Goal: Task Accomplishment & Management: Manage account settings

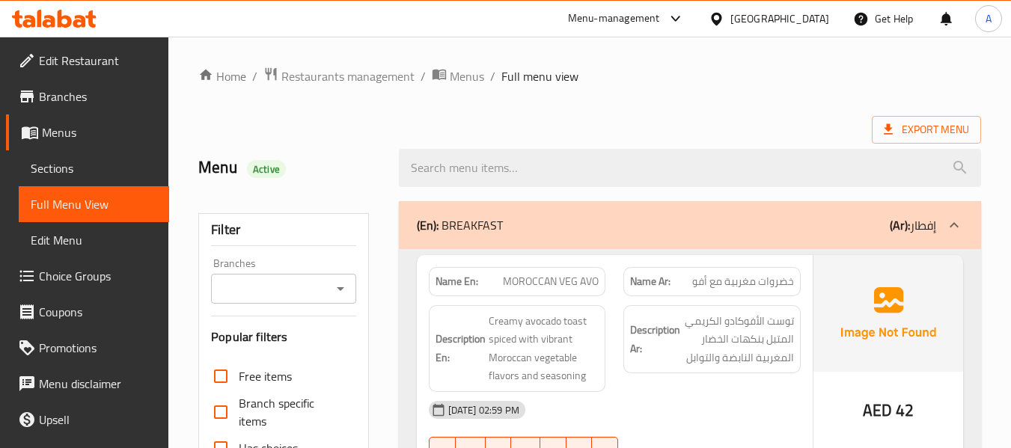
click at [39, 24] on icon at bounding box center [39, 18] width 4 height 17
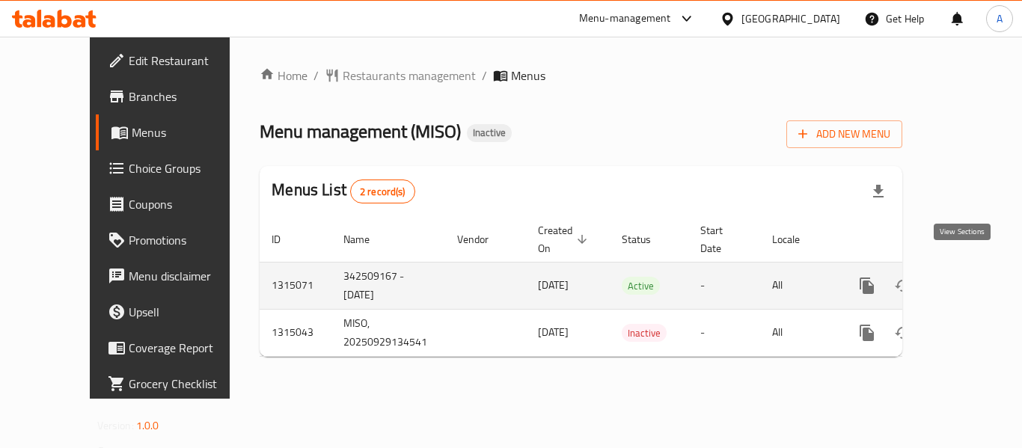
click at [975, 268] on link "enhanced table" at bounding box center [975, 286] width 36 height 36
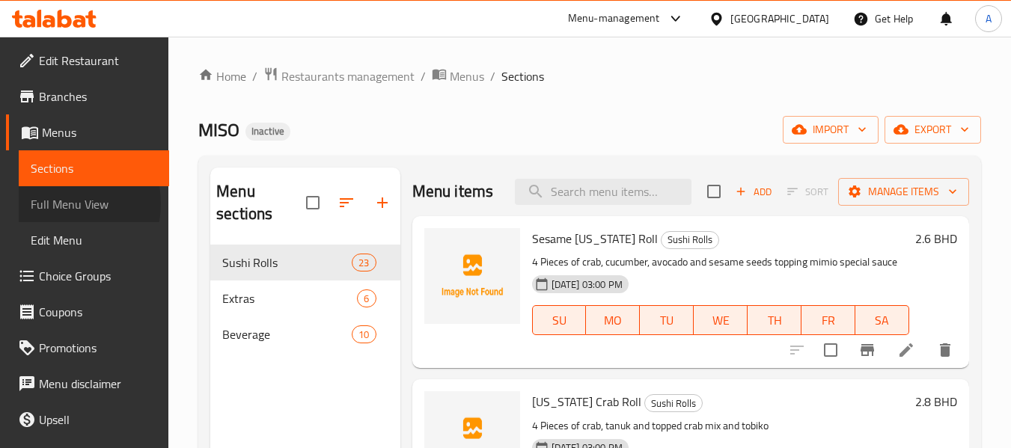
click at [61, 204] on span "Full Menu View" at bounding box center [94, 204] width 126 height 18
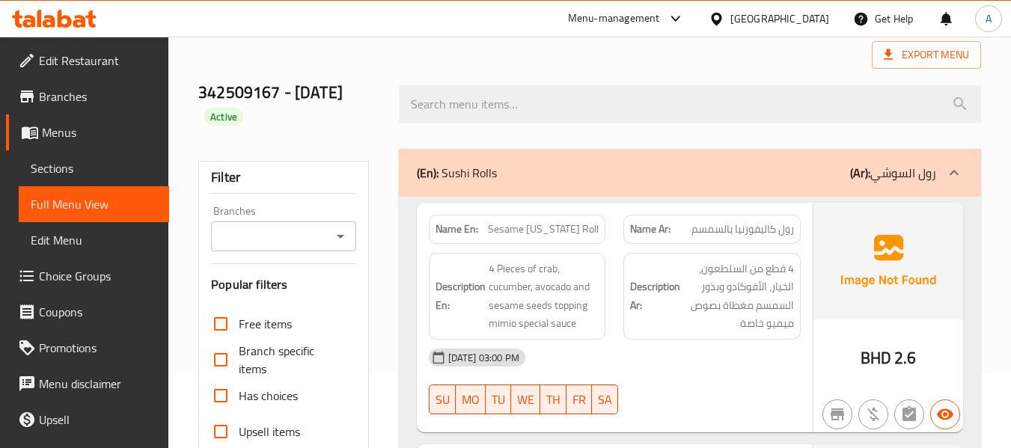
scroll to position [374, 0]
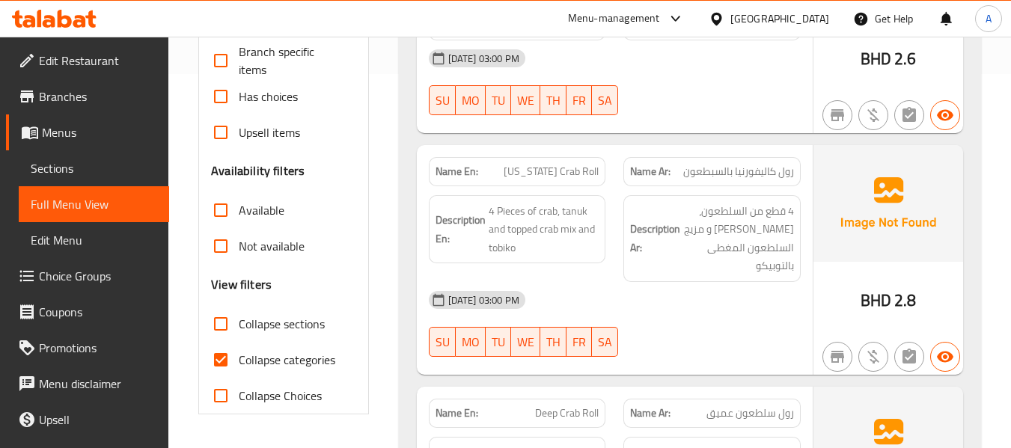
click at [294, 354] on span "Collapse categories" at bounding box center [287, 360] width 97 height 18
click at [239, 354] on input "Collapse categories" at bounding box center [221, 360] width 36 height 36
checkbox input "false"
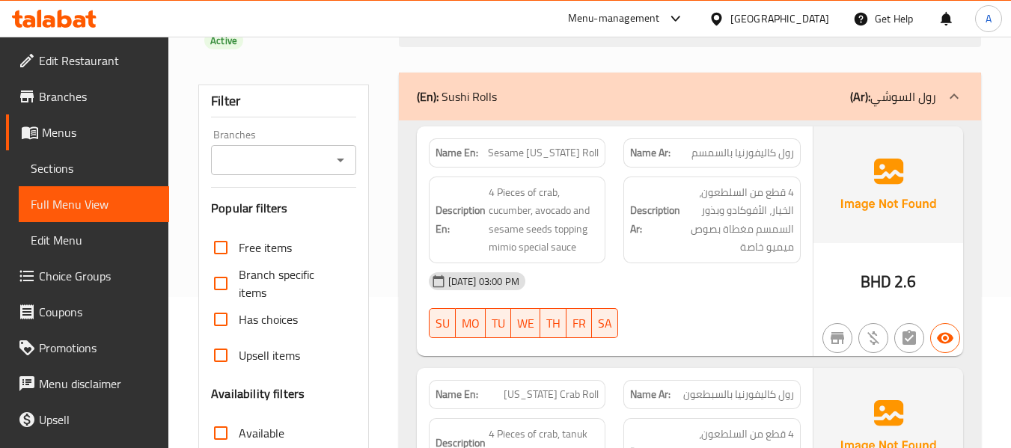
scroll to position [0, 0]
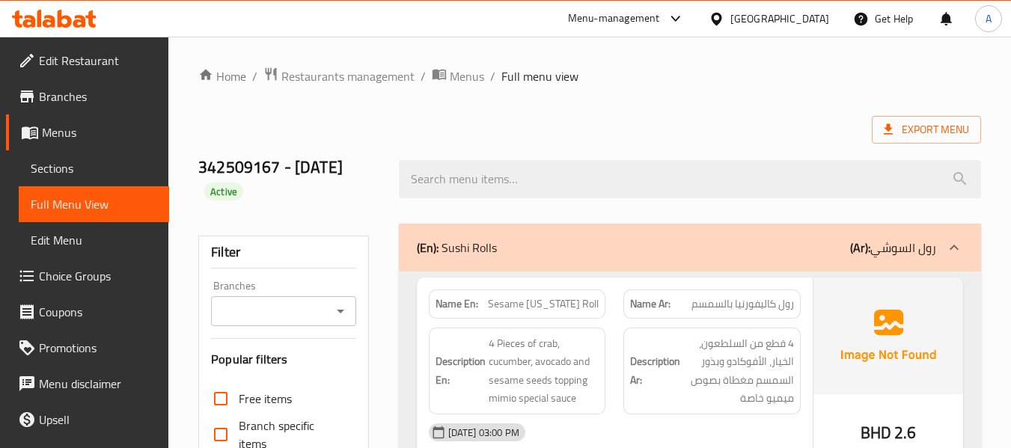
drag, startPoint x: 343, startPoint y: 107, endPoint x: 315, endPoint y: 123, distance: 32.2
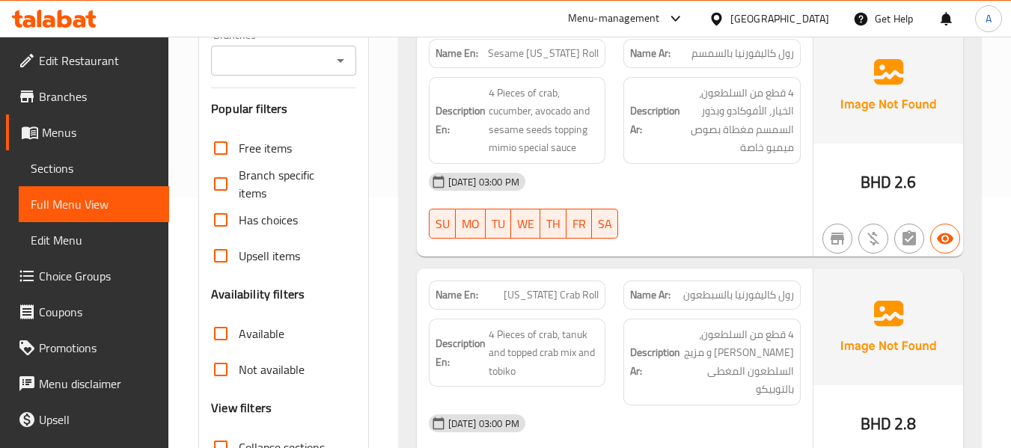
scroll to position [224, 0]
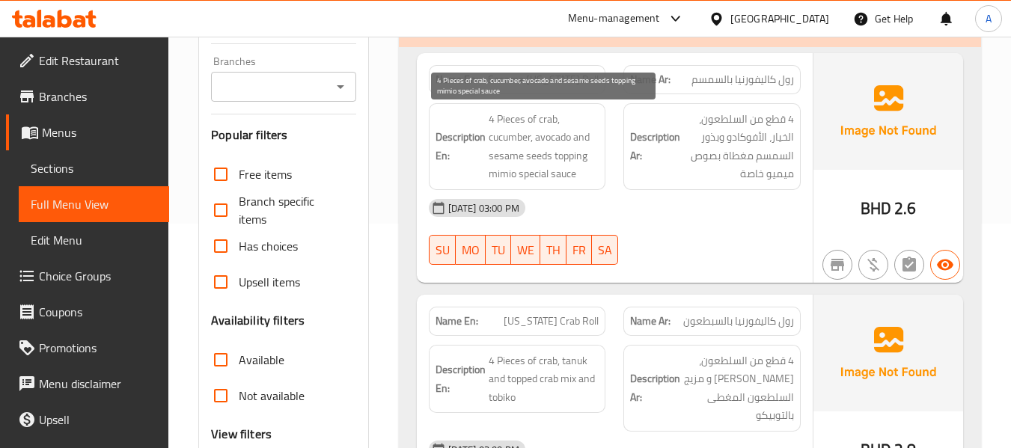
click at [509, 122] on span "4 Pieces of crab, cucumber, avocado and sesame seeds topping mimio special sauce" at bounding box center [544, 146] width 111 height 73
click at [521, 144] on span "4 Pieces of crab, cucumber, avocado and sesame seeds topping mimio special sauce" at bounding box center [544, 146] width 111 height 73
click at [534, 139] on span "4 Pieces of crab, cucumber, avocado and sesame seeds topping mimio special sauce" at bounding box center [544, 146] width 111 height 73
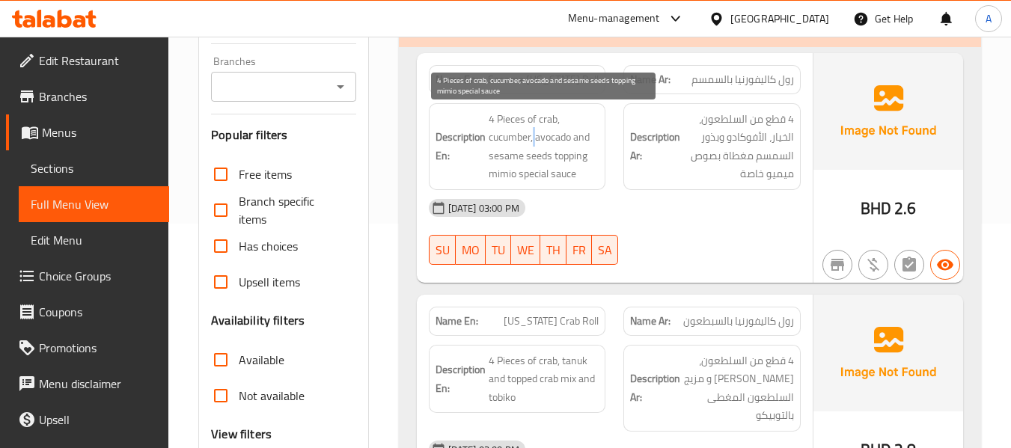
click at [534, 139] on span "4 Pieces of crab, cucumber, avocado and sesame seeds topping mimio special sauce" at bounding box center [544, 146] width 111 height 73
click at [525, 158] on span "4 Pieces of crab, cucumber, avocado and sesame seeds topping mimio special sauce" at bounding box center [544, 146] width 111 height 73
click at [560, 160] on span "4 Pieces of crab, cucumber, avocado and sesame seeds topping mimio special sauce" at bounding box center [544, 146] width 111 height 73
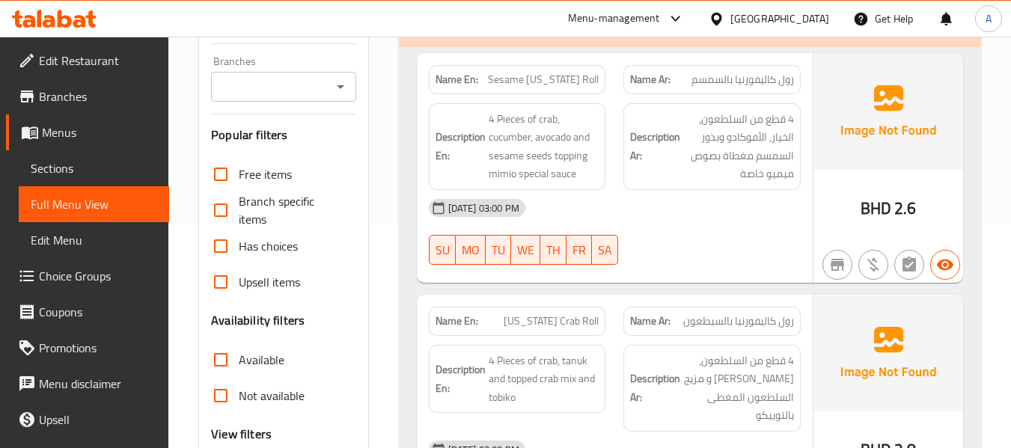
click at [572, 85] on span "Sesame [US_STATE] Roll" at bounding box center [543, 80] width 111 height 16
click at [552, 82] on span "Sesame [US_STATE] Roll" at bounding box center [543, 80] width 111 height 16
click at [530, 83] on span "Sesame [US_STATE] Roll" at bounding box center [543, 80] width 111 height 16
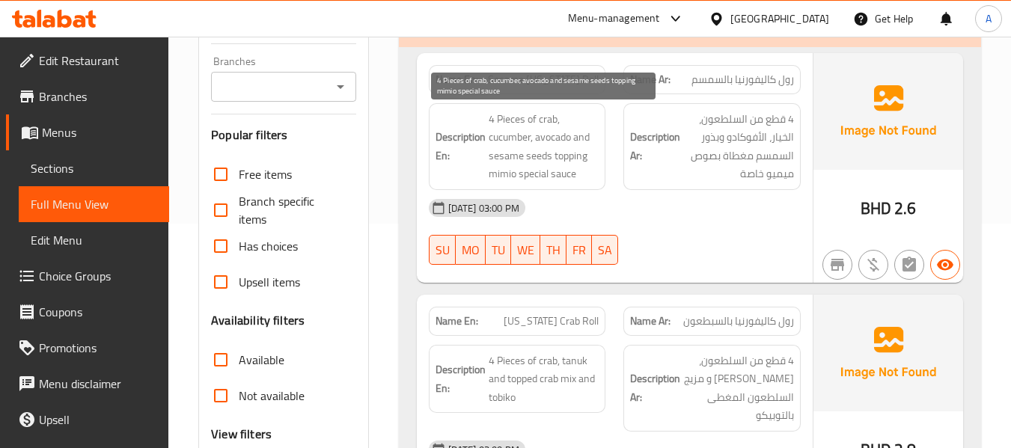
click at [551, 116] on span "4 Pieces of crab, cucumber, avocado and sesame seeds topping mimio special sauce" at bounding box center [544, 146] width 111 height 73
drag, startPoint x: 551, startPoint y: 116, endPoint x: 541, endPoint y: 119, distance: 10.2
click at [541, 119] on span "4 Pieces of crab, cucumber, avocado and sesame seeds topping mimio special sauce" at bounding box center [544, 146] width 111 height 73
copy span "crab"
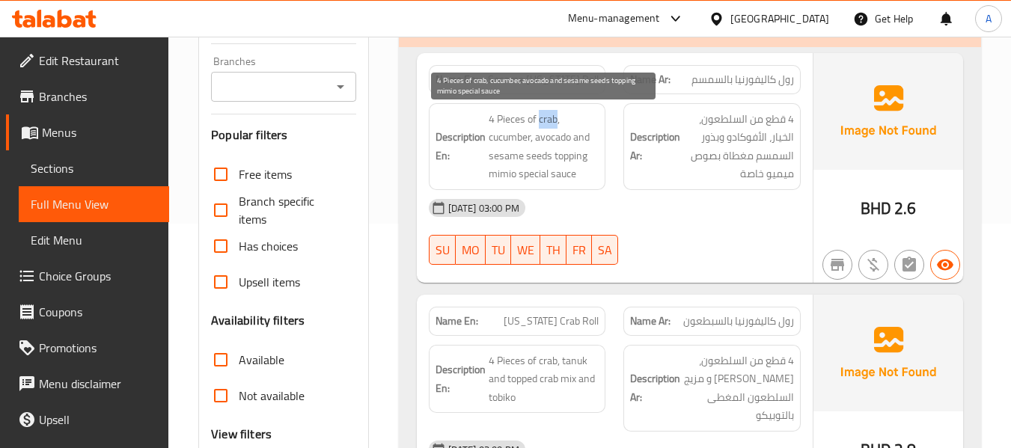
click at [538, 123] on span "4 Pieces of crab, cucumber, avocado and sesame seeds topping mimio special sauce" at bounding box center [544, 146] width 111 height 73
click at [524, 132] on span "4 Pieces of crab, cucumber, avocado and sesame seeds topping mimio special sauce" at bounding box center [544, 146] width 111 height 73
click at [554, 132] on span "4 Pieces of crab, cucumber, avocado and sesame seeds topping mimio special sauce" at bounding box center [544, 146] width 111 height 73
click at [516, 159] on span "4 Pieces of crab, cucumber, avocado and sesame seeds topping mimio special sauce" at bounding box center [544, 146] width 111 height 73
click at [562, 160] on span "4 Pieces of crab, cucumber, avocado and sesame seeds topping mimio special sauce" at bounding box center [544, 146] width 111 height 73
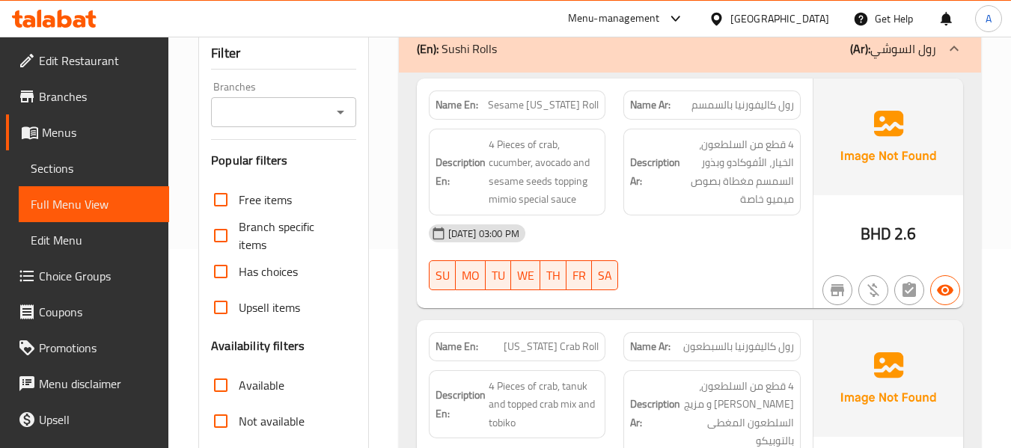
scroll to position [299, 0]
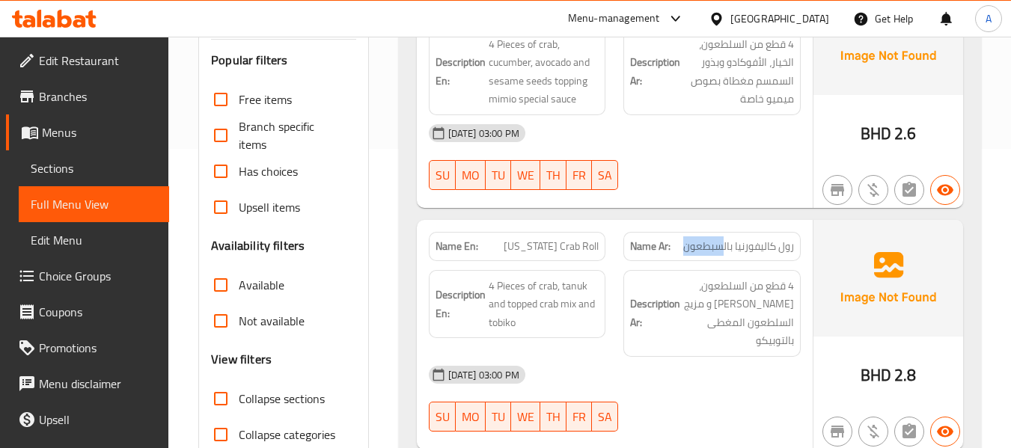
drag, startPoint x: 681, startPoint y: 252, endPoint x: 723, endPoint y: 257, distance: 42.2
click at [723, 257] on div "Name Ar: رول كاليفورنيا بالسبطعون" at bounding box center [711, 246] width 177 height 29
copy span "سبطعون"
click at [571, 242] on span "[US_STATE] Crab Roll" at bounding box center [551, 247] width 95 height 16
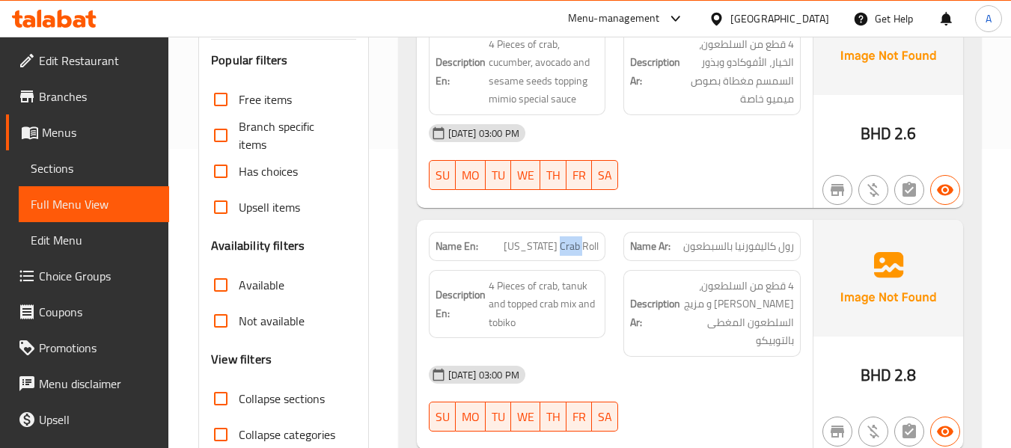
copy span "Crab"
click at [575, 243] on span "[US_STATE] Crab Roll" at bounding box center [551, 247] width 95 height 16
click at [575, 290] on span "4 Pieces of crab, tanuk and topped crab mix and tobiko" at bounding box center [544, 304] width 111 height 55
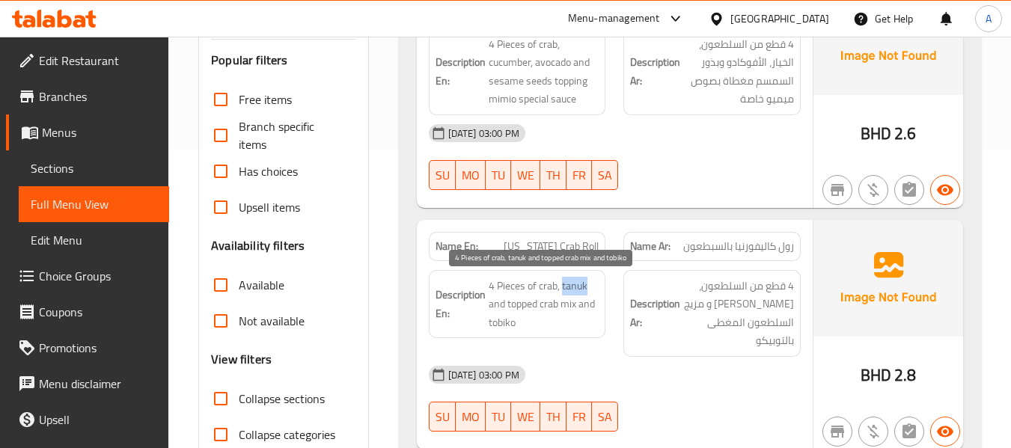
click at [575, 290] on span "4 Pieces of crab, tanuk and topped crab mix and tobiko" at bounding box center [544, 304] width 111 height 55
copy span "tanuk"
click at [509, 304] on span "4 Pieces of crab, tanuk and topped crab mix and tobiko" at bounding box center [544, 304] width 111 height 55
drag, startPoint x: 507, startPoint y: 303, endPoint x: 518, endPoint y: 322, distance: 22.8
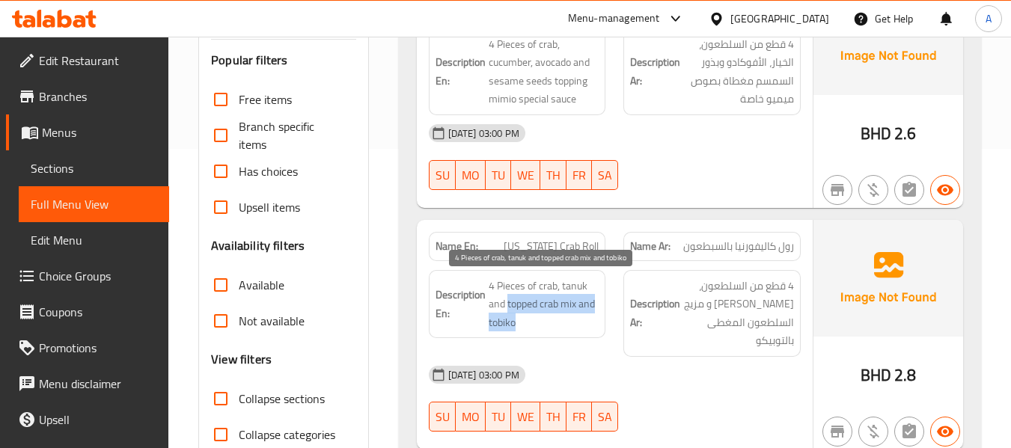
click at [518, 322] on span "4 Pieces of crab, tanuk and topped crab mix and tobiko" at bounding box center [544, 304] width 111 height 55
copy span "topped crab mix and tobiko"
click at [570, 322] on span "4 Pieces of crab, tanuk and topped crab mix and tobiko" at bounding box center [544, 304] width 111 height 55
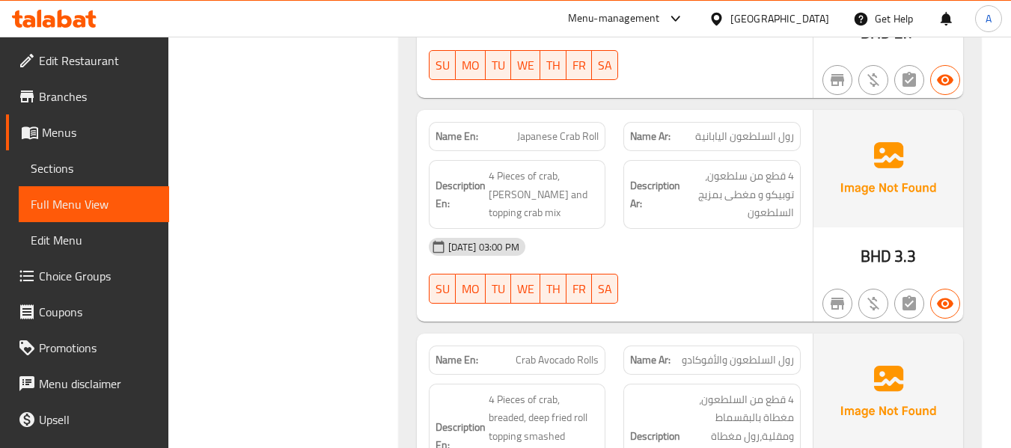
scroll to position [898, 0]
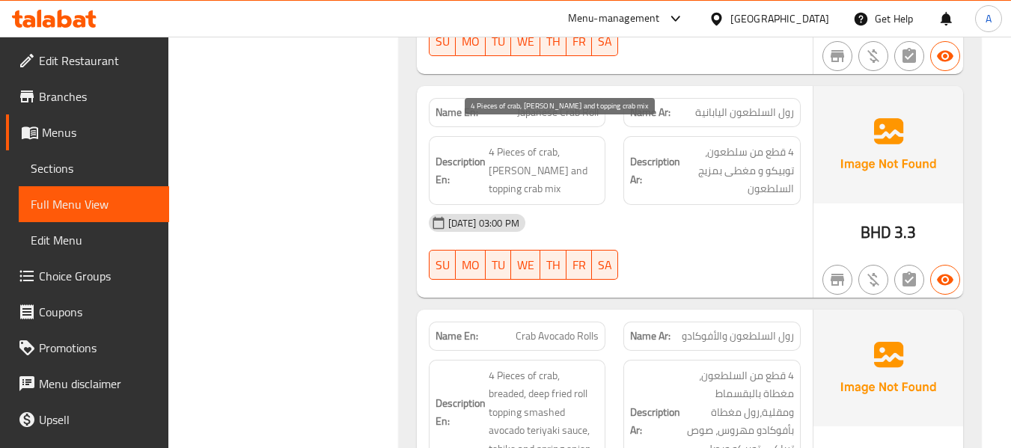
click at [527, 149] on span "4 Pieces of crab, [PERSON_NAME] and topping crab mix" at bounding box center [544, 170] width 111 height 55
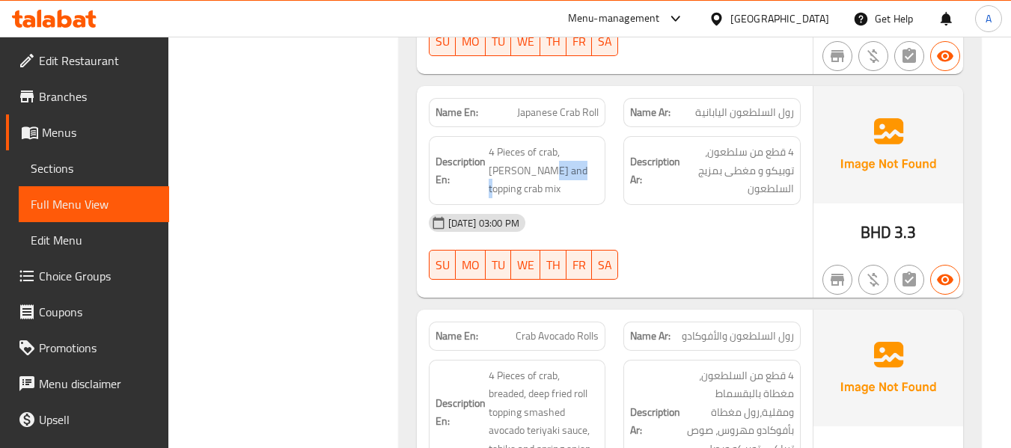
copy span "topping"
click at [517, 156] on span "4 Pieces of crab, [PERSON_NAME] and topping crab mix" at bounding box center [544, 170] width 111 height 55
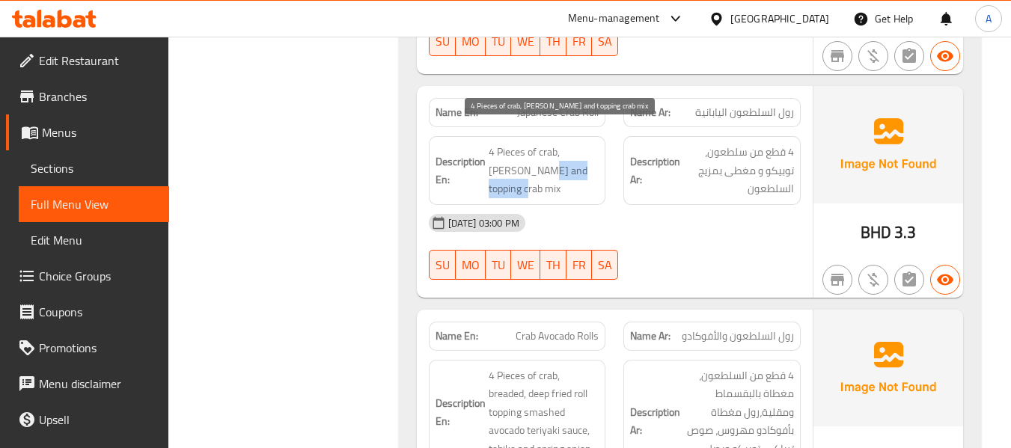
drag, startPoint x: 507, startPoint y: 150, endPoint x: 590, endPoint y: 146, distance: 83.1
click at [590, 146] on span "4 Pieces of crab, [PERSON_NAME] and topping crab mix" at bounding box center [544, 170] width 111 height 55
copy span "topping crab mix"
click at [546, 163] on div "Description En: 4 Pieces of crab, tobiko and topping crab mix" at bounding box center [517, 170] width 177 height 69
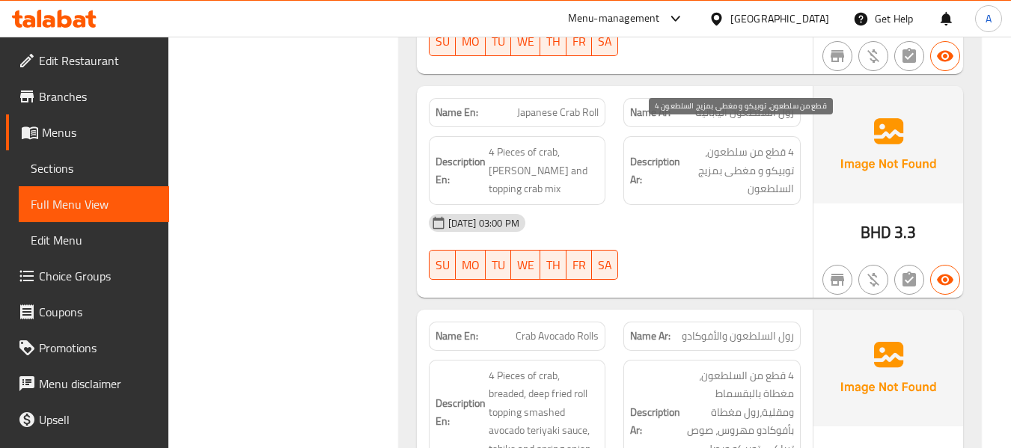
click at [717, 156] on span "4 قطع من سلطعون، توبيكو و مغطى بمزيج السلطعون" at bounding box center [738, 170] width 111 height 55
drag, startPoint x: 753, startPoint y: 153, endPoint x: 743, endPoint y: 167, distance: 16.6
click at [743, 167] on span "4 قطع من سلطعون، توبيكو و مغطى بمزيج السلطعون" at bounding box center [738, 170] width 111 height 55
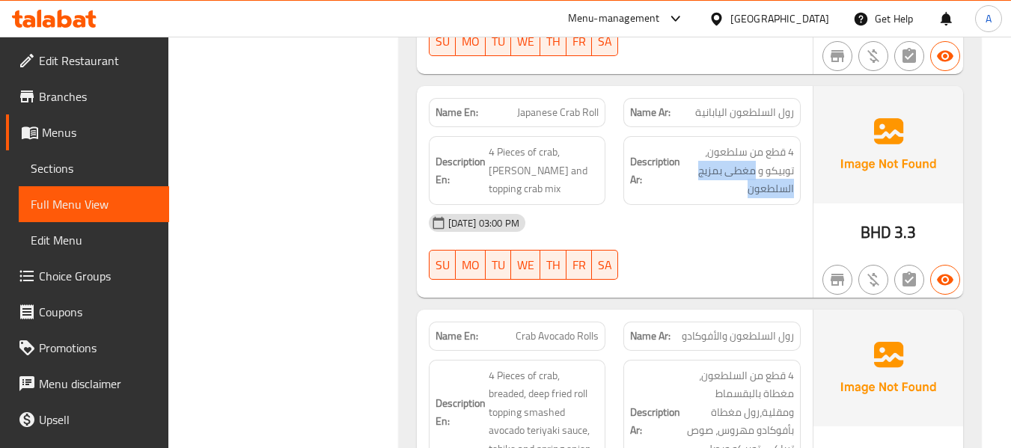
copy span "مغطى بمزيج السلطعون"
click at [526, 313] on div "Name En: Crab Avocado Rolls" at bounding box center [517, 336] width 195 height 47
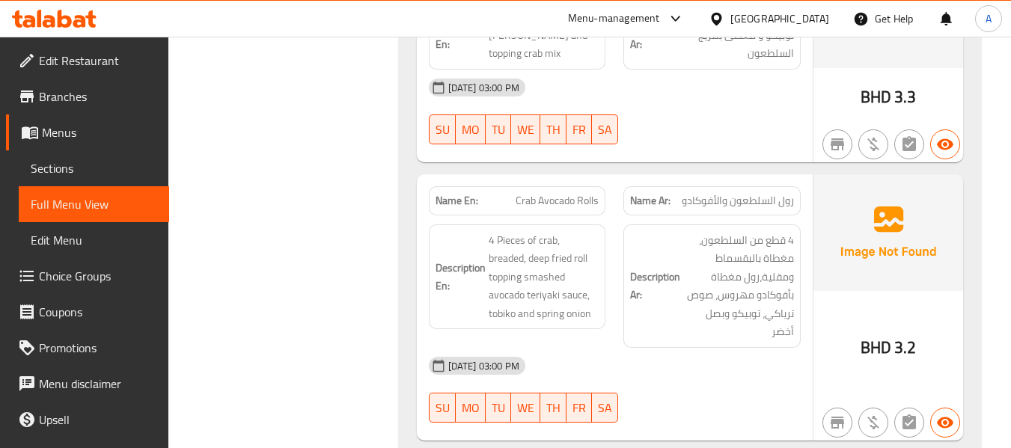
scroll to position [1047, 0]
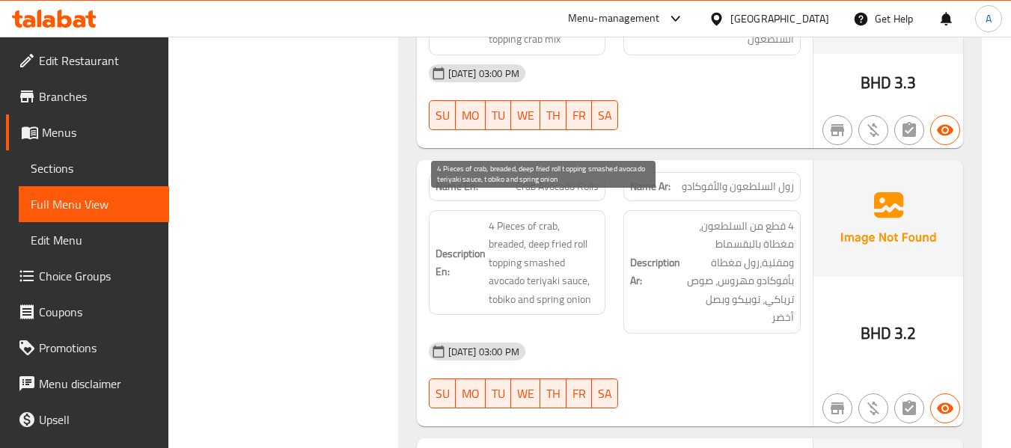
click at [500, 231] on span "4 Pieces of crab, breaded, deep fried roll topping smashed avocado teriyaki sau…" at bounding box center [544, 263] width 111 height 92
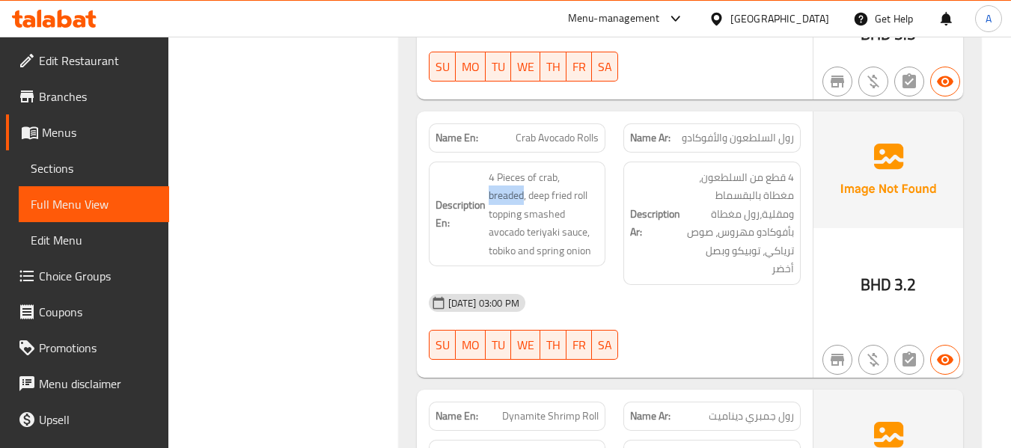
scroll to position [1122, 0]
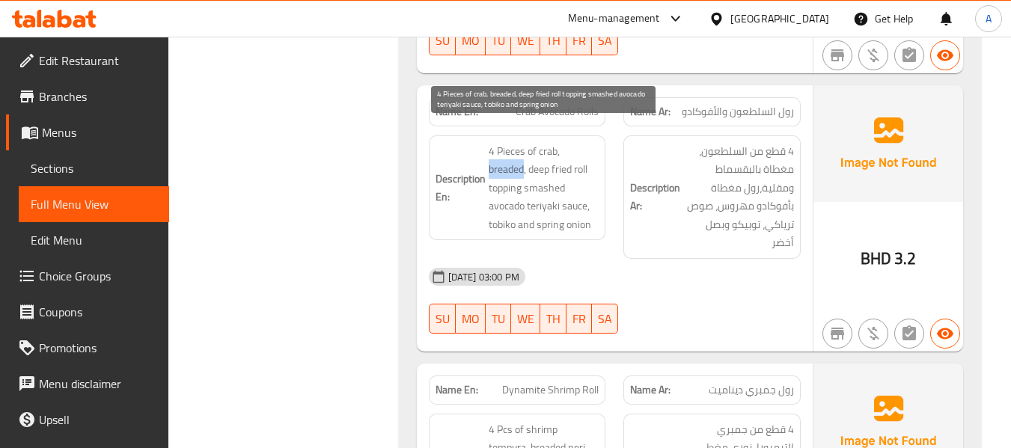
click at [512, 160] on span "4 Pieces of crab, breaded, deep fried roll topping smashed avocado teriyaki sau…" at bounding box center [544, 188] width 111 height 92
drag, startPoint x: 488, startPoint y: 147, endPoint x: 587, endPoint y: 193, distance: 109.5
click at [587, 193] on span "4 Pieces of crab, breaded, deep fried roll topping smashed avocado teriyaki sau…" at bounding box center [544, 188] width 111 height 92
click at [546, 167] on span "4 Pieces of crab, breaded, deep fried roll topping smashed avocado teriyaki sau…" at bounding box center [544, 188] width 111 height 92
click at [492, 150] on span "4 Pieces of crab, breaded, deep fried roll topping smashed avocado teriyaki sau…" at bounding box center [544, 188] width 111 height 92
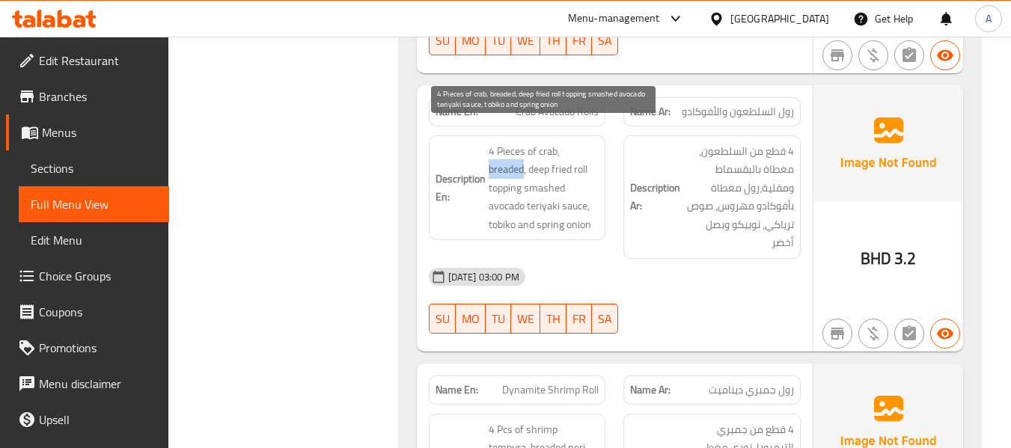
click at [492, 150] on span "4 Pieces of crab, breaded, deep fried roll topping smashed avocado teriyaki sau…" at bounding box center [544, 188] width 111 height 92
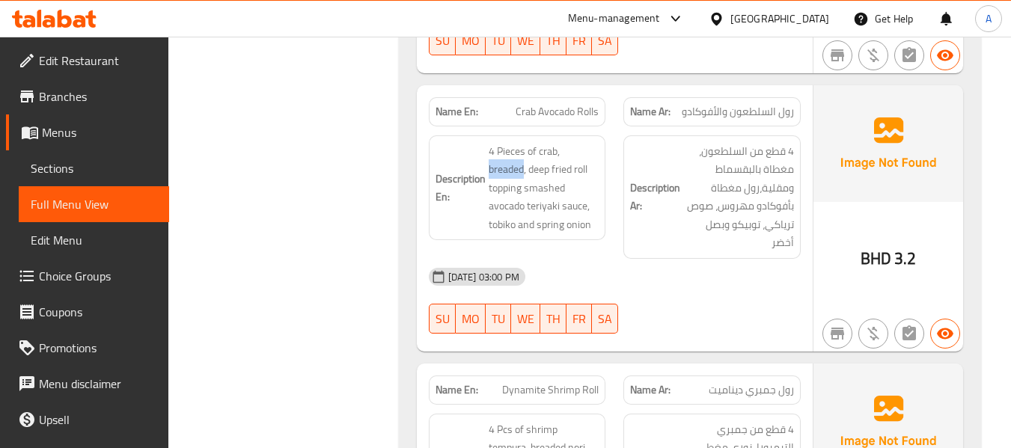
copy span "breaded"
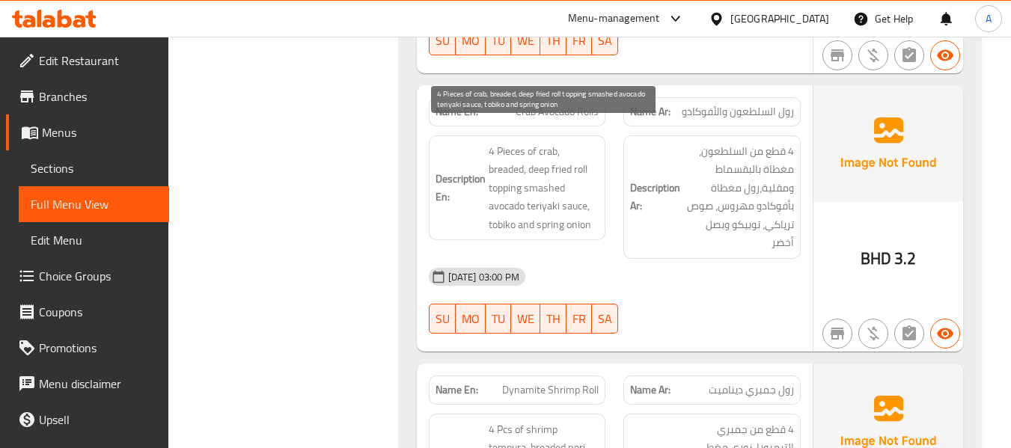
click at [596, 149] on span "4 Pieces of crab, breaded, deep fried roll topping smashed avocado teriyaki sau…" at bounding box center [544, 188] width 111 height 92
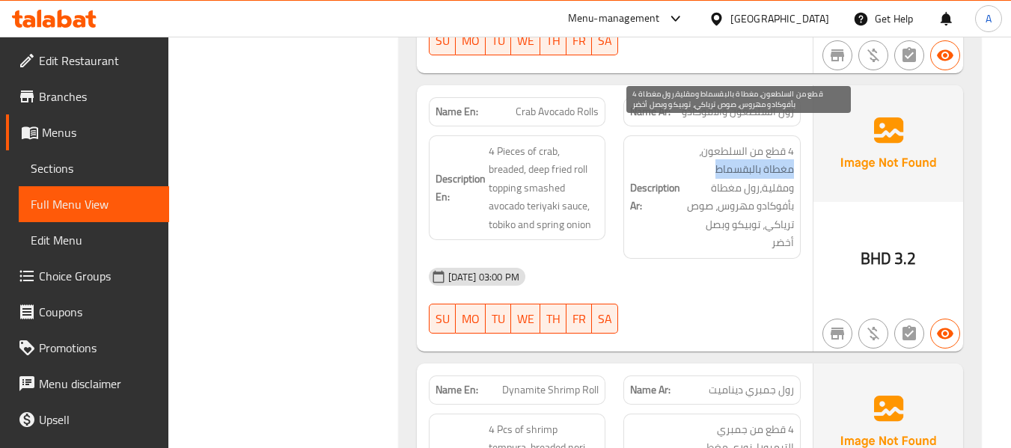
drag, startPoint x: 792, startPoint y: 153, endPoint x: 712, endPoint y: 155, distance: 80.8
click at [712, 155] on span "4 قطع من السلطعون، مغطاة بالبقسماط ومقلية،رول مغطاة بأفوكادو مهروس، صوص ترياكي،…" at bounding box center [738, 197] width 111 height 110
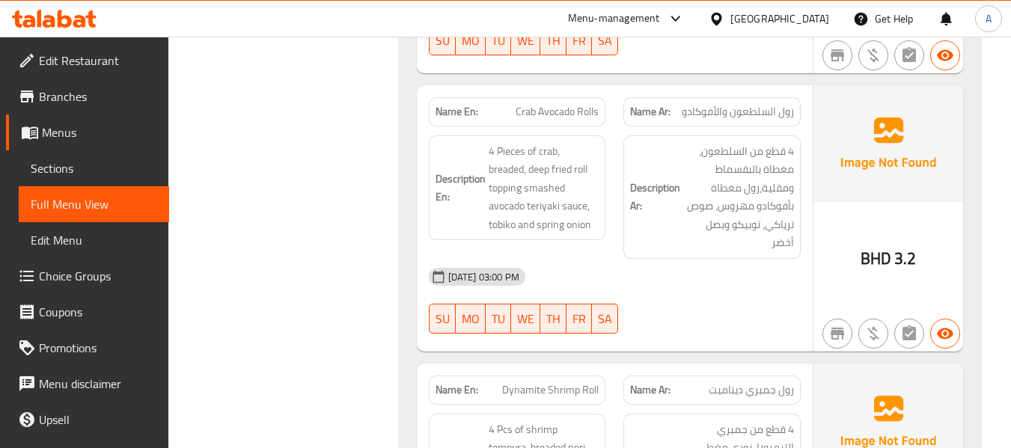
click at [504, 171] on span "4 Pieces of crab, breaded, deep fried roll topping smashed avocado teriyaki sau…" at bounding box center [544, 188] width 111 height 92
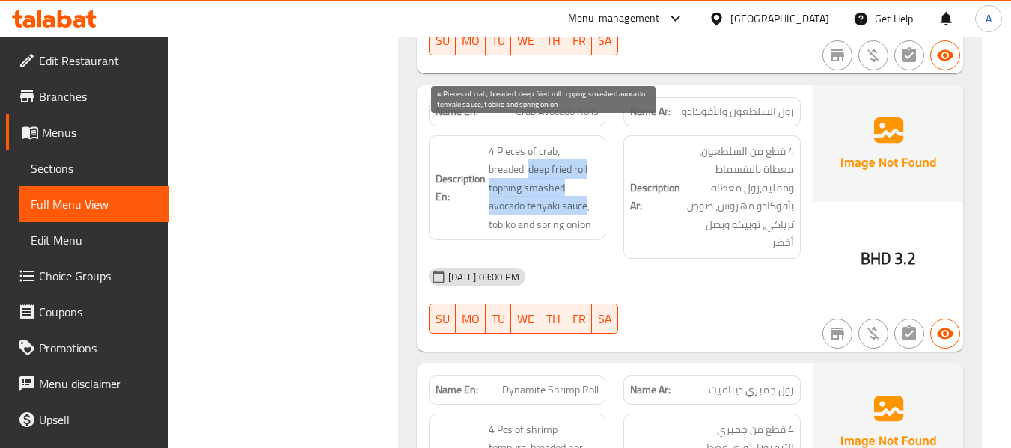
drag, startPoint x: 530, startPoint y: 152, endPoint x: 584, endPoint y: 180, distance: 61.6
click at [584, 180] on span "4 Pieces of crab, breaded, deep fried roll topping smashed avocado teriyaki sau…" at bounding box center [544, 188] width 111 height 92
click at [553, 164] on span "4 Pieces of crab, breaded, deep fried roll topping smashed avocado teriyaki sau…" at bounding box center [544, 188] width 111 height 92
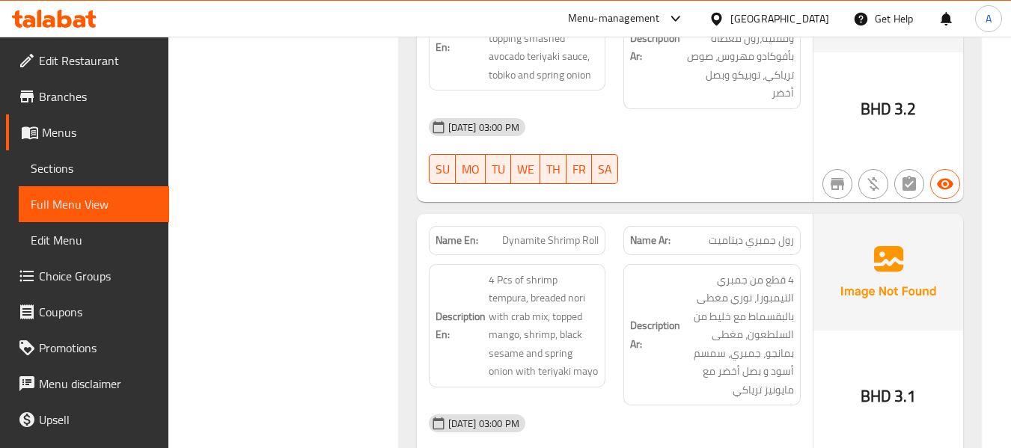
scroll to position [1347, 0]
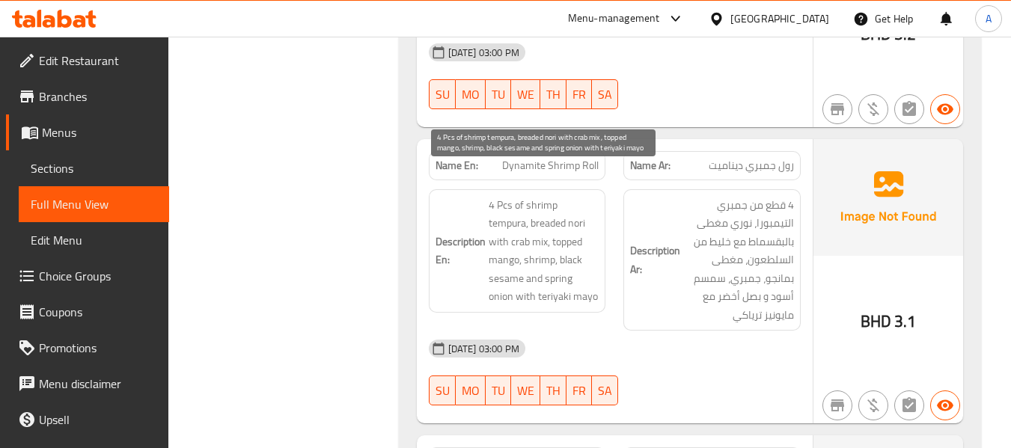
click at [502, 209] on span "4 Pcs of shrimp tempura, breaded nori with crab mix, topped mango, shrimp, blac…" at bounding box center [544, 251] width 111 height 110
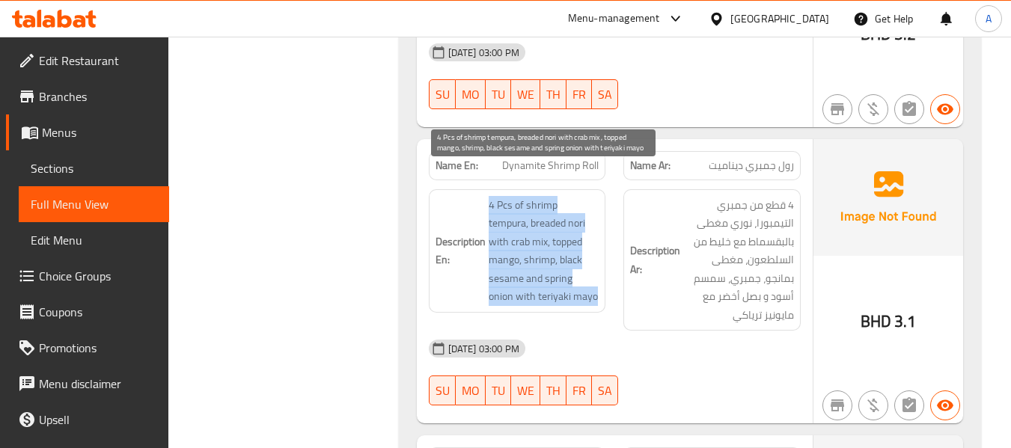
click at [502, 209] on span "4 Pcs of shrimp tempura, breaded nori with crab mix, topped mango, shrimp, blac…" at bounding box center [544, 251] width 111 height 110
click at [552, 213] on span "4 Pcs of shrimp tempura, breaded nori with crab mix, topped mango, shrimp, blac…" at bounding box center [544, 251] width 111 height 110
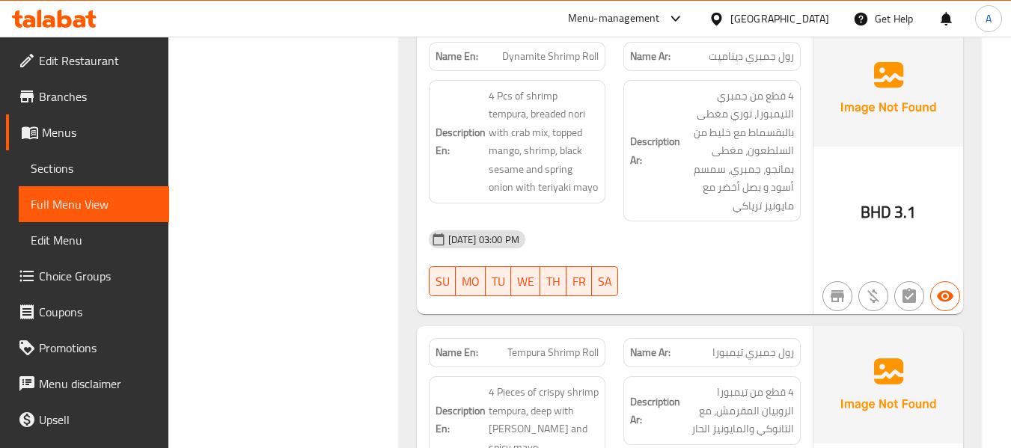
scroll to position [1422, 0]
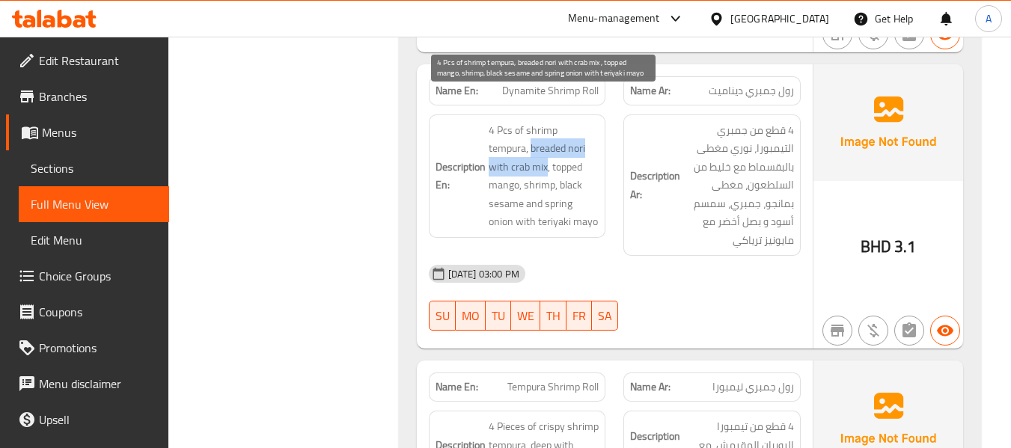
drag, startPoint x: 488, startPoint y: 129, endPoint x: 503, endPoint y: 147, distance: 23.4
click at [503, 147] on span "4 Pcs of shrimp tempura, breaded nori with crab mix, topped mango, shrimp, blac…" at bounding box center [544, 176] width 111 height 110
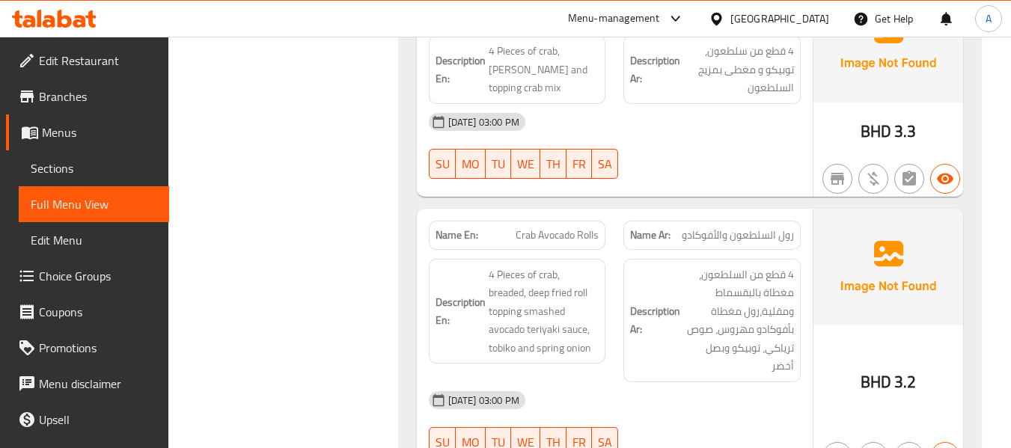
scroll to position [973, 0]
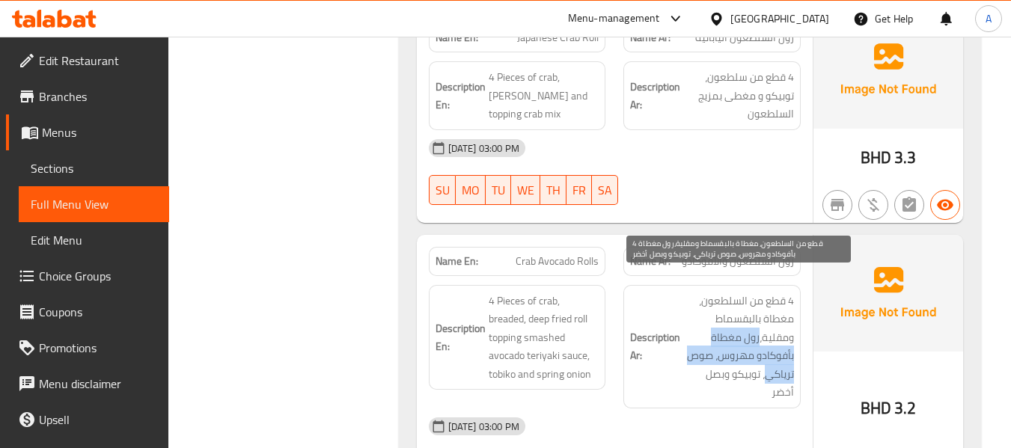
drag, startPoint x: 759, startPoint y: 316, endPoint x: 764, endPoint y: 358, distance: 43.0
click at [764, 358] on span "4 قطع من السلطعون، مغطاة بالبقسماط ومقلية،رول مغطاة بأفوكادو مهروس، صوص ترياكي،…" at bounding box center [738, 347] width 111 height 110
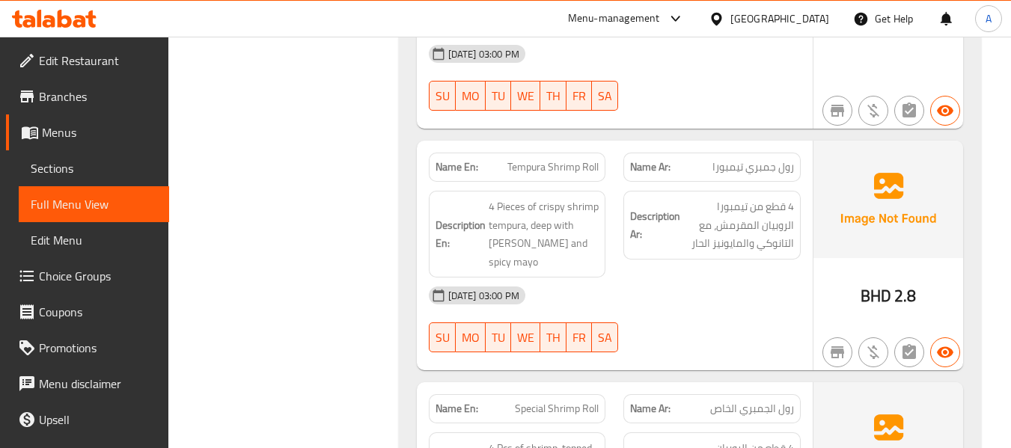
scroll to position [1646, 0]
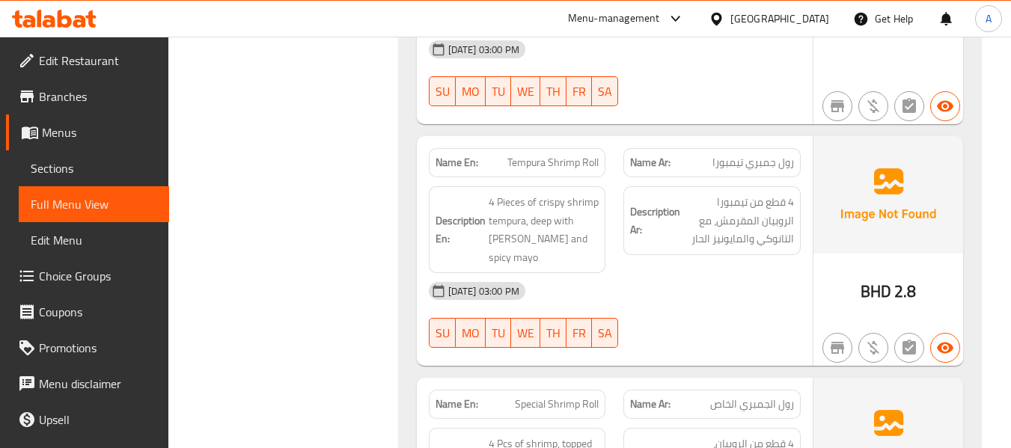
click at [572, 273] on div "[DATE] 03:00 PM" at bounding box center [615, 291] width 390 height 36
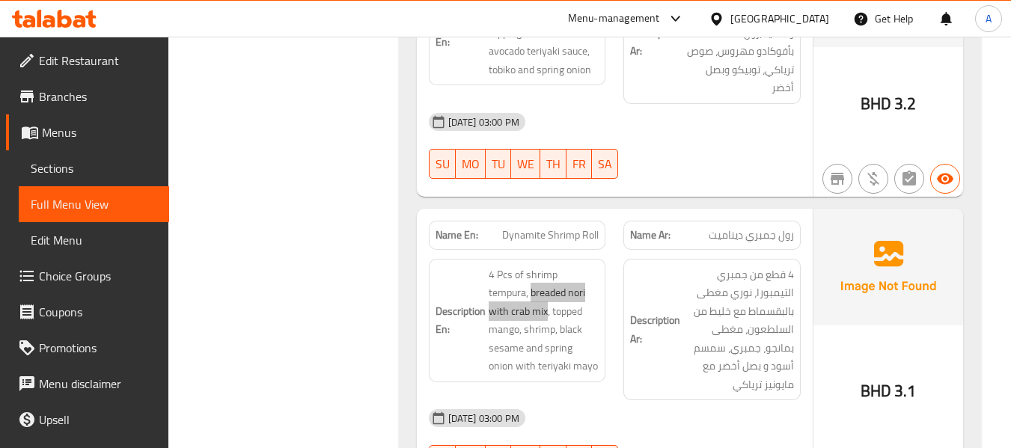
scroll to position [1272, 0]
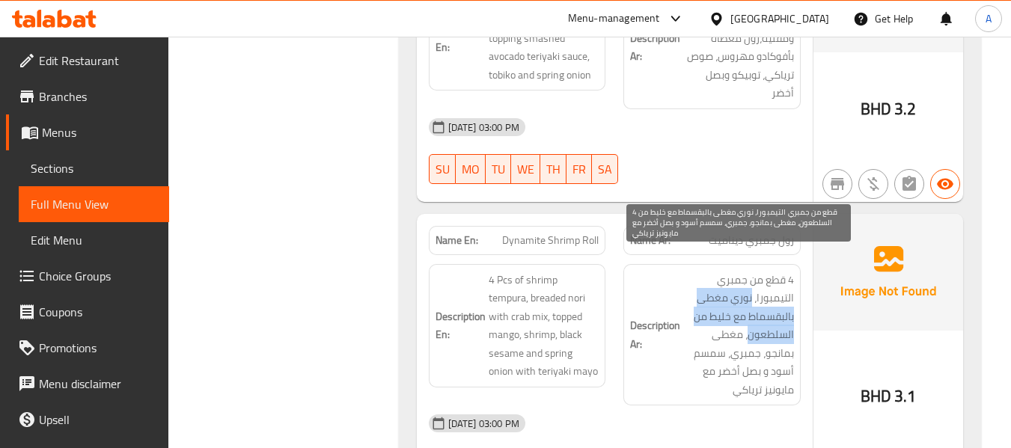
drag, startPoint x: 751, startPoint y: 278, endPoint x: 750, endPoint y: 313, distance: 35.9
click at [750, 313] on span "4 قطع من جمبري التيمبورا، نوري مغطى بالبقسماط مع خليط من السلطعون، مغطى بمانجو،…" at bounding box center [738, 335] width 111 height 129
click at [749, 277] on span "4 قطع من جمبري التيمبورا، نوري مغطى بالبقسماط مع خليط من السلطعون، مغطى بمانجو،…" at bounding box center [738, 335] width 111 height 129
drag, startPoint x: 750, startPoint y: 278, endPoint x: 744, endPoint y: 299, distance: 21.1
click at [744, 299] on span "4 قطع من جمبري التيمبورا، نوري مغطى بالبقسماط مع خليط من السلطعون، مغطى بمانجو،…" at bounding box center [738, 335] width 111 height 129
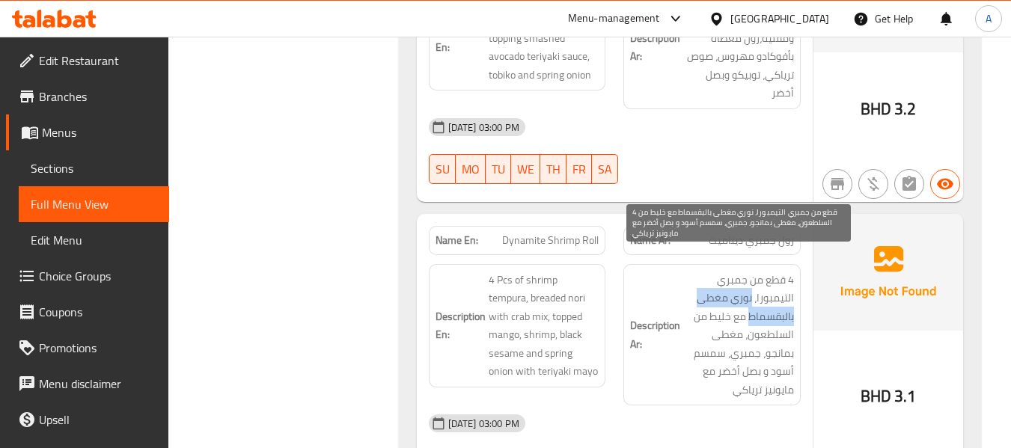
drag, startPoint x: 751, startPoint y: 279, endPoint x: 748, endPoint y: 299, distance: 19.7
click at [748, 299] on span "4 قطع من جمبري التيمبورا، نوري مغطى بالبقسماط مع خليط من السلطعون، مغطى بمانجو،…" at bounding box center [738, 335] width 111 height 129
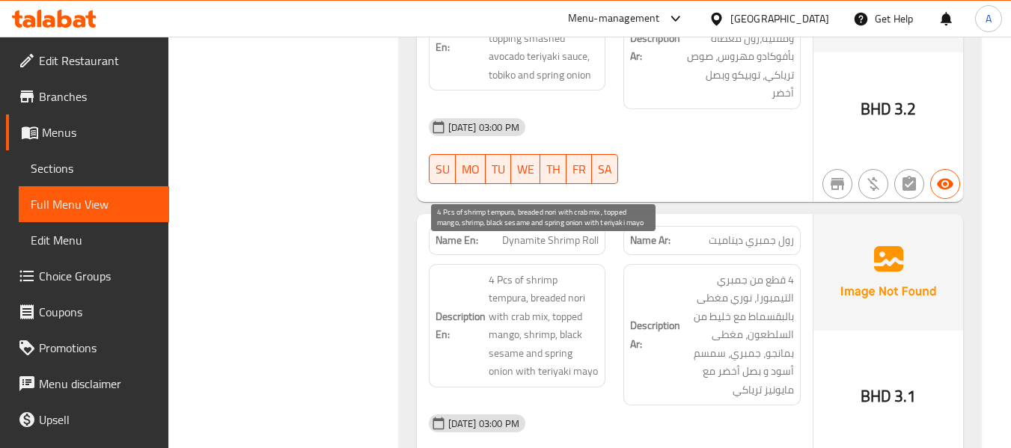
click at [504, 297] on span "4 Pcs of shrimp tempura, breaded nori with crab mix, topped mango, shrimp, blac…" at bounding box center [544, 326] width 111 height 110
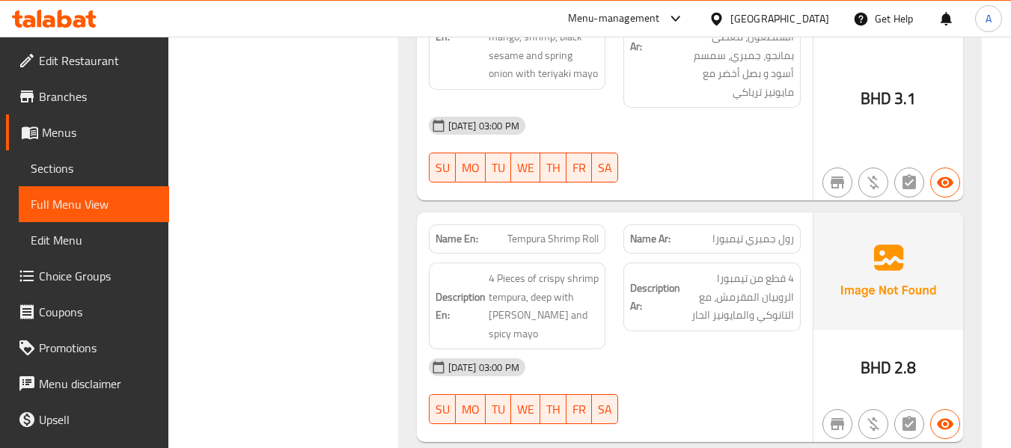
scroll to position [1571, 0]
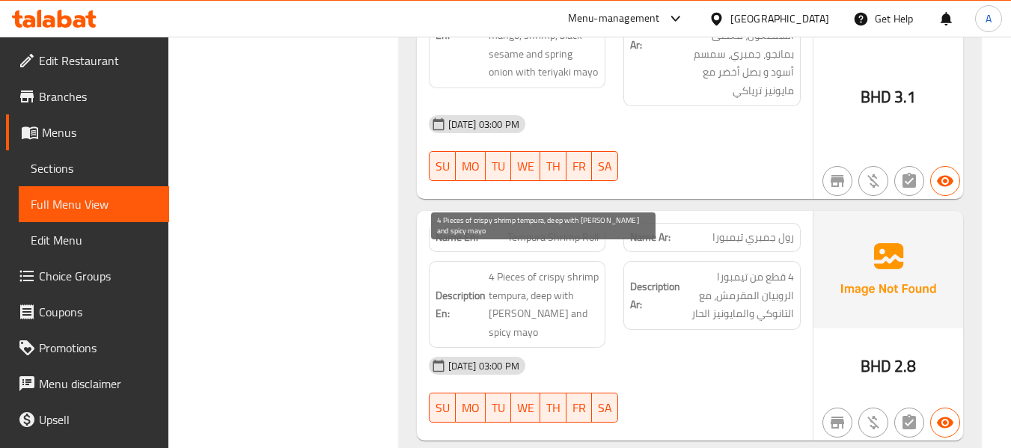
click at [539, 281] on span "4 Pieces of crispy shrimp tempura, deep with [PERSON_NAME] and spicy mayo" at bounding box center [544, 304] width 111 height 73
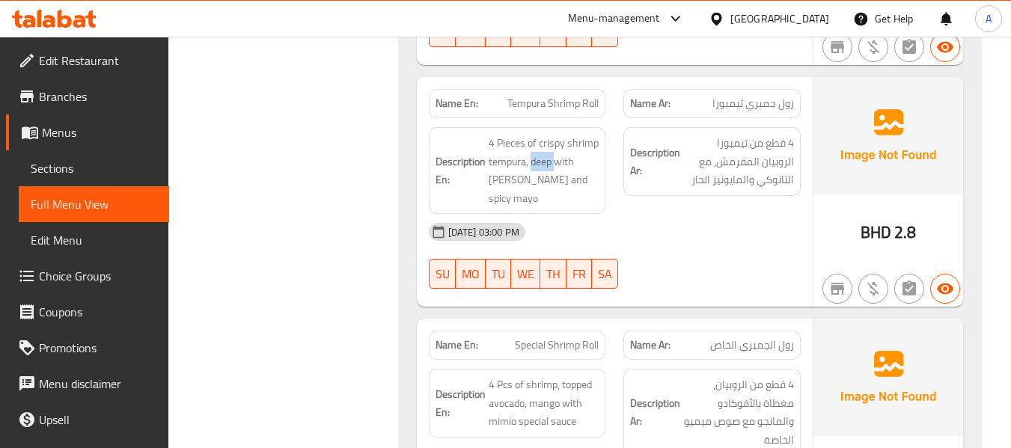
scroll to position [1721, 0]
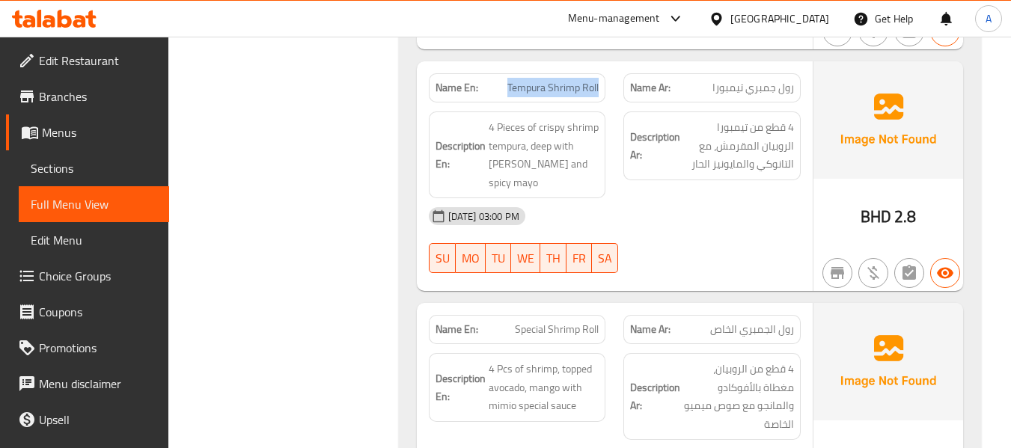
drag, startPoint x: 508, startPoint y: 71, endPoint x: 611, endPoint y: 60, distance: 103.1
click at [611, 64] on div "Name En: Tempura Shrimp Roll" at bounding box center [517, 87] width 195 height 47
click at [566, 198] on div "[DATE] 03:00 PM" at bounding box center [615, 216] width 390 height 36
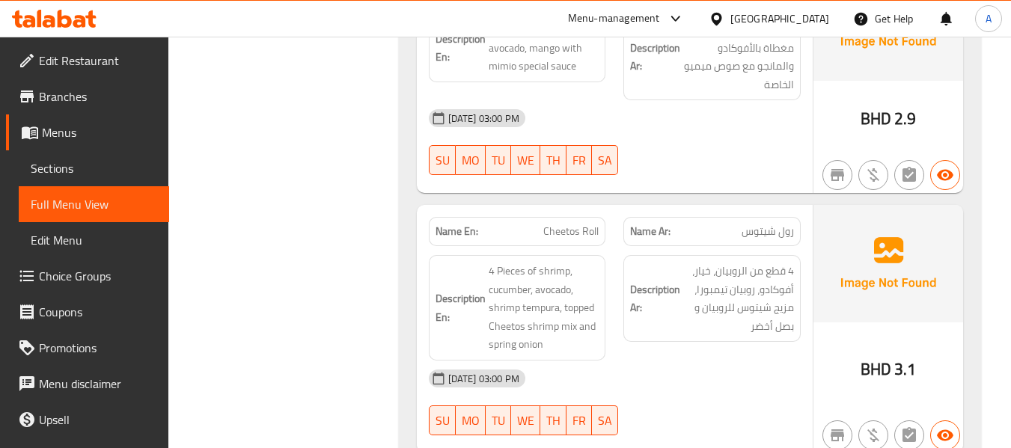
scroll to position [2095, 0]
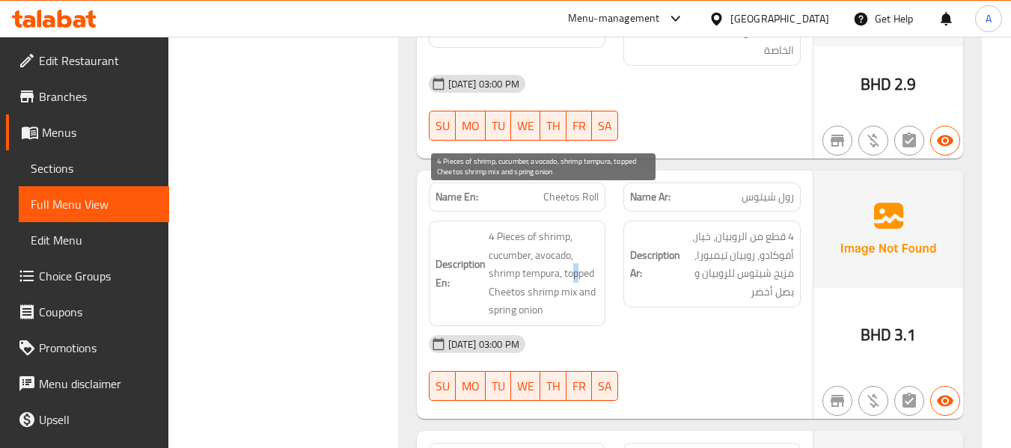
click at [574, 239] on span "4 Pieces of shrimp, cucumber, avocado, shrimp tempura, topped Cheetos shrimp mi…" at bounding box center [544, 273] width 111 height 92
click at [572, 237] on span "4 Pieces of shrimp, cucumber, avocado, shrimp tempura, topped Cheetos shrimp mi…" at bounding box center [544, 273] width 111 height 92
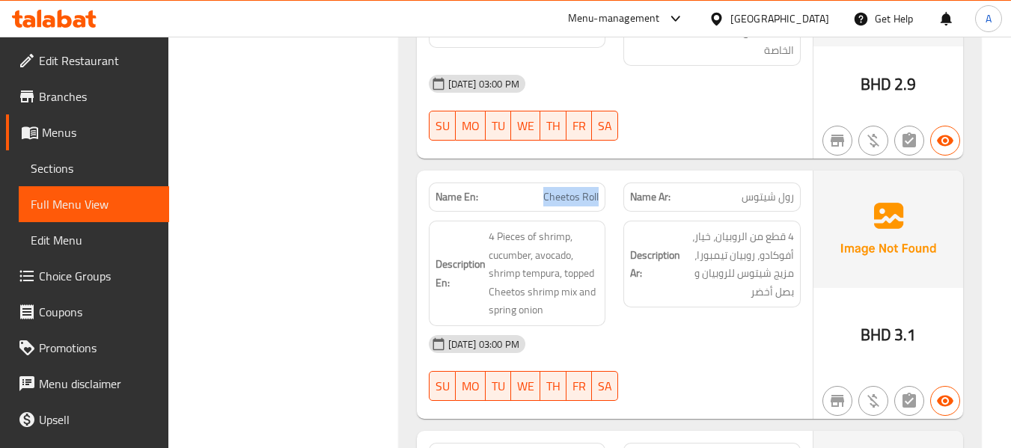
drag, startPoint x: 541, startPoint y: 162, endPoint x: 603, endPoint y: 160, distance: 62.1
click at [603, 183] on div "Name En: Cheetos Roll" at bounding box center [517, 197] width 177 height 29
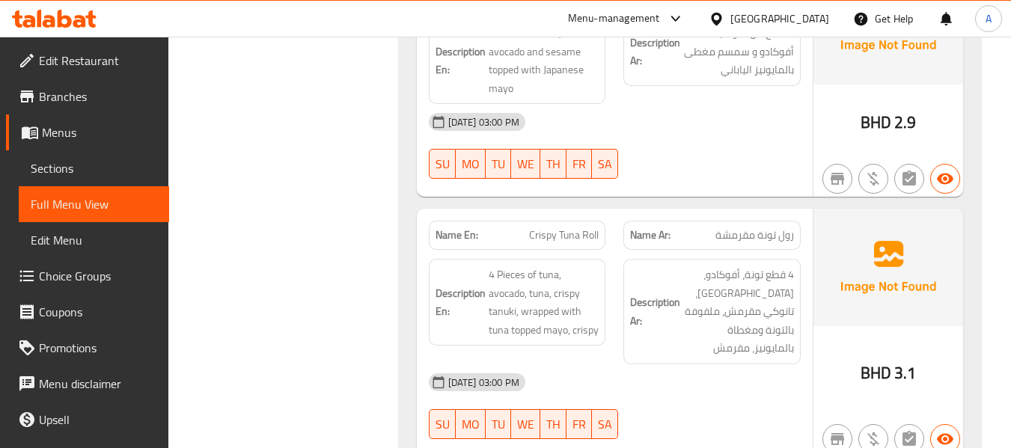
scroll to position [2843, 0]
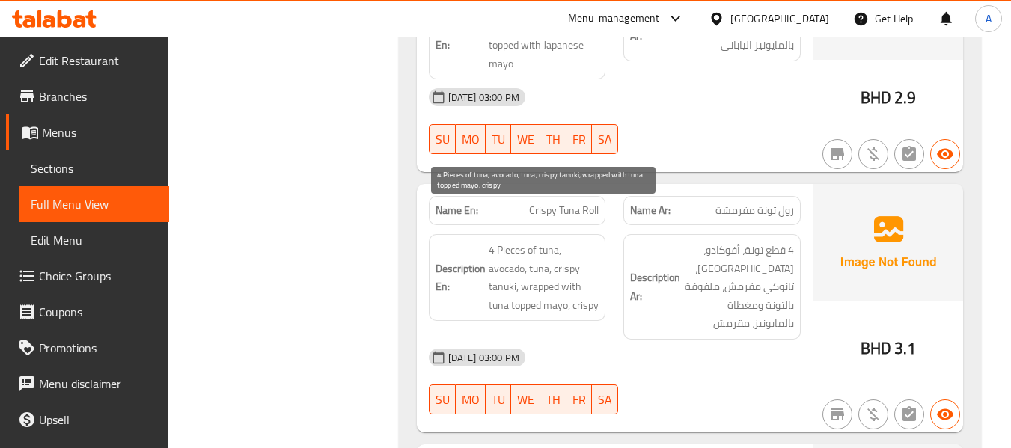
click at [534, 248] on span "4 Pieces of tuna, avocado, tuna, crispy tanuki, wrapped with tuna topped mayo, …" at bounding box center [544, 277] width 111 height 73
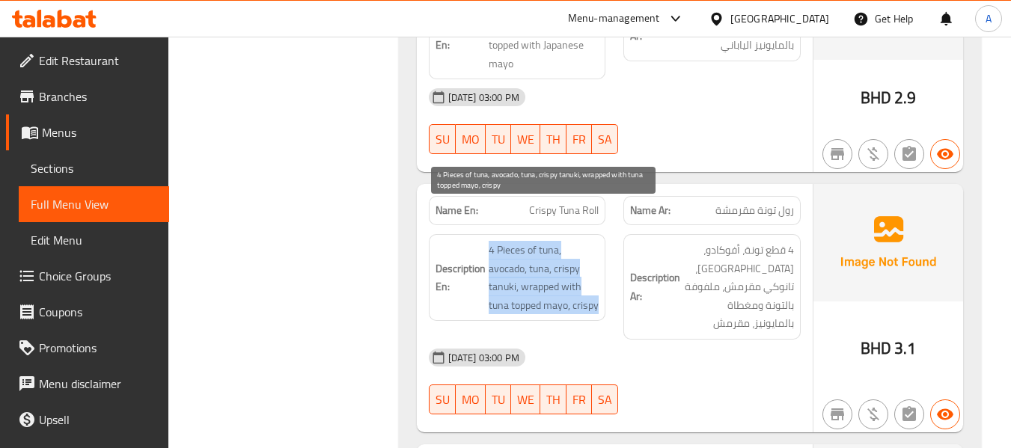
click at [534, 248] on span "4 Pieces of tuna, avocado, tuna, crispy tanuki, wrapped with tuna topped mayo, …" at bounding box center [544, 277] width 111 height 73
click at [536, 242] on span "4 Pieces of tuna, avocado, tuna, crispy tanuki, wrapped with tuna topped mayo, …" at bounding box center [544, 277] width 111 height 73
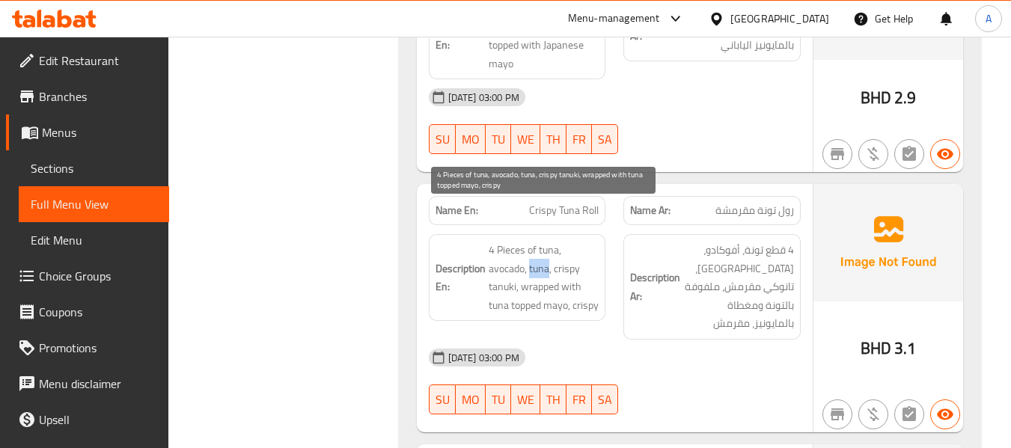
click at [536, 242] on span "4 Pieces of tuna, avocado, tuna, crispy tanuki, wrapped with tuna topped mayo, …" at bounding box center [544, 277] width 111 height 73
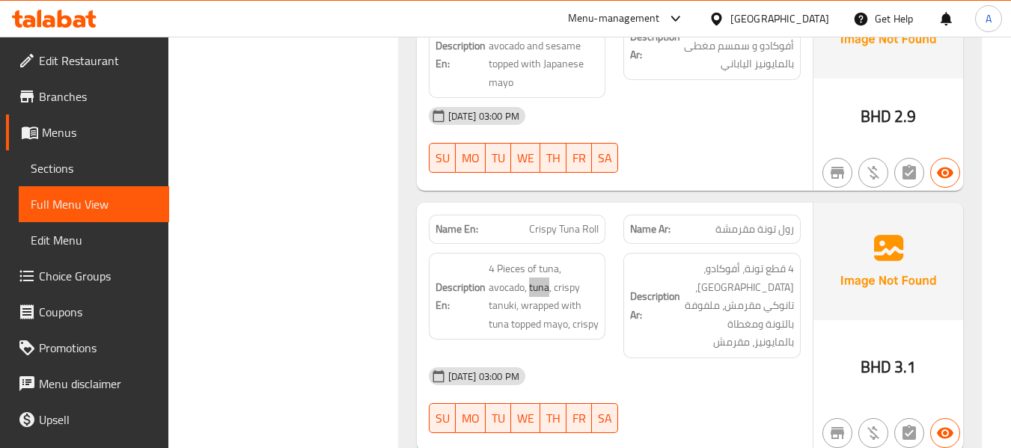
scroll to position [2768, 0]
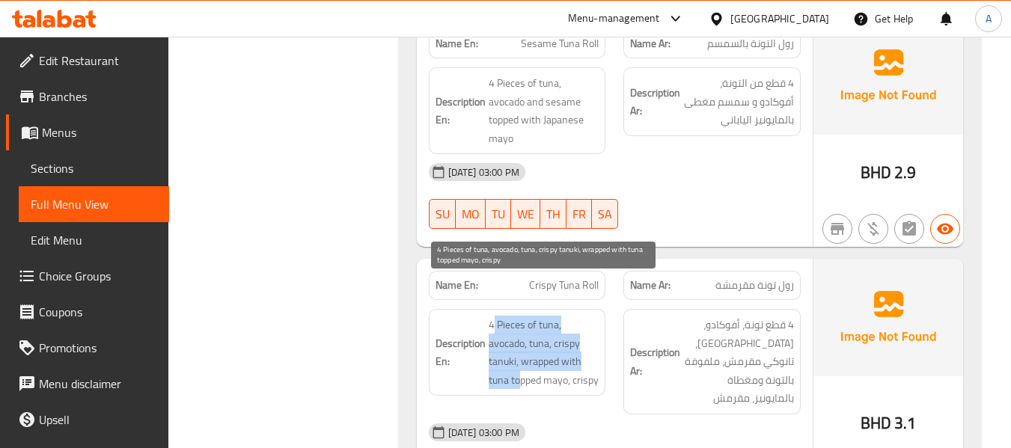
drag, startPoint x: 492, startPoint y: 290, endPoint x: 520, endPoint y: 337, distance: 55.0
click at [520, 337] on span "4 Pieces of tuna, avocado, tuna, crispy tanuki, wrapped with tuna topped mayo, …" at bounding box center [544, 352] width 111 height 73
drag, startPoint x: 489, startPoint y: 287, endPoint x: 515, endPoint y: 367, distance: 83.3
click at [515, 367] on span "4 Pieces of tuna, avocado, tuna, crispy tanuki, wrapped with tuna topped mayo, …" at bounding box center [544, 352] width 111 height 73
click at [524, 324] on span "4 Pieces of tuna, avocado, tuna, crispy tanuki, wrapped with tuna topped mayo, …" at bounding box center [544, 352] width 111 height 73
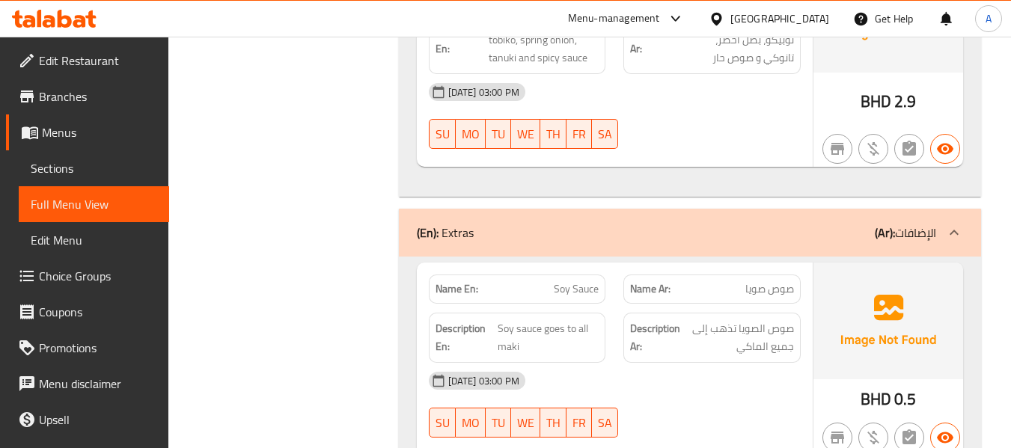
scroll to position [5761, 0]
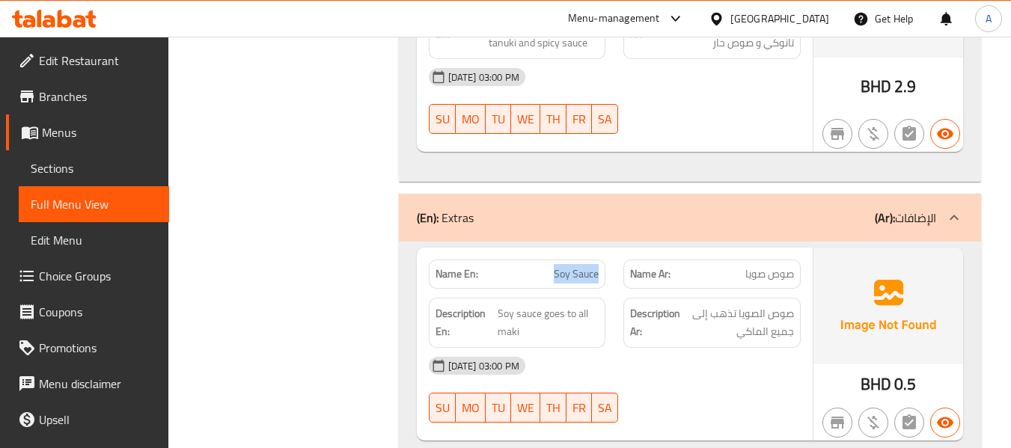
drag, startPoint x: 548, startPoint y: 190, endPoint x: 614, endPoint y: 193, distance: 65.2
click at [614, 251] on div "Name En: Soy Sauce" at bounding box center [517, 274] width 195 height 47
click at [573, 305] on span "Soy sauce goes to all maki" at bounding box center [549, 323] width 102 height 37
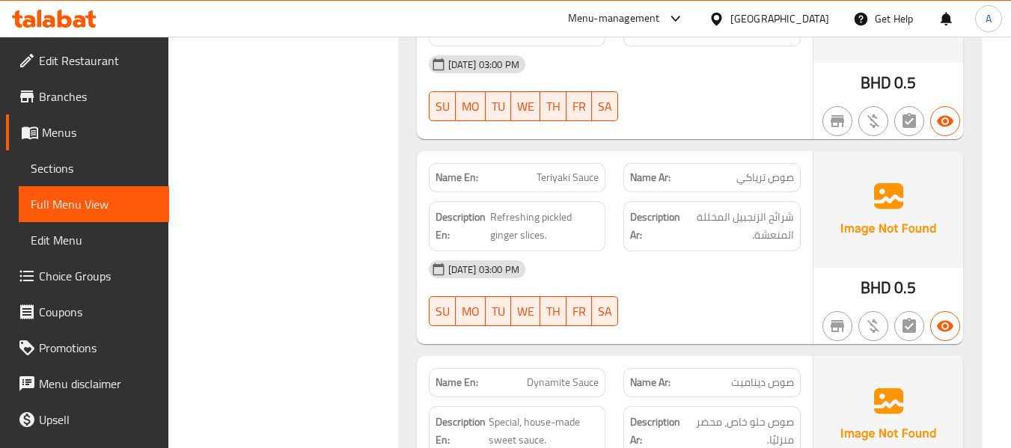
scroll to position [6584, 0]
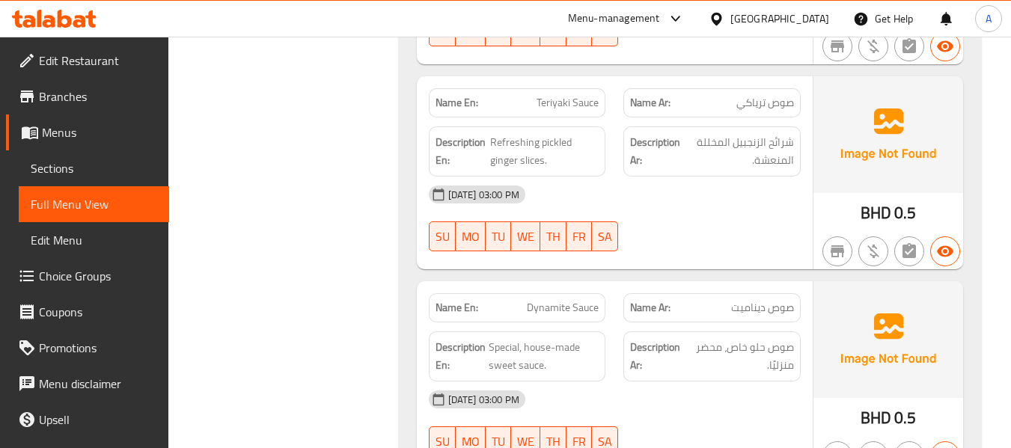
click at [536, 300] on span "Dynamite Sauce" at bounding box center [563, 308] width 72 height 16
click at [546, 168] on div "Name En: Soy Sauce Name Ar: صوص صويا Description En: Soy sauce goes to all maki…" at bounding box center [690, 64] width 582 height 1291
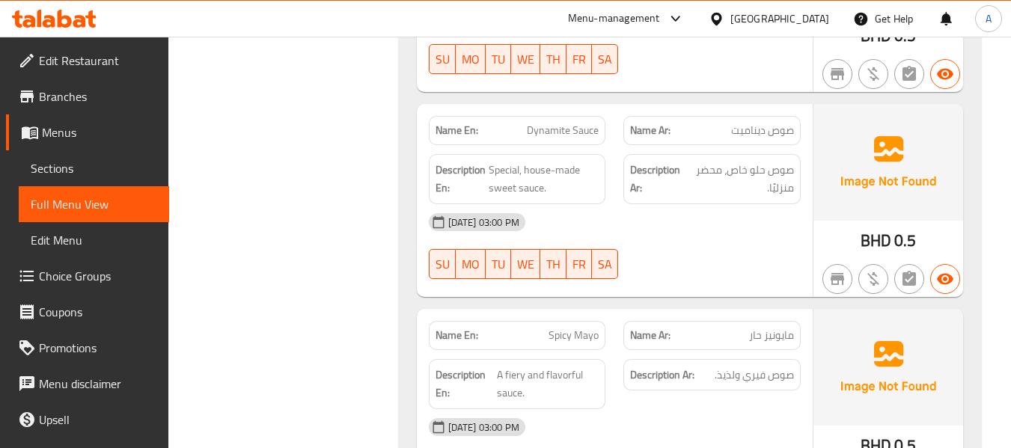
scroll to position [6808, 0]
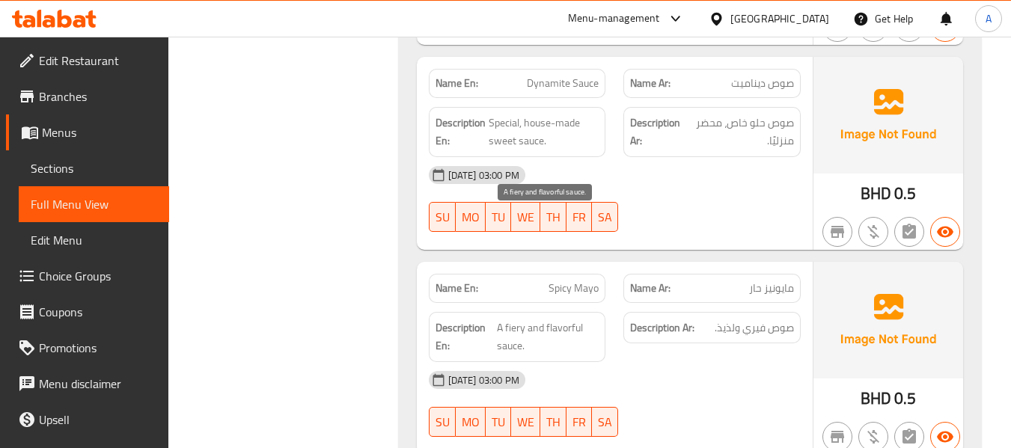
click at [510, 319] on span "A fiery and flavorful sauce." at bounding box center [548, 337] width 102 height 37
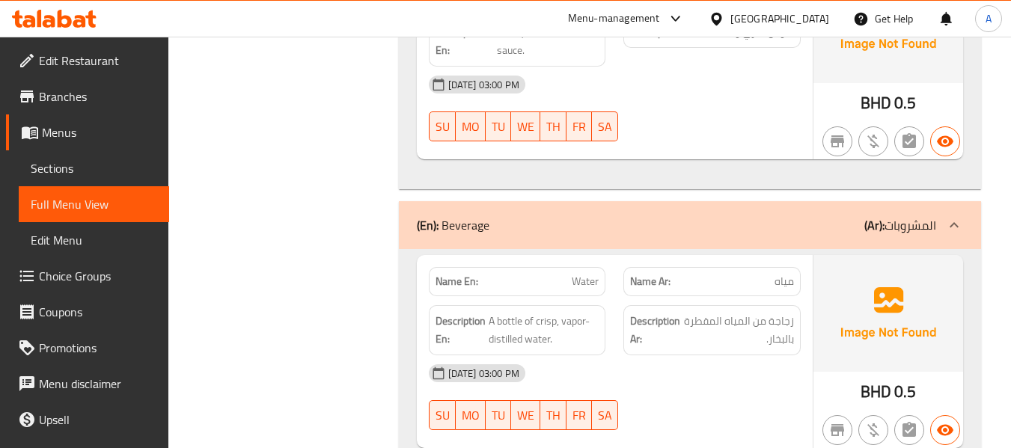
scroll to position [7108, 0]
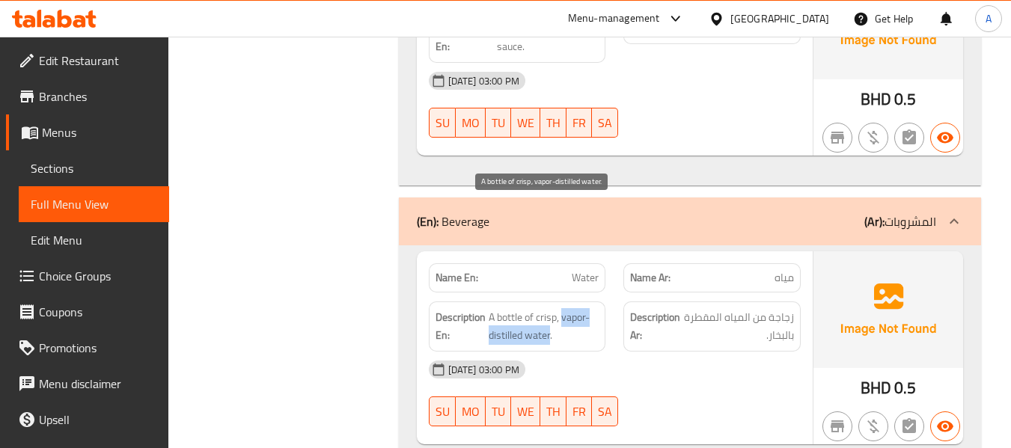
drag, startPoint x: 563, startPoint y: 212, endPoint x: 551, endPoint y: 230, distance: 21.6
click at [551, 308] on span "A bottle of crisp, vapor-distilled water." at bounding box center [544, 326] width 111 height 37
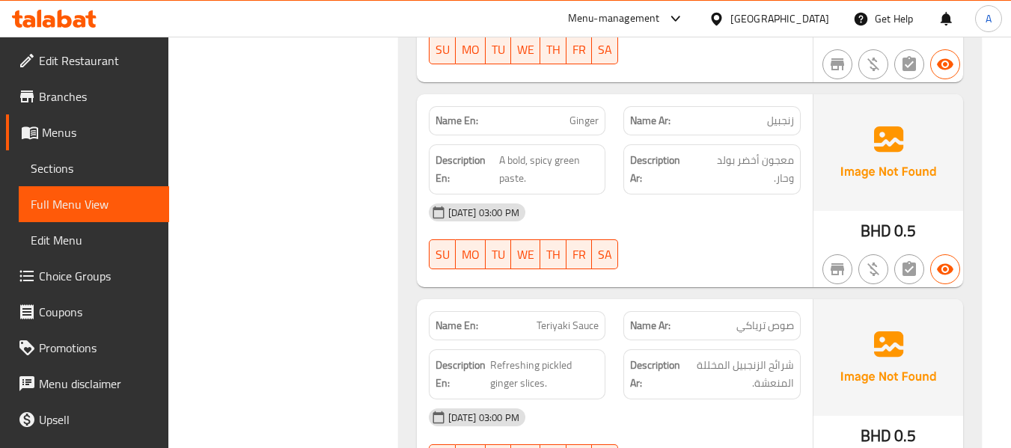
scroll to position [6359, 0]
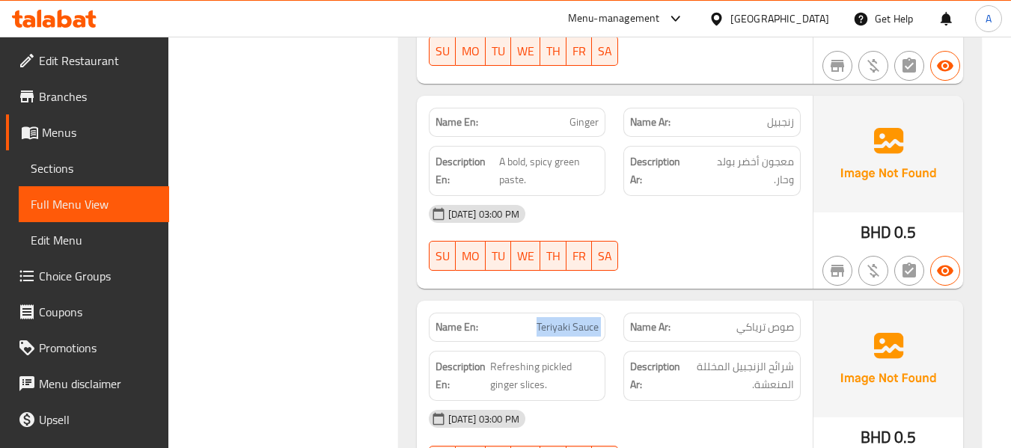
drag, startPoint x: 546, startPoint y: 226, endPoint x: 614, endPoint y: 226, distance: 68.1
click at [614, 304] on div "Name En: Teriyaki Sauce Name Ar: صوص ترياكي" at bounding box center [615, 327] width 390 height 47
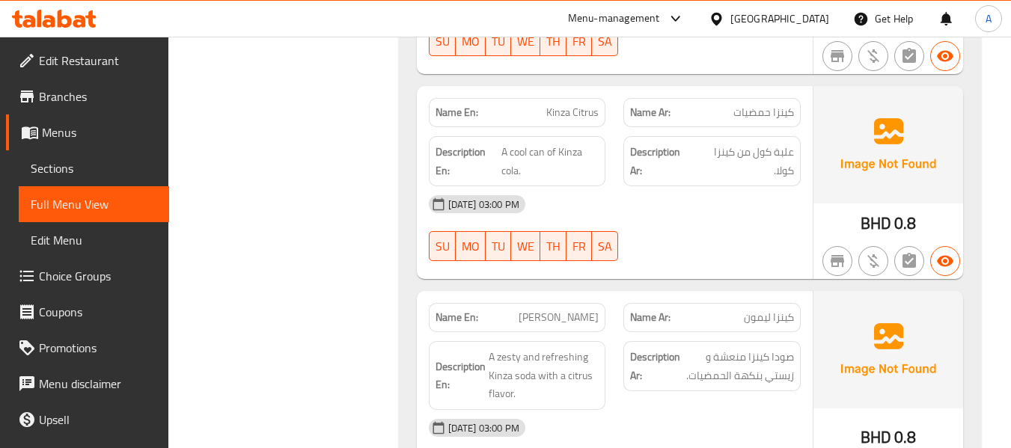
scroll to position [9011, 0]
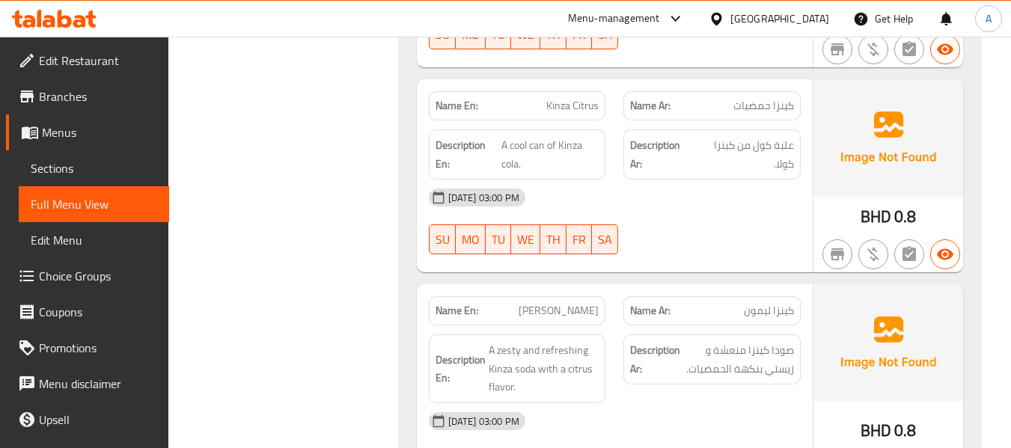
click at [106, 161] on span "Sections" at bounding box center [94, 168] width 126 height 18
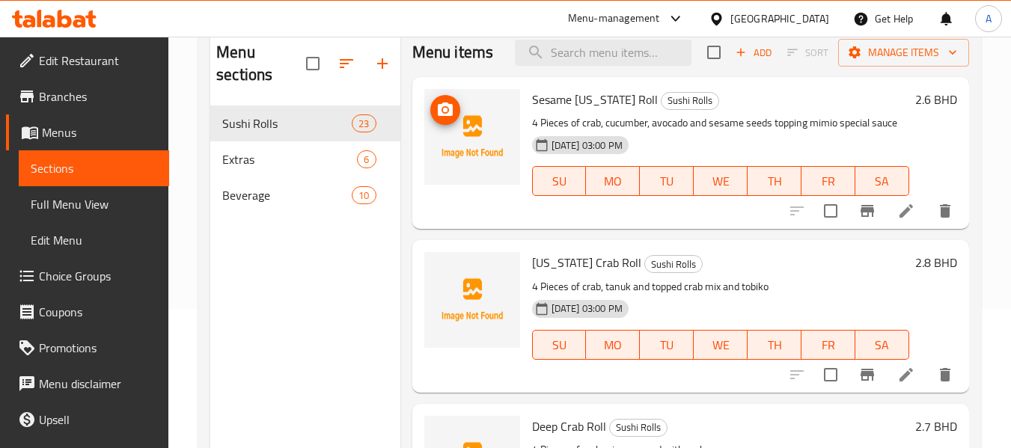
scroll to position [60, 0]
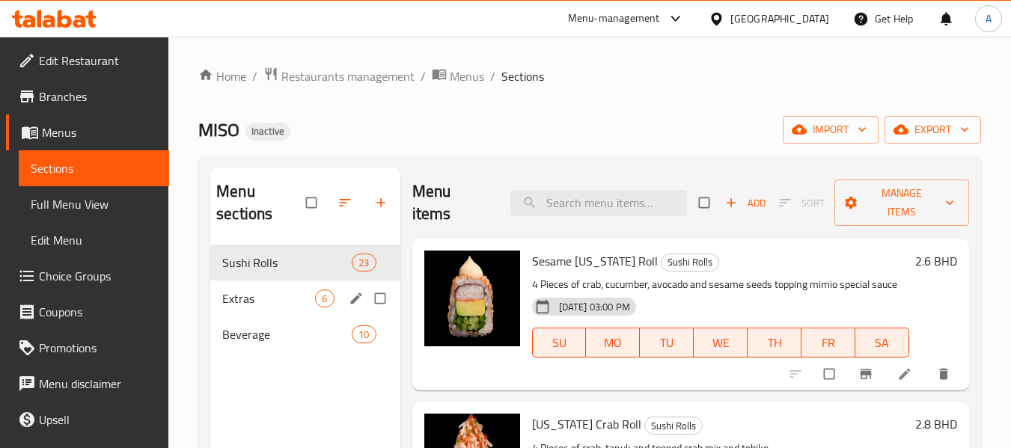
click at [275, 303] on span "Extras" at bounding box center [268, 299] width 93 height 18
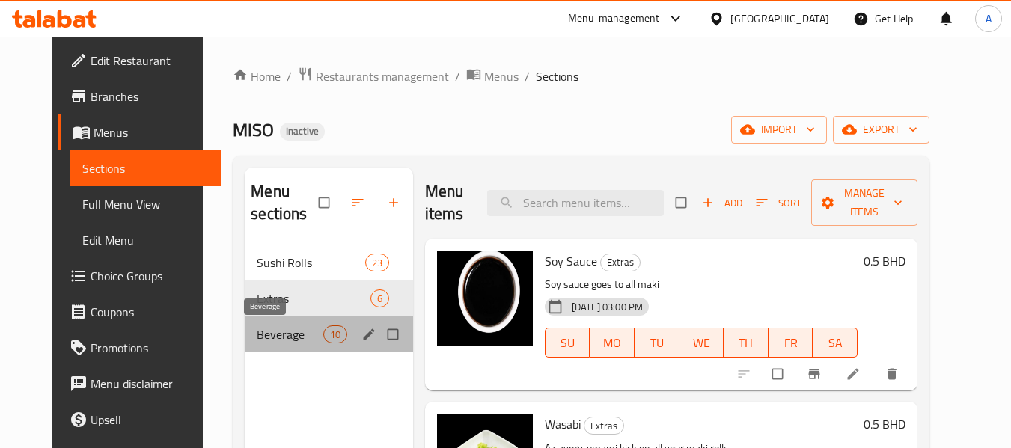
click at [268, 330] on span "Beverage" at bounding box center [290, 334] width 66 height 18
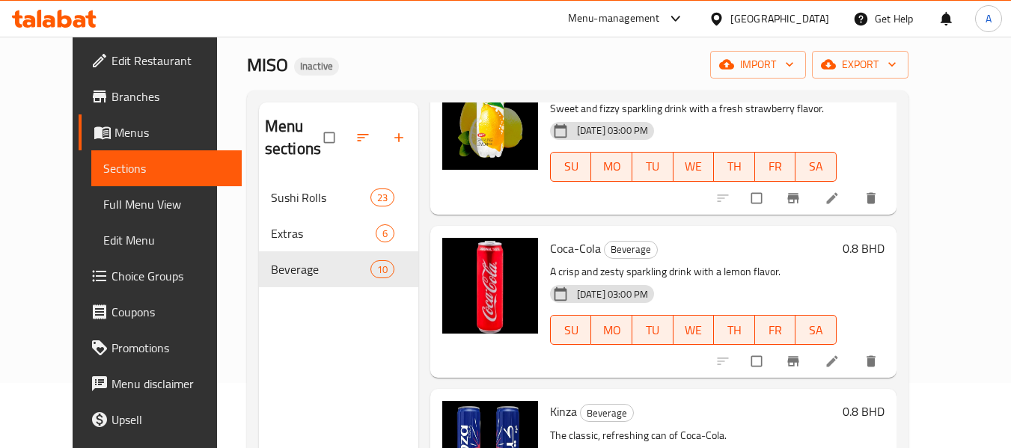
scroll to position [60, 0]
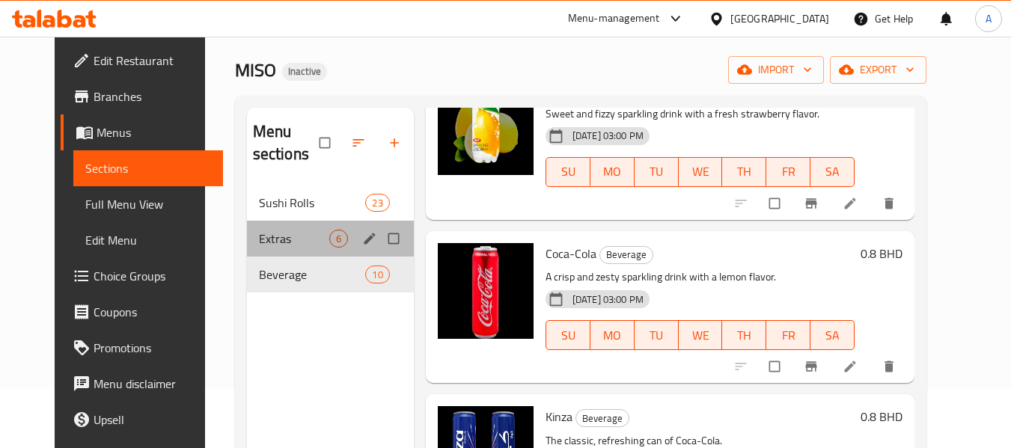
click at [295, 228] on div "Extras 6" at bounding box center [330, 239] width 167 height 36
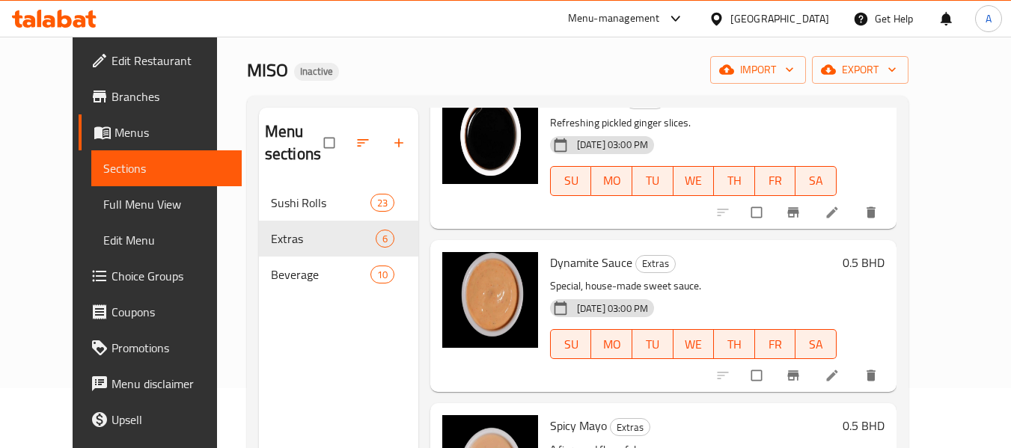
click at [103, 205] on span "Full Menu View" at bounding box center [166, 204] width 126 height 18
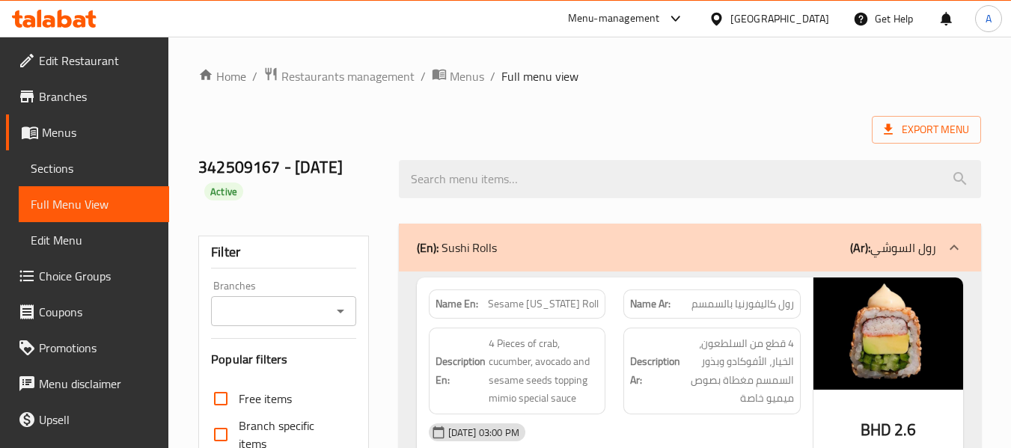
scroll to position [449, 0]
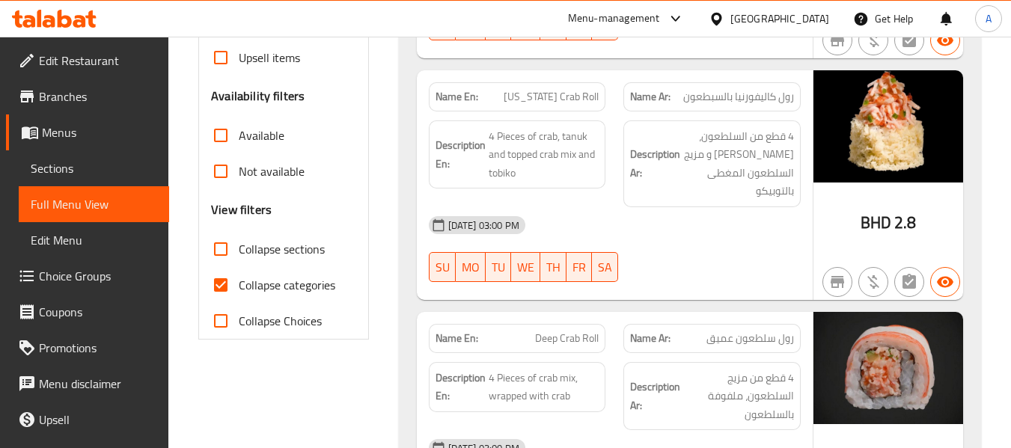
click at [316, 293] on span "Collapse categories" at bounding box center [287, 285] width 97 height 18
click at [239, 293] on input "Collapse categories" at bounding box center [221, 285] width 36 height 36
checkbox input "false"
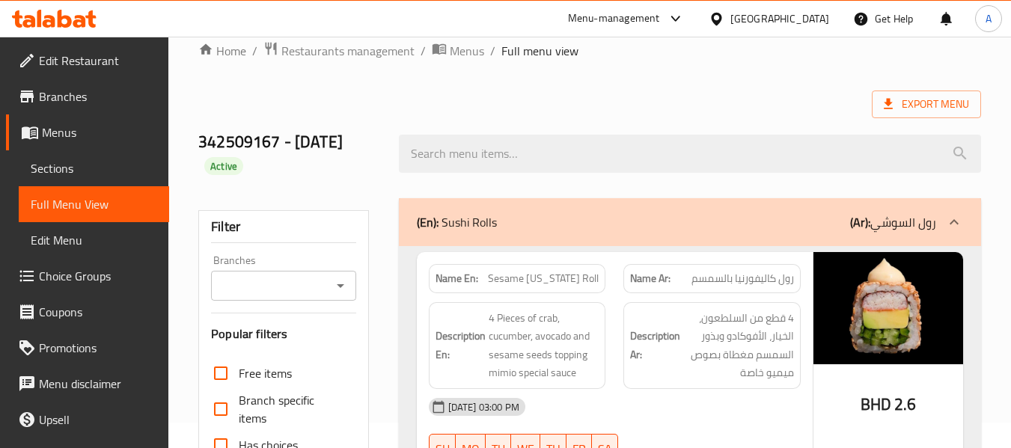
scroll to position [0, 0]
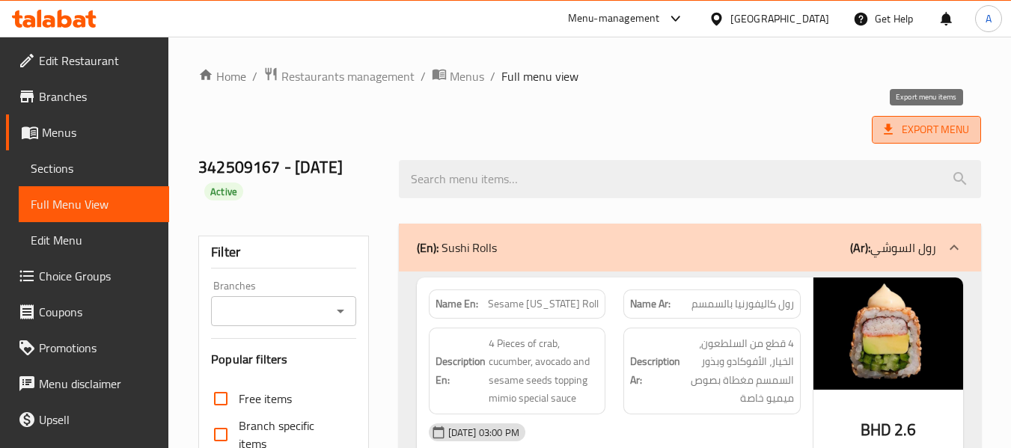
click at [922, 126] on span "Export Menu" at bounding box center [926, 129] width 85 height 19
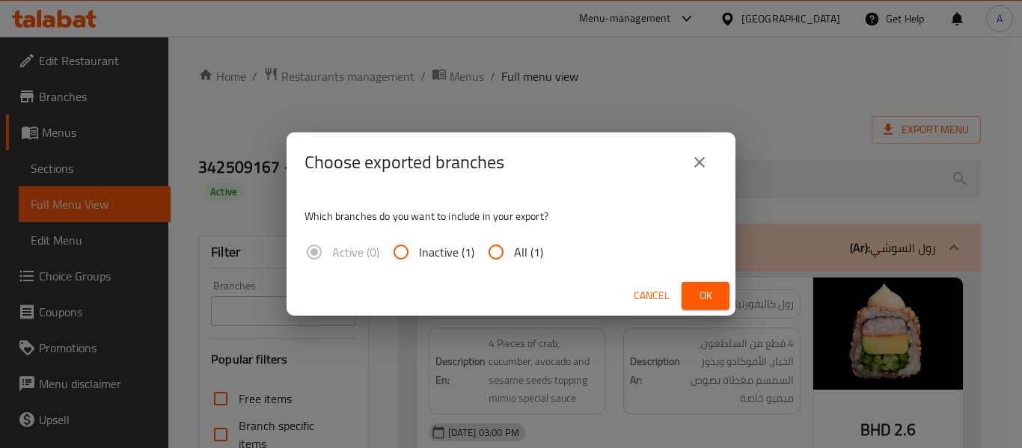
click at [521, 260] on span "All (1)" at bounding box center [528, 252] width 29 height 18
click at [514, 260] on input "All (1)" at bounding box center [496, 252] width 36 height 36
radio input "true"
click at [697, 291] on span "Ok" at bounding box center [706, 296] width 24 height 19
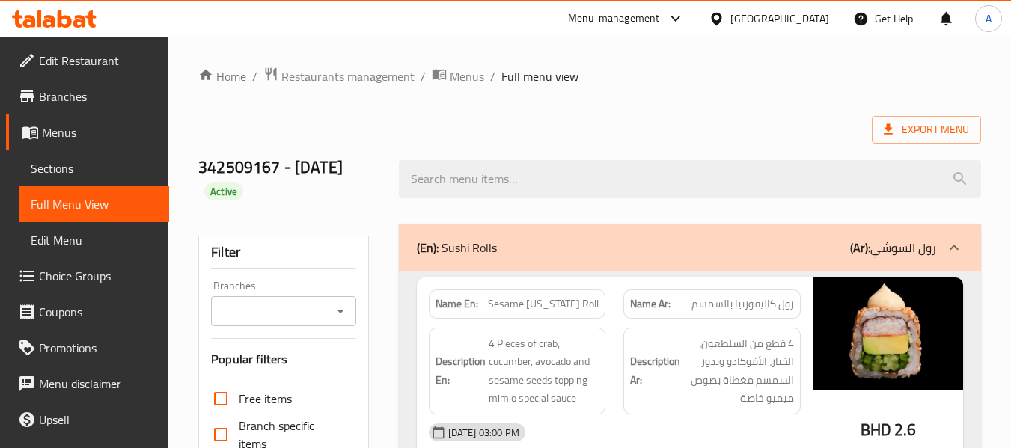
click at [540, 117] on div "Export Menu" at bounding box center [589, 130] width 783 height 28
click at [73, 137] on span "Menus" at bounding box center [99, 132] width 115 height 18
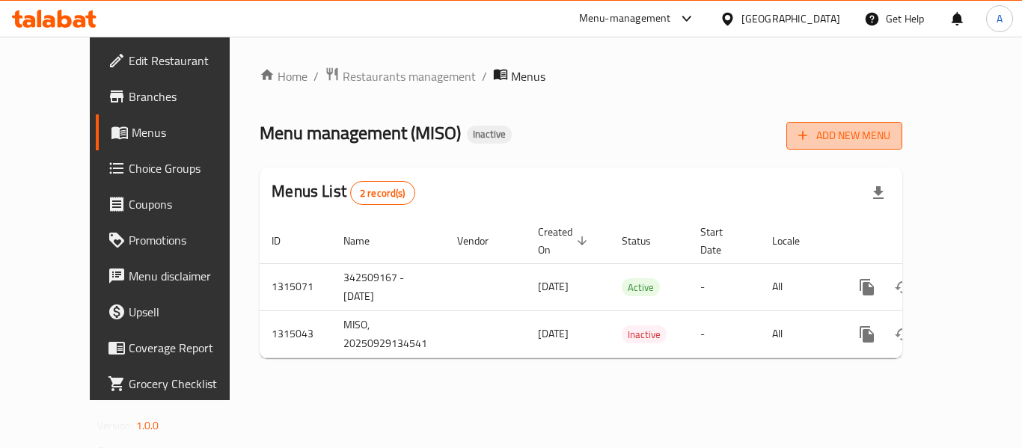
click at [890, 139] on span "Add New Menu" at bounding box center [844, 135] width 92 height 19
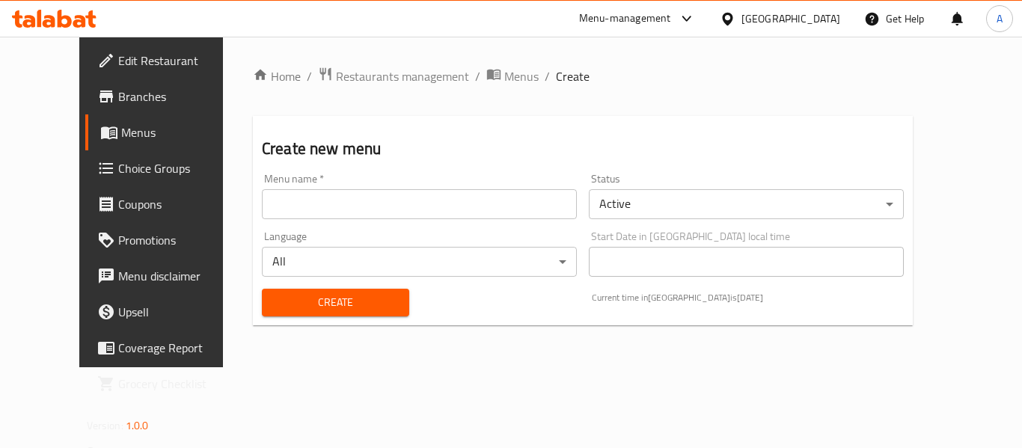
click at [444, 209] on input "text" at bounding box center [419, 204] width 315 height 30
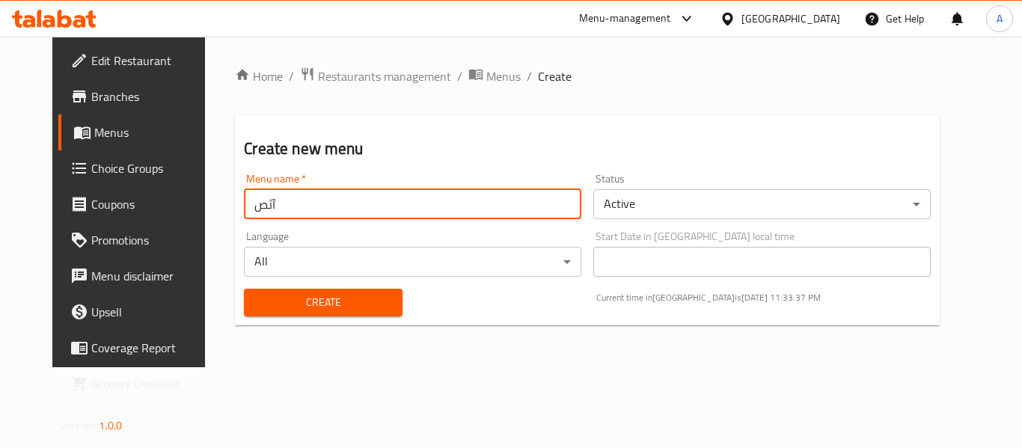
type input "آثص"
click at [244, 289] on button "Create" at bounding box center [323, 303] width 158 height 28
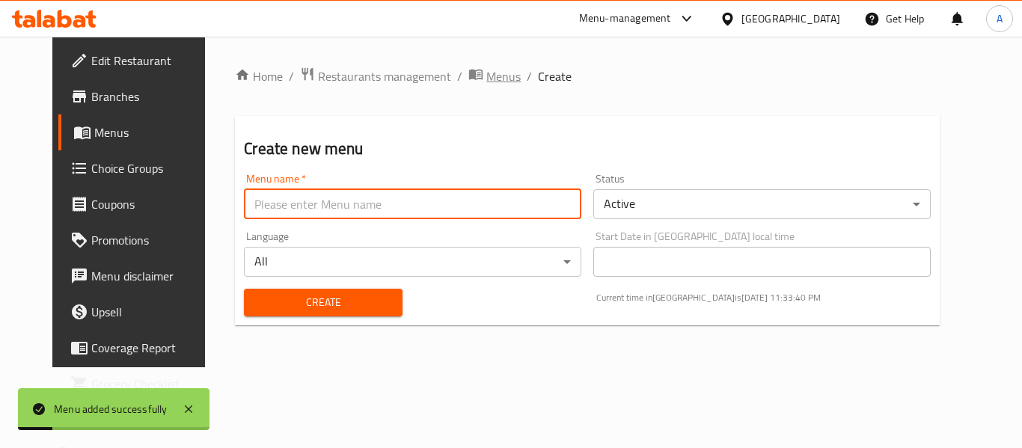
click at [486, 82] on span "Menus" at bounding box center [503, 76] width 34 height 18
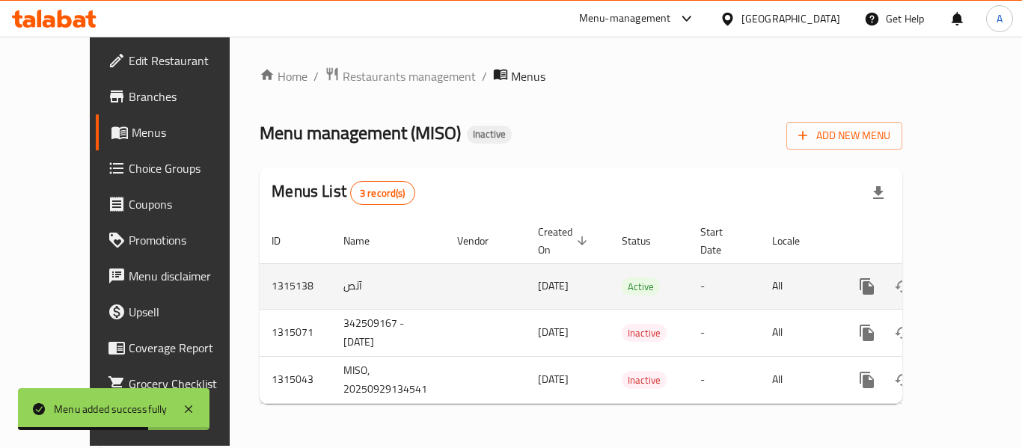
click at [966, 278] on icon "enhanced table" at bounding box center [975, 287] width 18 height 18
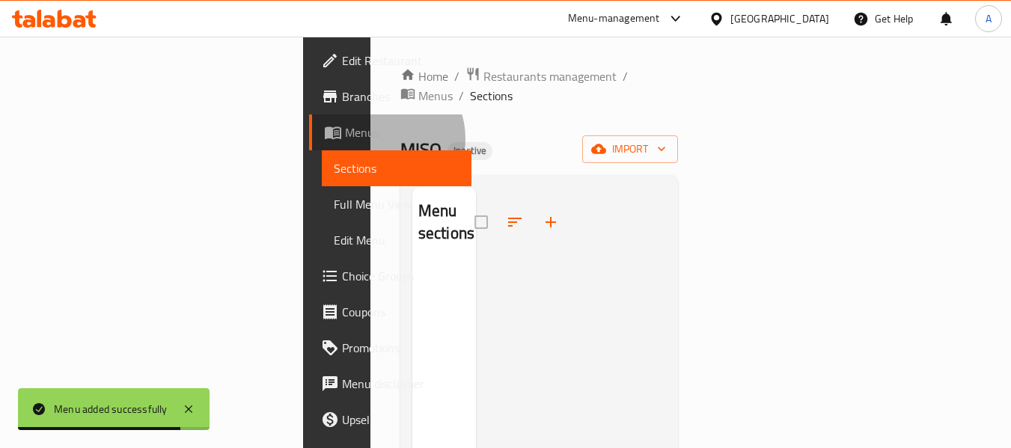
click at [345, 138] on span "Menus" at bounding box center [402, 132] width 115 height 18
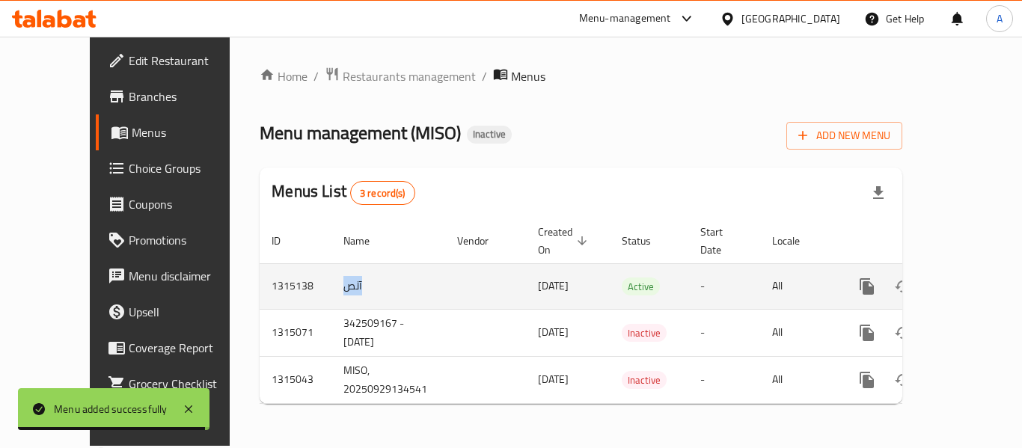
drag, startPoint x: 331, startPoint y: 266, endPoint x: 256, endPoint y: 260, distance: 75.9
click at [260, 263] on tr "1315138 آثص [DATE] Active - All" at bounding box center [632, 286] width 745 height 46
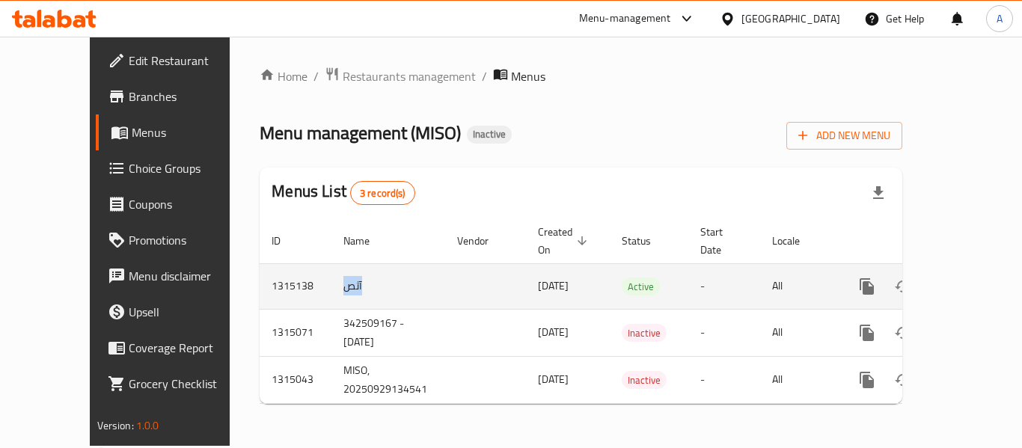
copy tr "آثص"
click at [934, 280] on icon "enhanced table" at bounding box center [939, 286] width 10 height 13
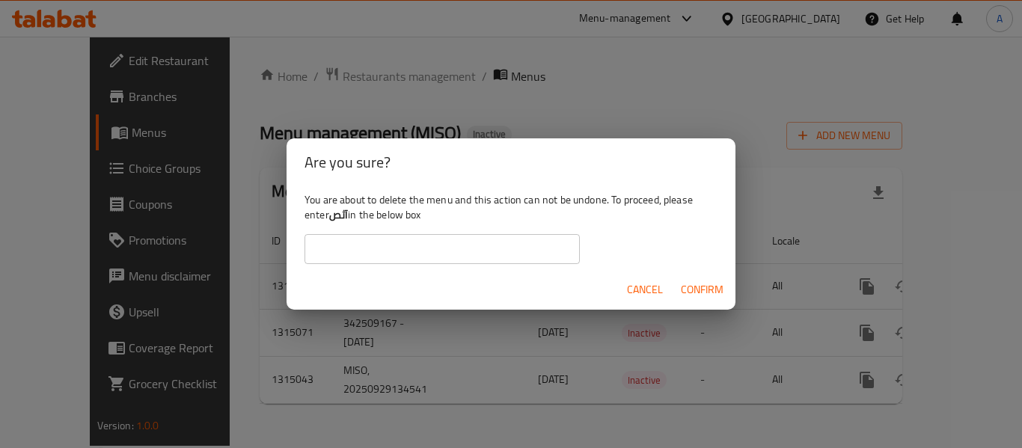
click at [480, 241] on input "text" at bounding box center [442, 249] width 275 height 30
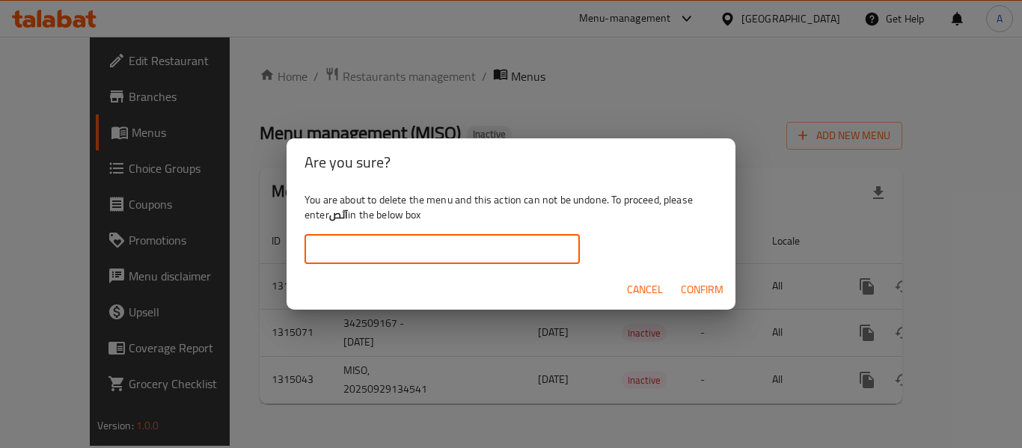
paste input "آثص"
click at [688, 287] on span "Confirm" at bounding box center [702, 290] width 43 height 19
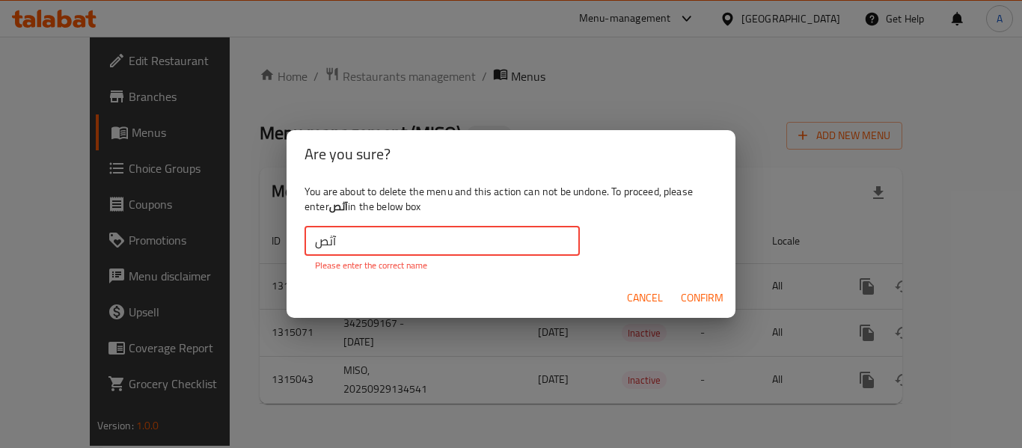
click at [328, 241] on input "آثص" at bounding box center [442, 241] width 275 height 30
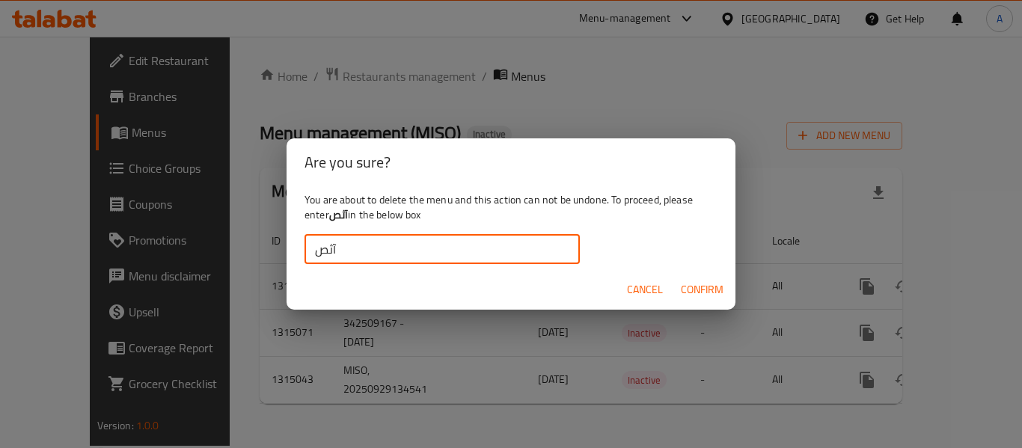
type input "آثص"
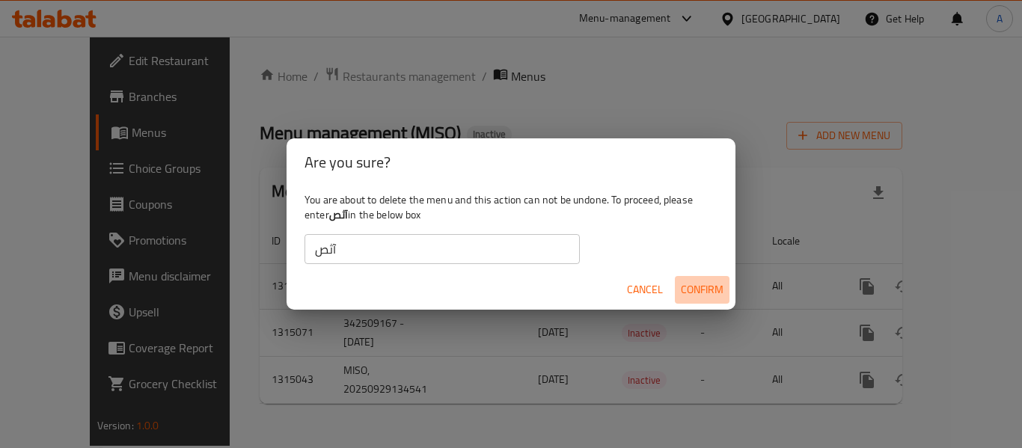
click at [679, 287] on button "Confirm" at bounding box center [702, 290] width 55 height 28
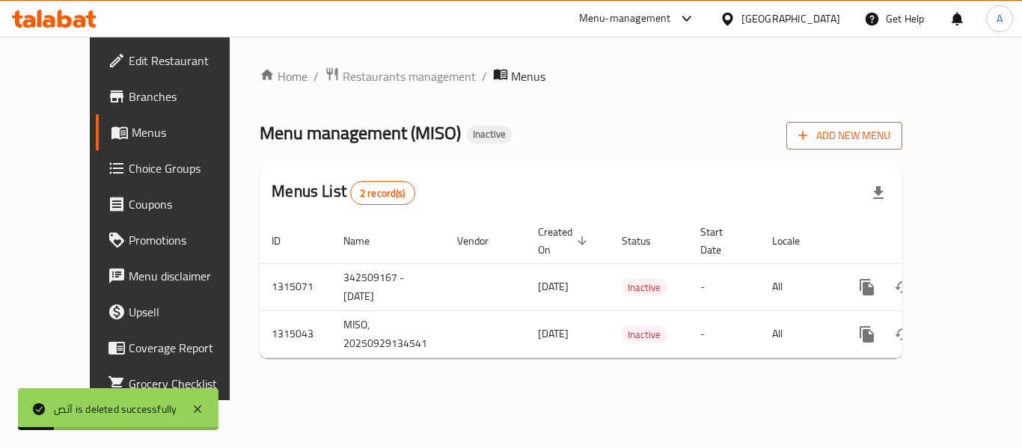
click at [883, 131] on button "Add New Menu" at bounding box center [844, 136] width 116 height 28
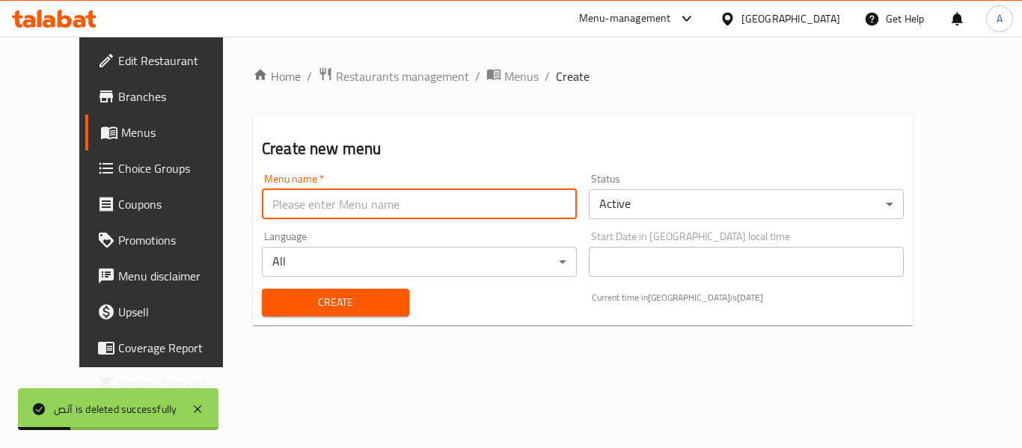
click at [445, 206] on input "text" at bounding box center [419, 204] width 315 height 30
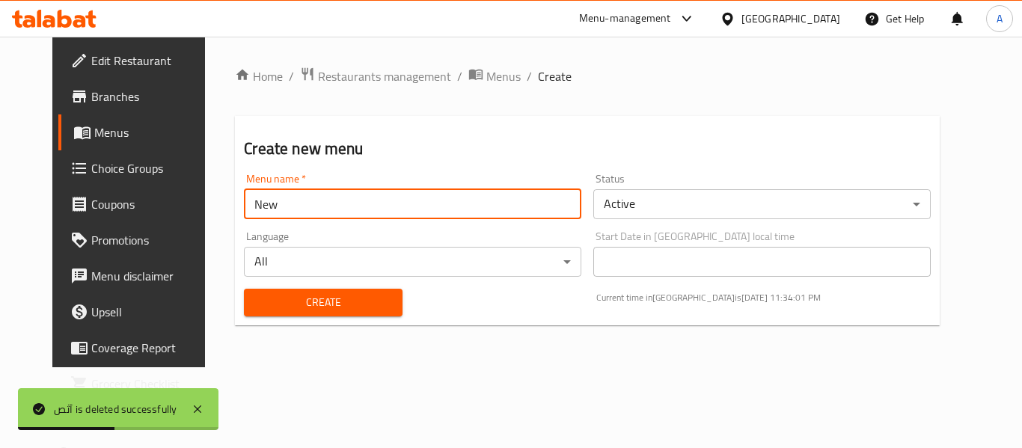
type input "New"
click at [244, 289] on button "Create" at bounding box center [323, 303] width 158 height 28
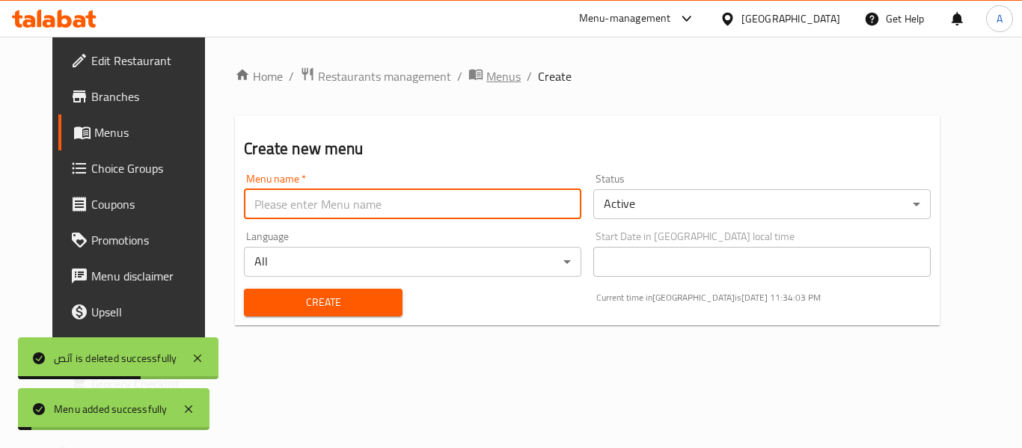
click at [486, 75] on span "Menus" at bounding box center [503, 76] width 34 height 18
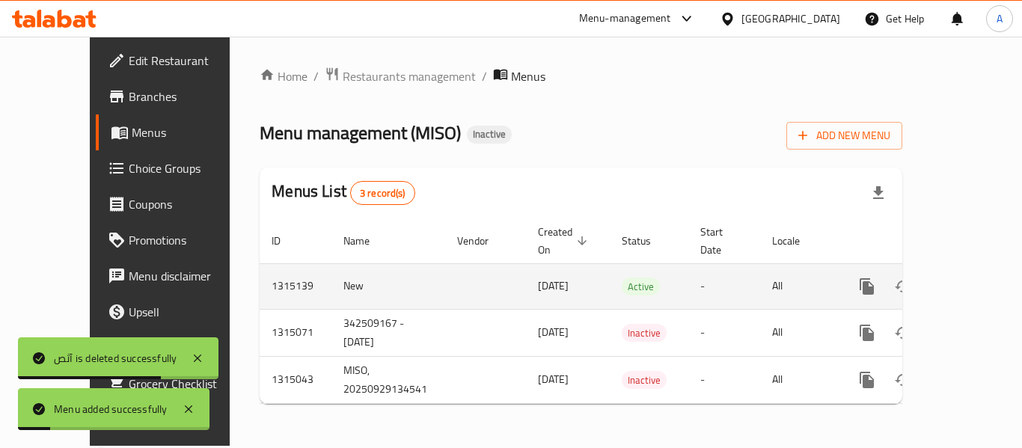
click at [965, 279] on link "enhanced table" at bounding box center [975, 287] width 36 height 36
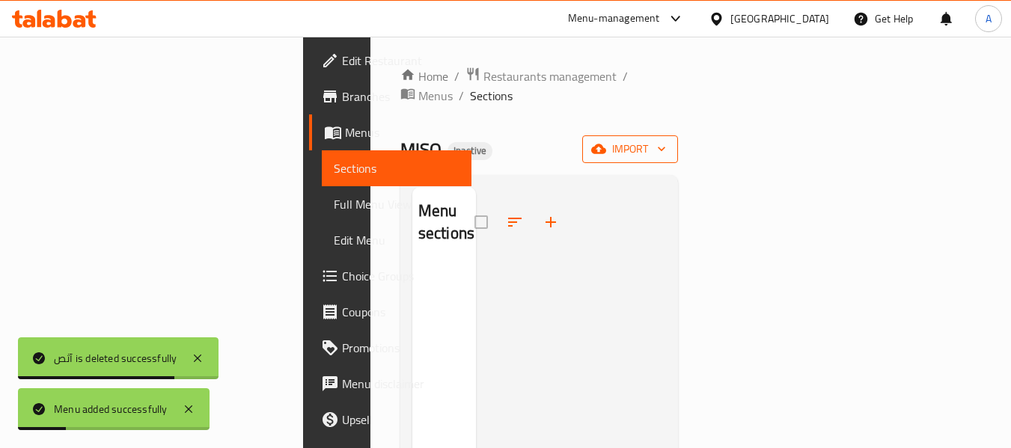
click at [678, 135] on button "import" at bounding box center [630, 149] width 96 height 28
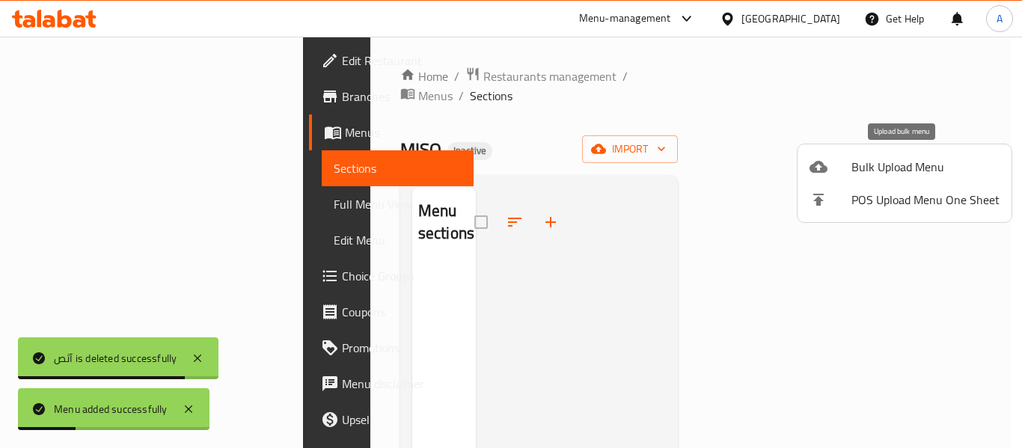
click at [787, 180] on div at bounding box center [511, 224] width 1022 height 448
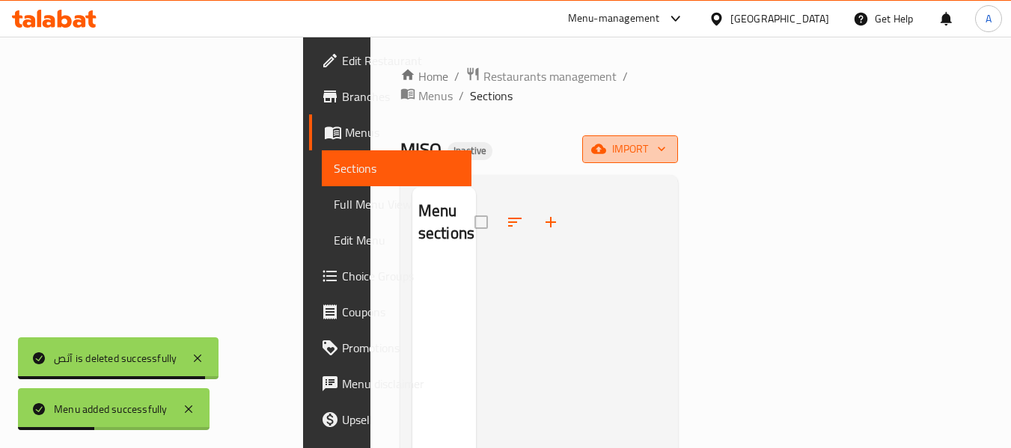
click at [666, 140] on span "import" at bounding box center [630, 149] width 72 height 19
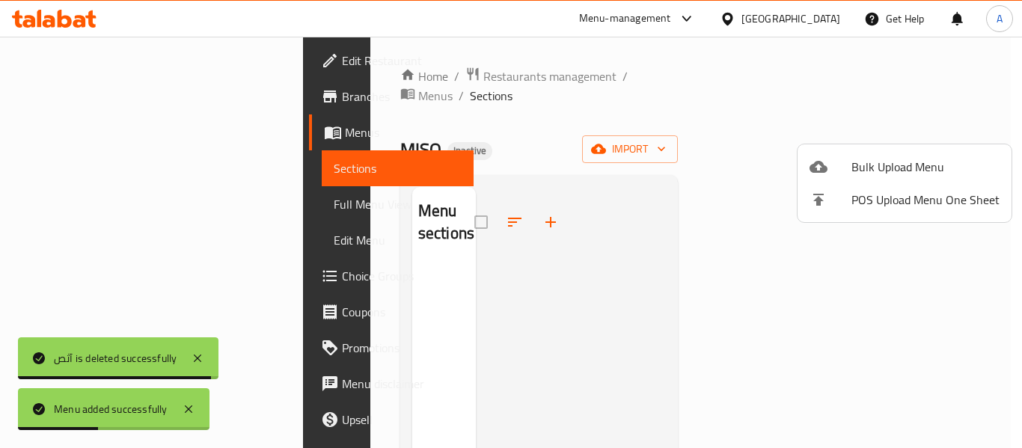
click at [878, 160] on span "Bulk Upload Menu" at bounding box center [925, 167] width 148 height 18
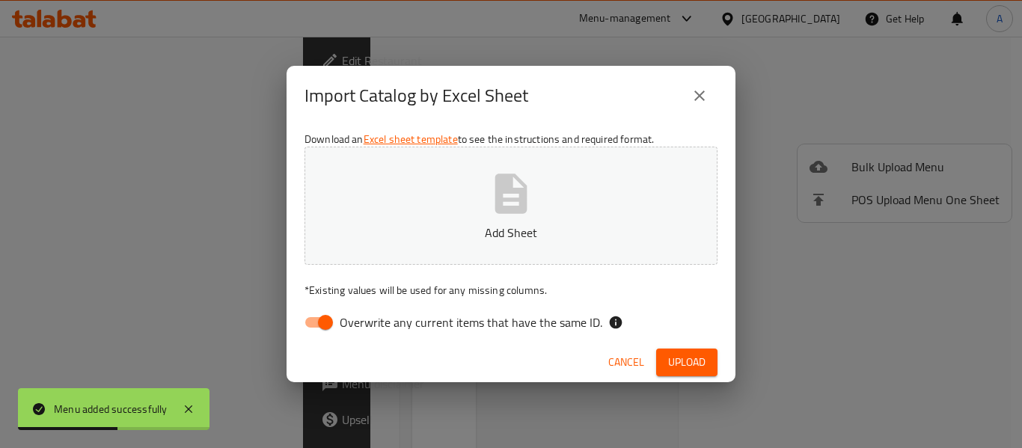
click at [496, 324] on span "Overwrite any current items that have the same ID." at bounding box center [471, 322] width 263 height 18
click at [368, 324] on input "Overwrite any current items that have the same ID." at bounding box center [325, 322] width 85 height 28
checkbox input "false"
click at [498, 205] on icon "button" at bounding box center [511, 194] width 32 height 40
click at [685, 351] on button "Upload" at bounding box center [686, 363] width 61 height 28
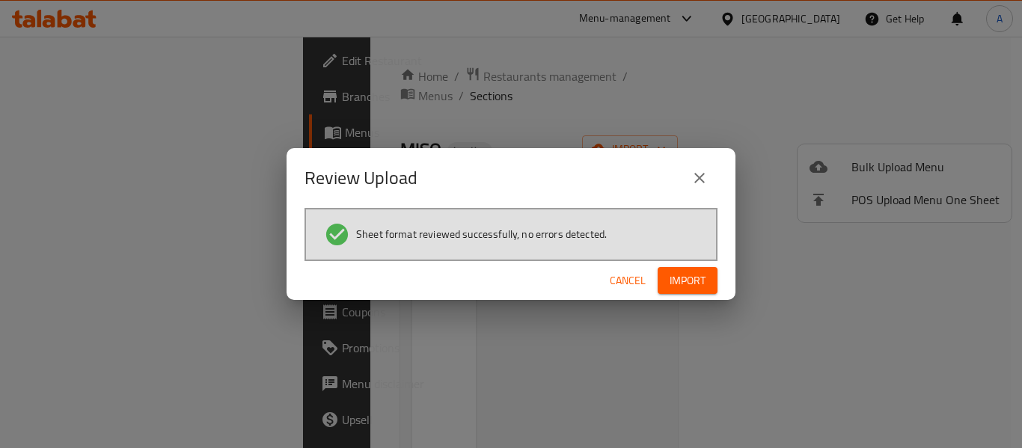
click at [674, 281] on span "Import" at bounding box center [688, 281] width 36 height 19
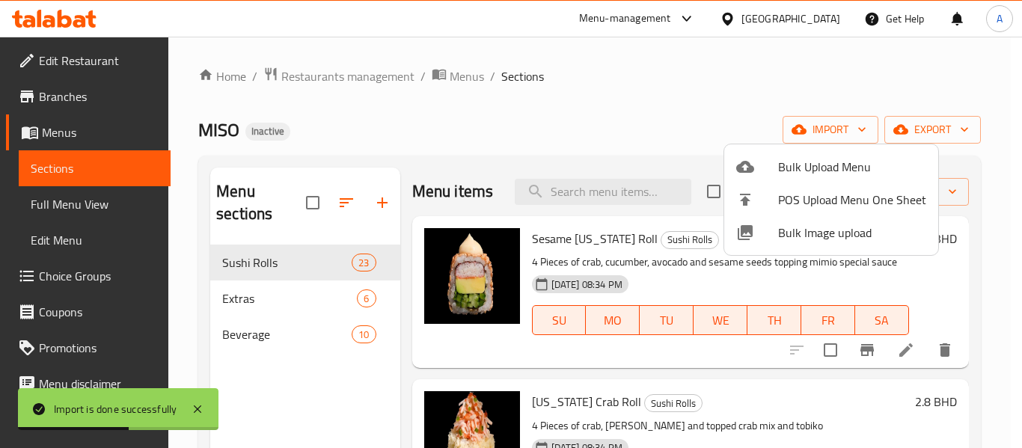
click at [477, 167] on div at bounding box center [511, 224] width 1022 height 448
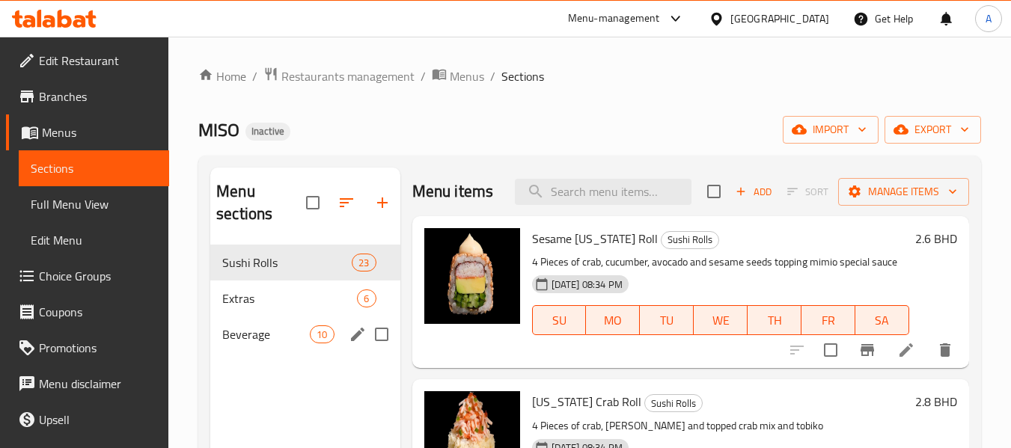
click at [263, 343] on div "Beverage 10" at bounding box center [304, 334] width 189 height 36
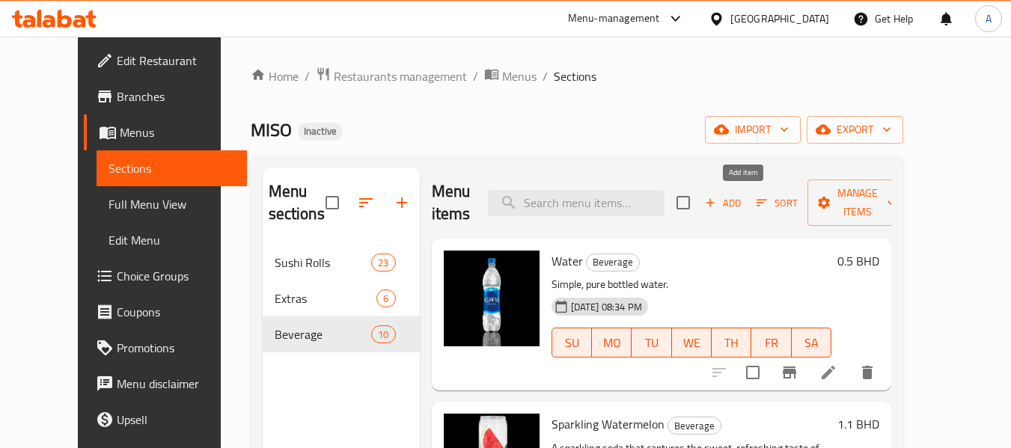
click at [743, 210] on span "Add" at bounding box center [723, 203] width 40 height 17
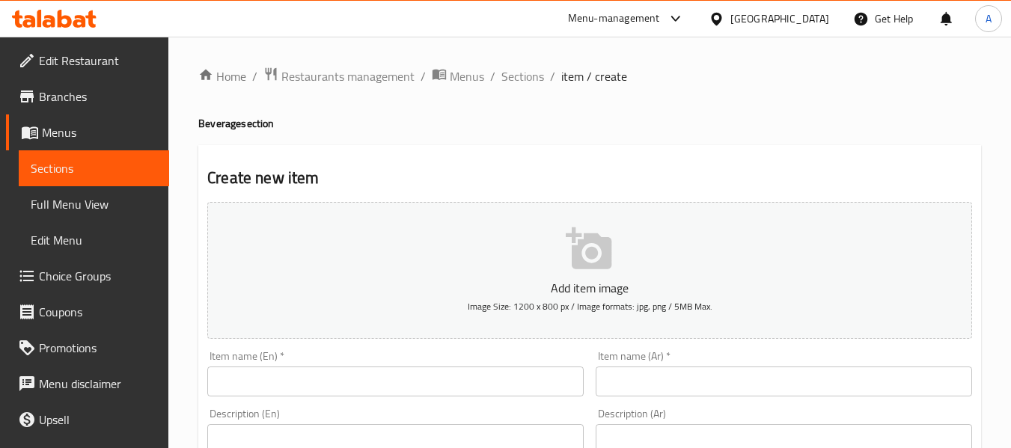
click at [226, 375] on input "text" at bounding box center [395, 382] width 376 height 30
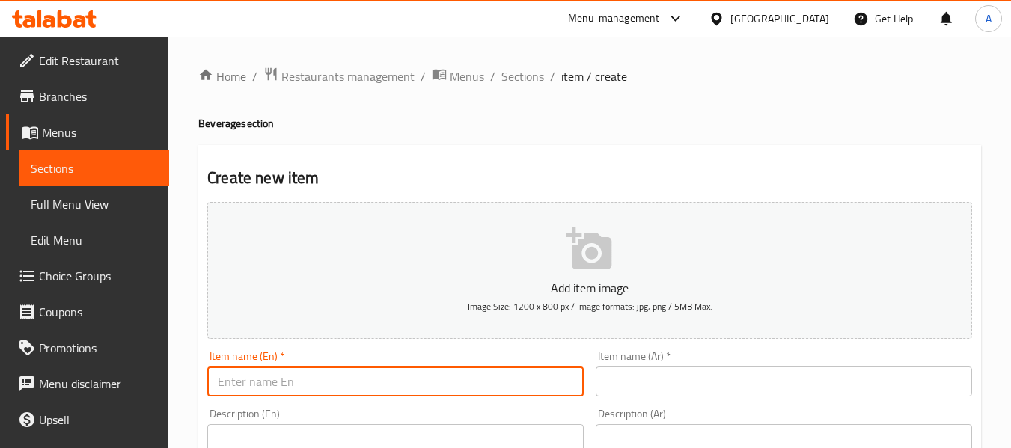
paste input "Smart Water"
type input "Smart Water"
click at [837, 371] on input "text" at bounding box center [784, 382] width 376 height 30
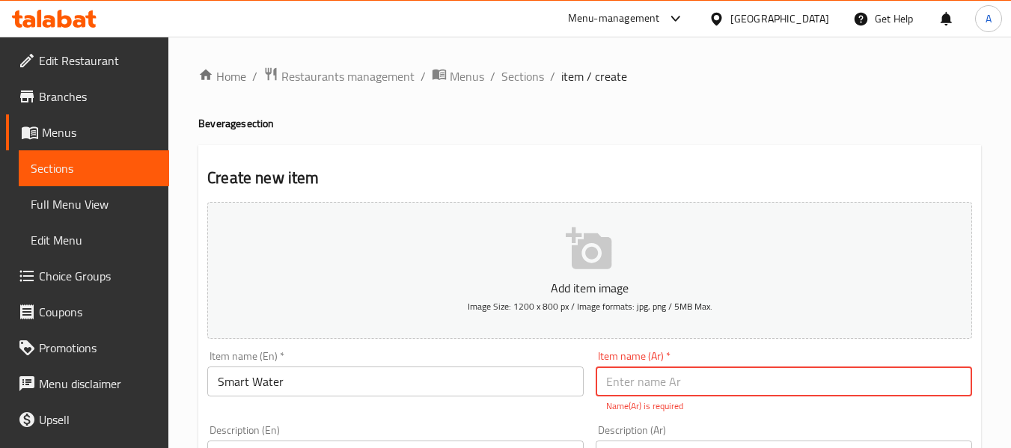
paste input "سمارت ووتر"
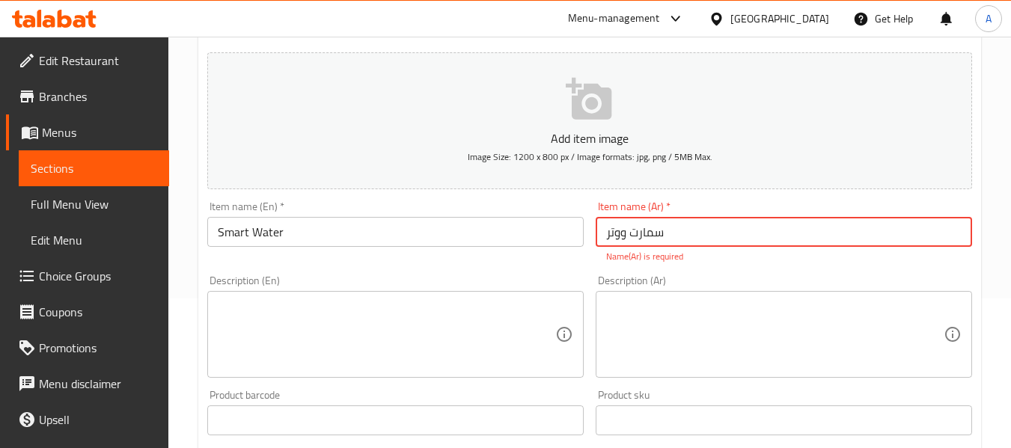
type input "سمارت ووتر"
click at [575, 268] on div "Add item image Image Size: 1200 x 800 px / Image formats: jpg, png / 5MB Max. I…" at bounding box center [589, 376] width 777 height 661
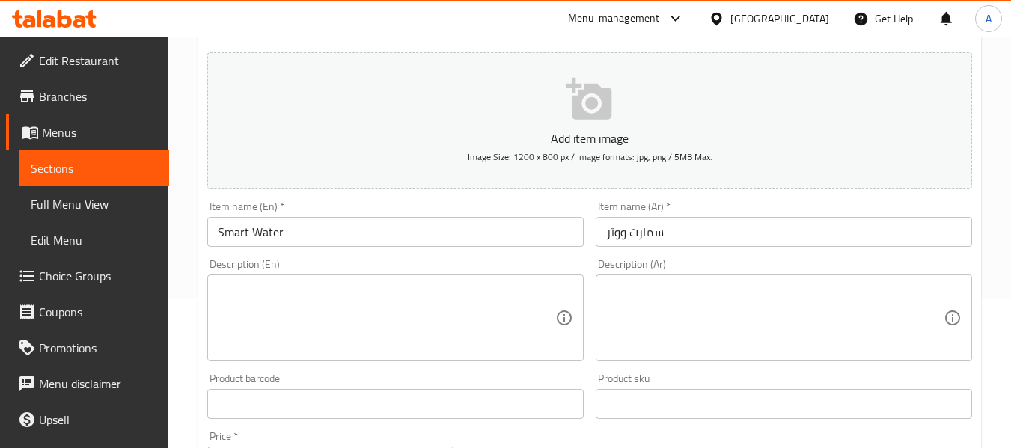
click at [395, 346] on textarea at bounding box center [386, 318] width 337 height 71
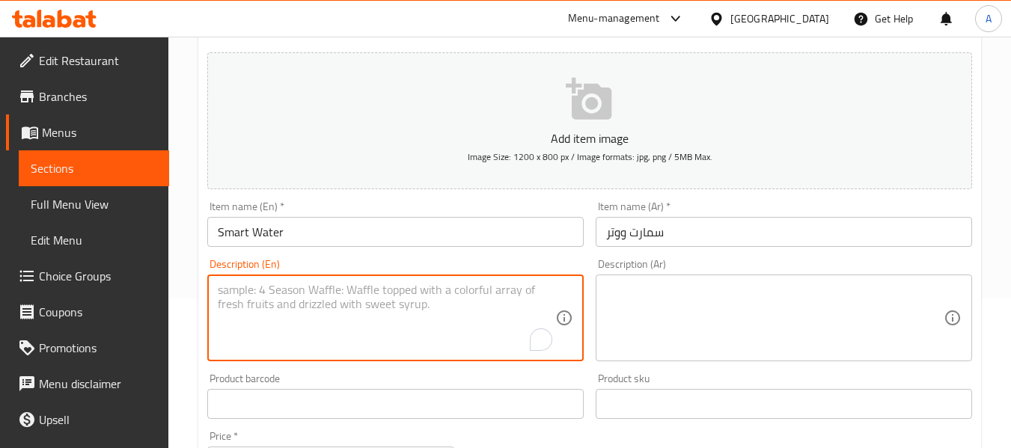
paste textarea "Hydrate smart with a bottle of crisp, vapor-distilled water."
click at [345, 317] on textarea "Hydrate smart with a bottle of crisp, vapor-distilled water." at bounding box center [386, 318] width 337 height 71
paste textarea "زجاجة من المياه المقطرة بالبخار. A"
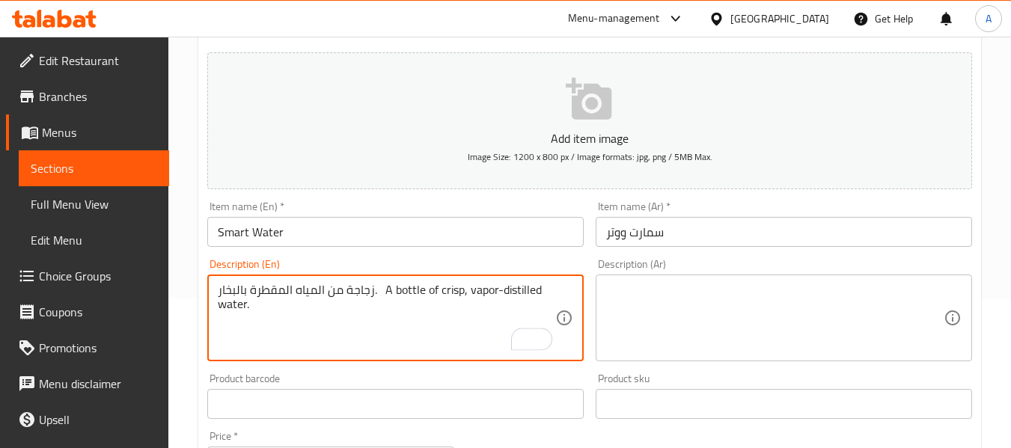
drag, startPoint x: 381, startPoint y: 290, endPoint x: 216, endPoint y: 300, distance: 164.9
click at [216, 300] on div "زجاجة من المياه المقطرة بالبخار. A bottle of crisp, vapor-distilled water. Desc…" at bounding box center [395, 318] width 376 height 87
click at [263, 283] on textarea "زجاجة من المياه المقطرة بالبخار. A bottle of crisp, vapor-distilled water." at bounding box center [386, 318] width 337 height 71
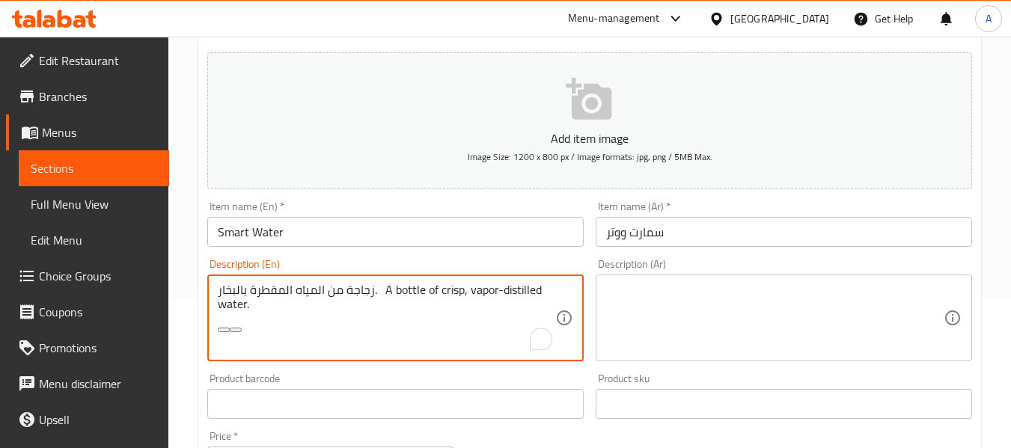
click at [343, 298] on textarea "زجاجة من المياه المقطرة بالبخار. A bottle of crisp, vapor-distilled water." at bounding box center [386, 318] width 337 height 71
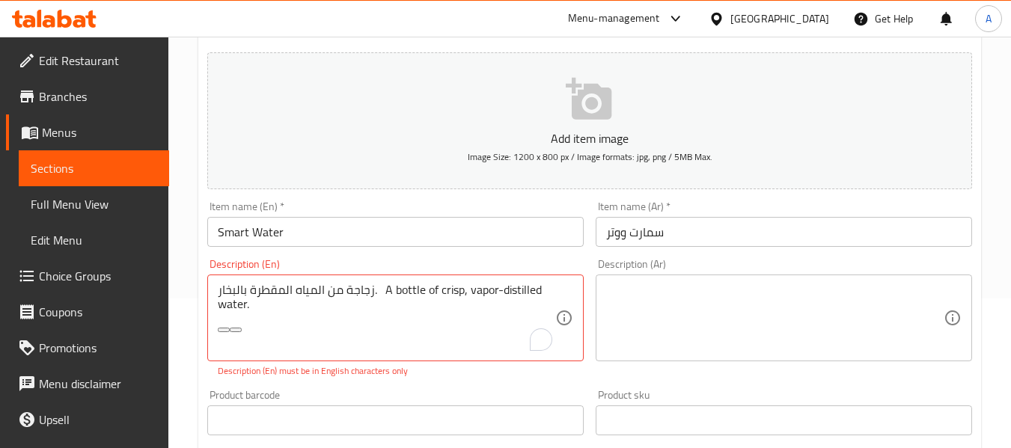
drag, startPoint x: 215, startPoint y: 289, endPoint x: 376, endPoint y: 291, distance: 160.1
click at [404, 284] on div "زجاجة من المياه المقطرة بالبخار. A bottle of crisp, vapor-distilled water. Desc…" at bounding box center [395, 318] width 376 height 87
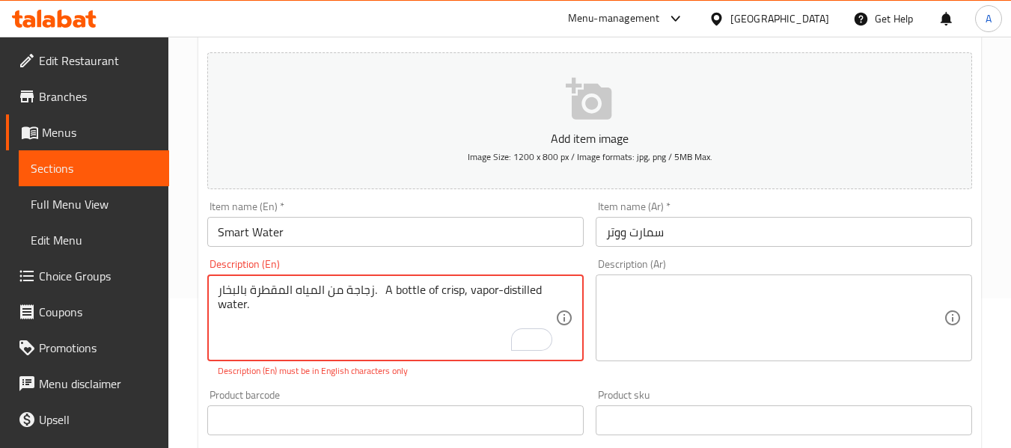
drag, startPoint x: 242, startPoint y: 287, endPoint x: 228, endPoint y: 286, distance: 14.2
drag, startPoint x: 228, startPoint y: 286, endPoint x: 287, endPoint y: 294, distance: 59.7
click at [233, 295] on textarea "زجاجة من المياه المقطرة بالبخار. A bottle of crisp, vapor-distilled water." at bounding box center [386, 318] width 337 height 71
drag, startPoint x: 376, startPoint y: 295, endPoint x: 215, endPoint y: 288, distance: 160.3
click at [215, 288] on div "زجاجة من المياه المقطرة بالبخار. A bottle of crisp, vapor-distilled water. Desc…" at bounding box center [395, 318] width 376 height 87
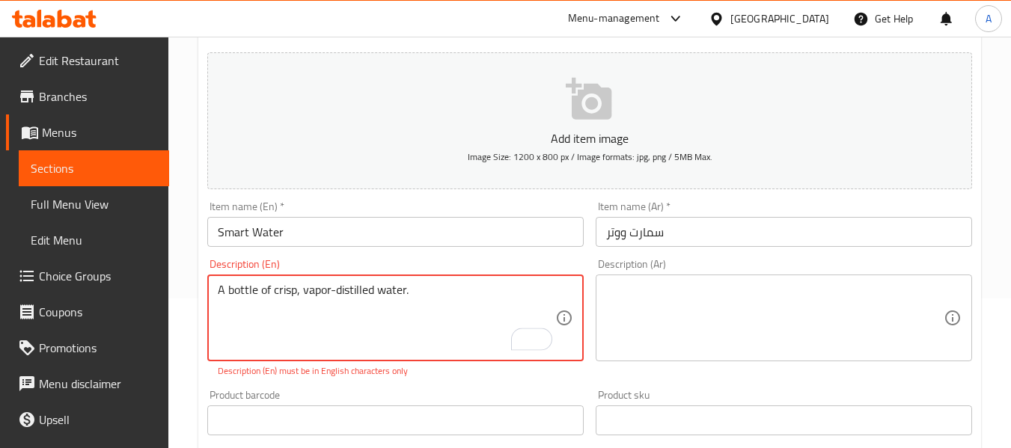
type textarea "A bottle of crisp, vapor-distilled water."
click at [752, 294] on textarea at bounding box center [774, 318] width 337 height 71
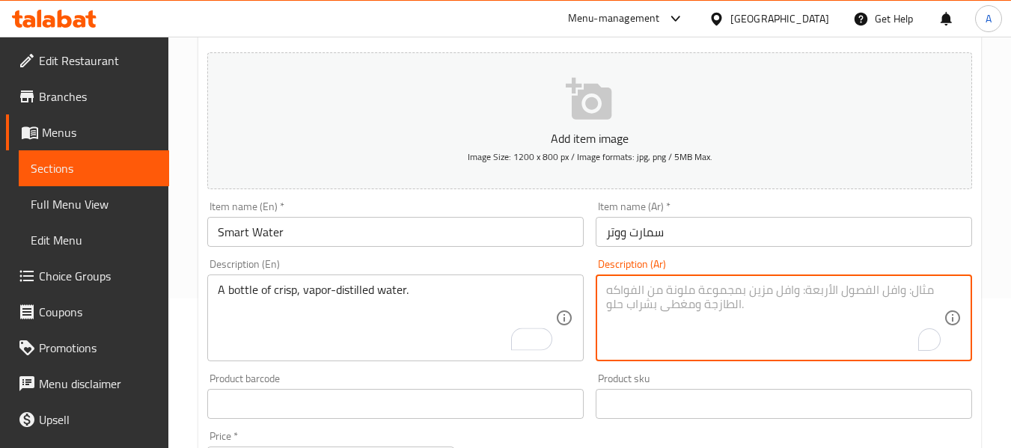
paste textarea "زجاجة من المياه المقطرة بالبخار."
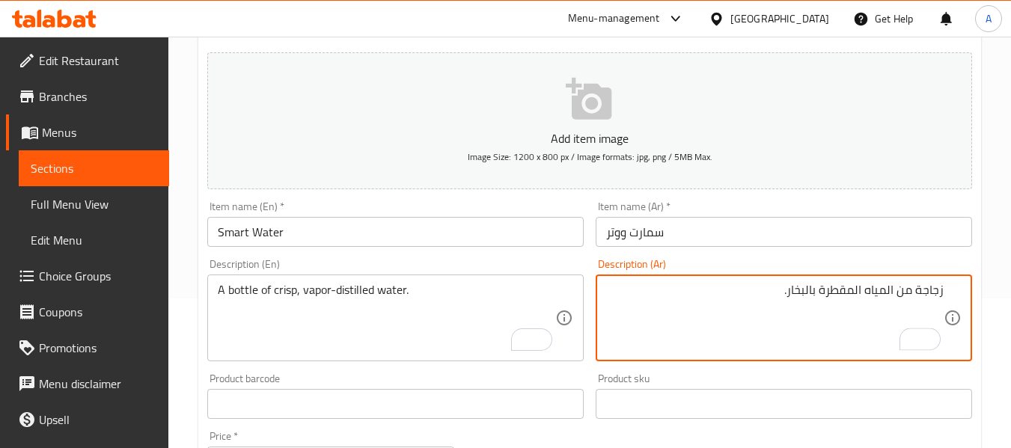
click at [947, 289] on div "زجاجة من المياه المقطرة بالبخار. Description (Ar)" at bounding box center [784, 318] width 376 height 87
click at [945, 292] on div "زجاجة من المياه المقطرة بالبخار. Description (Ar)" at bounding box center [784, 318] width 376 height 87
click at [942, 293] on textarea "زجاجة من المياه المقطرة بالبخار." at bounding box center [774, 318] width 337 height 71
click at [768, 306] on textarea "زجاجة من المياه المقطرة بالبخار." at bounding box center [774, 318] width 337 height 71
click at [493, 253] on div "Description (En) A bottle of crisp, vapor-distilled water. Description (En)" at bounding box center [395, 310] width 388 height 114
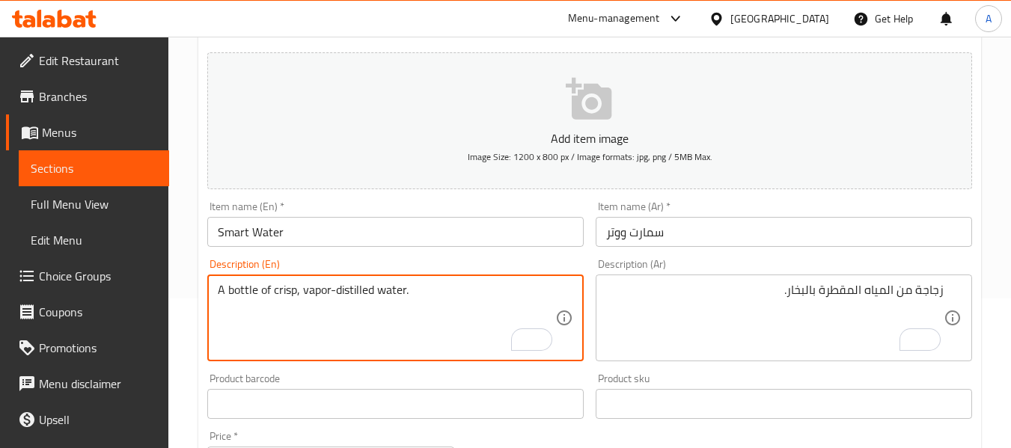
drag, startPoint x: 303, startPoint y: 293, endPoint x: 406, endPoint y: 289, distance: 102.6
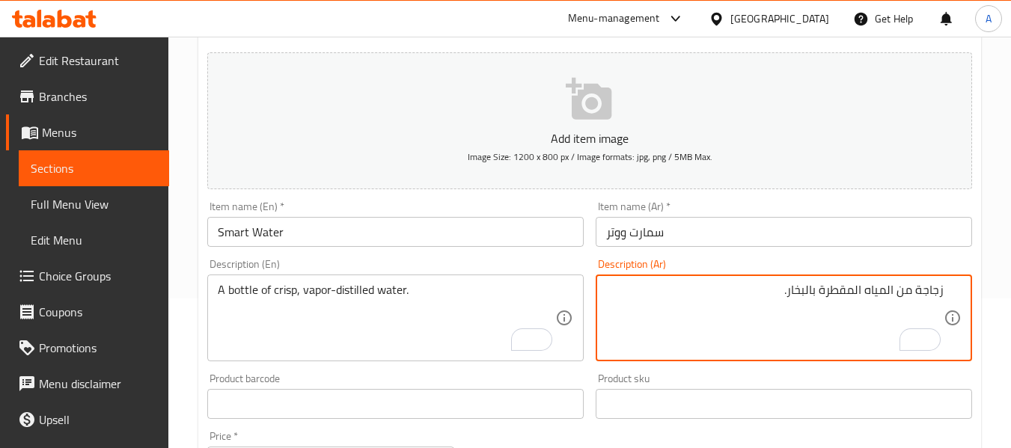
click at [790, 292] on textarea "زجاجة من المياه المقطرة بالبخار." at bounding box center [774, 318] width 337 height 71
type textarea "زجاجة من المياه المقطرة بالبخار والكريسب."
click at [713, 232] on input "سمارت ووتر" at bounding box center [784, 232] width 376 height 30
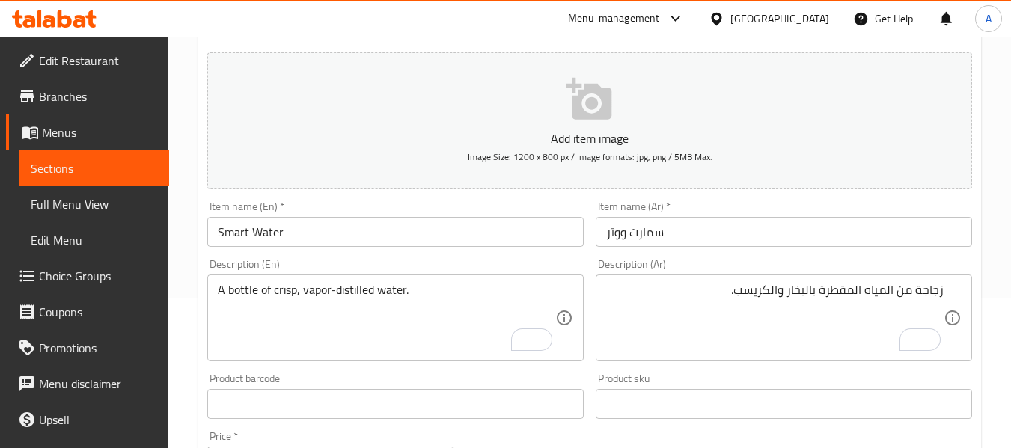
scroll to position [374, 0]
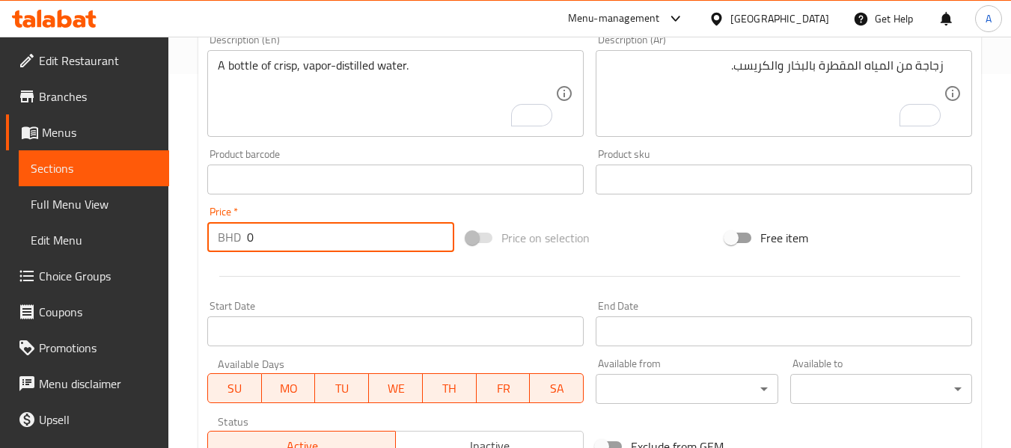
drag, startPoint x: 251, startPoint y: 239, endPoint x: 240, endPoint y: 239, distance: 10.5
click at [240, 239] on div "BHD 0 Price *" at bounding box center [330, 237] width 247 height 30
paste input "1.2"
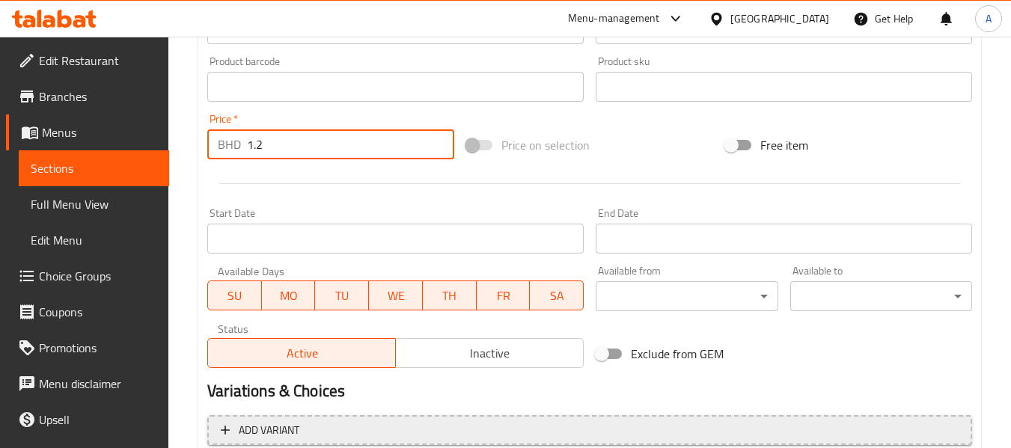
scroll to position [599, 0]
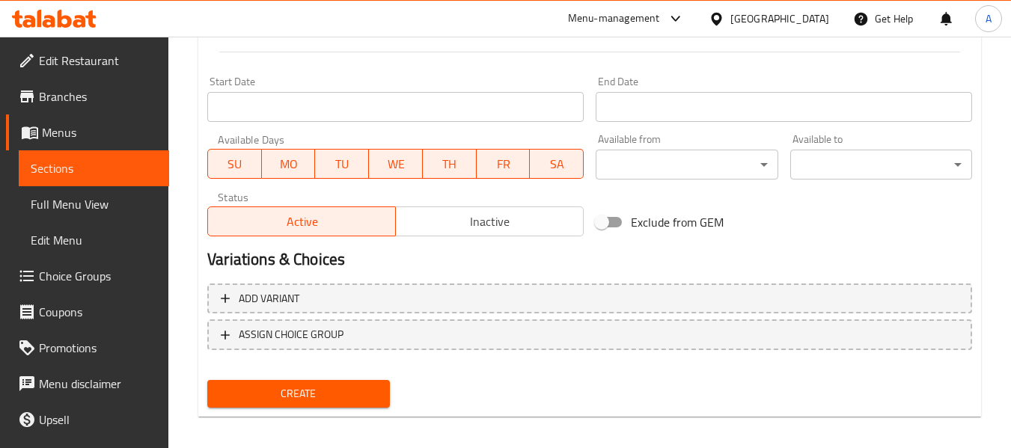
type input "1.2"
click at [340, 394] on span "Create" at bounding box center [298, 394] width 158 height 19
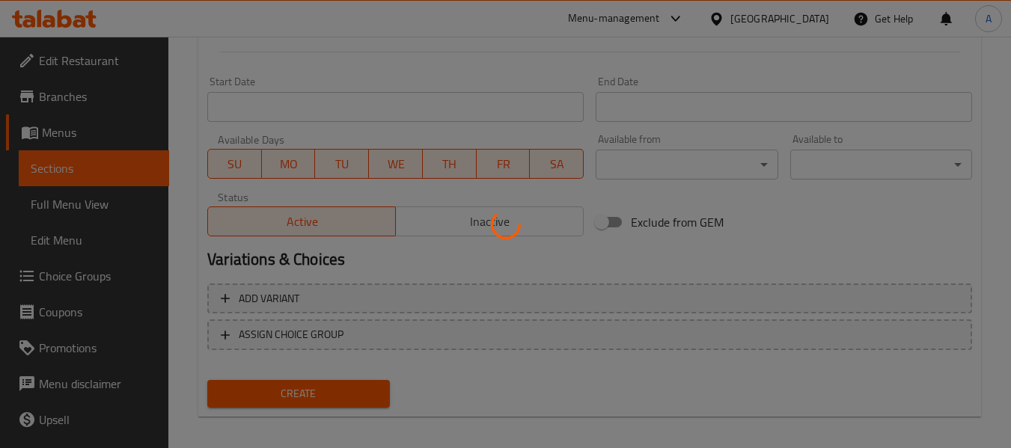
type input "0"
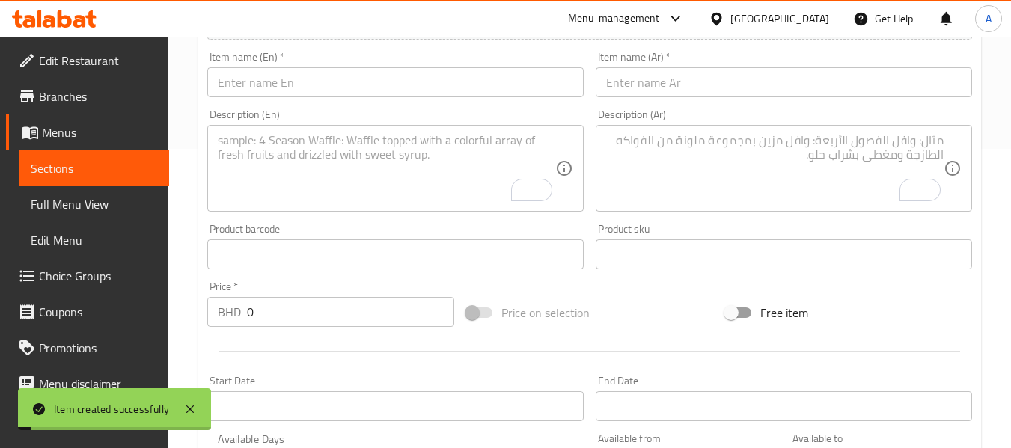
scroll to position [0, 0]
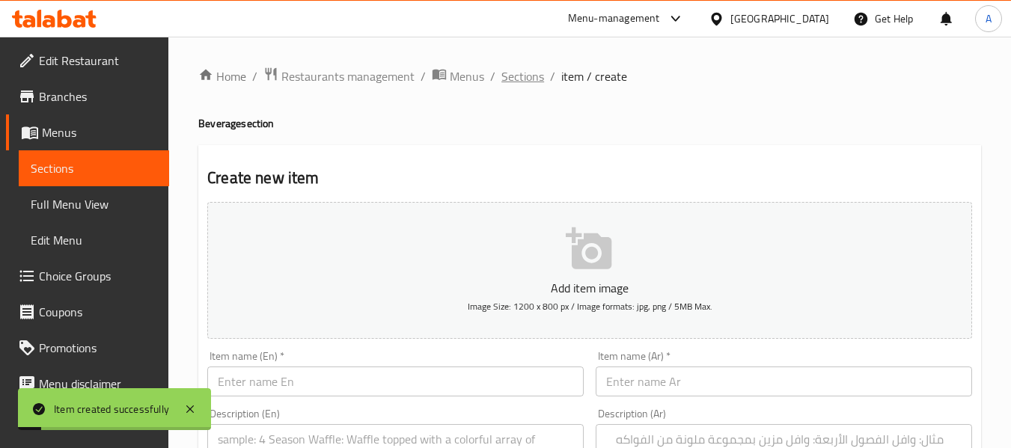
click at [530, 74] on span "Sections" at bounding box center [522, 76] width 43 height 18
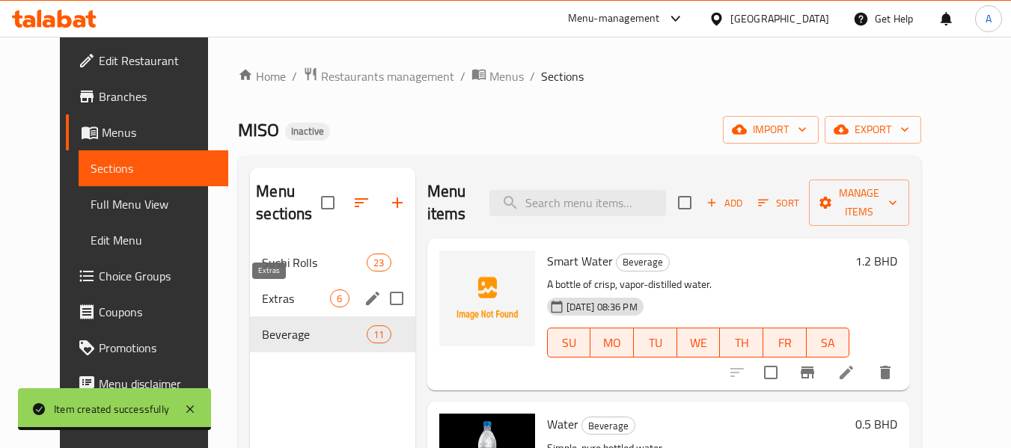
click at [262, 292] on span "Extras" at bounding box center [296, 299] width 68 height 18
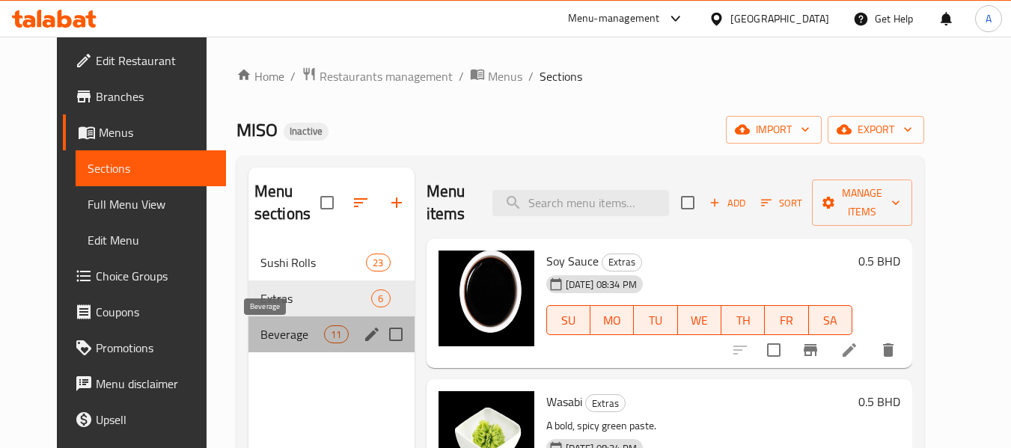
click at [270, 333] on span "Beverage" at bounding box center [292, 334] width 64 height 18
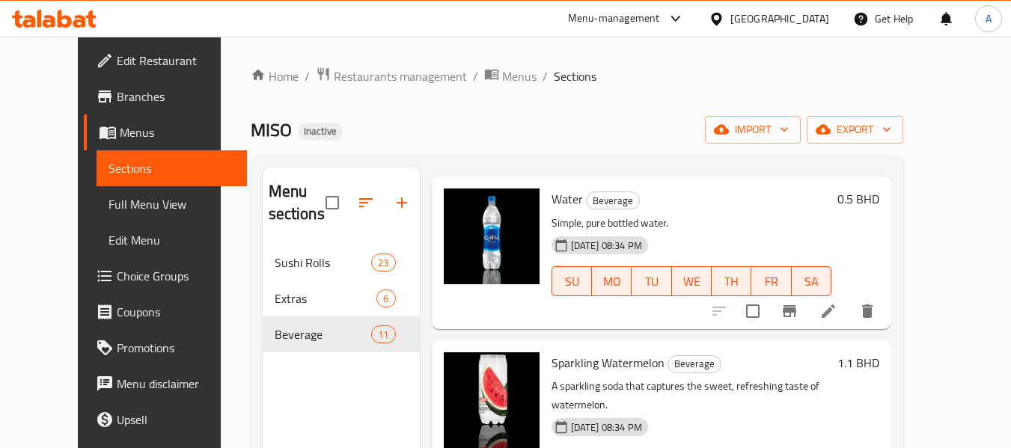
scroll to position [224, 0]
click at [108, 198] on span "Full Menu View" at bounding box center [171, 204] width 126 height 18
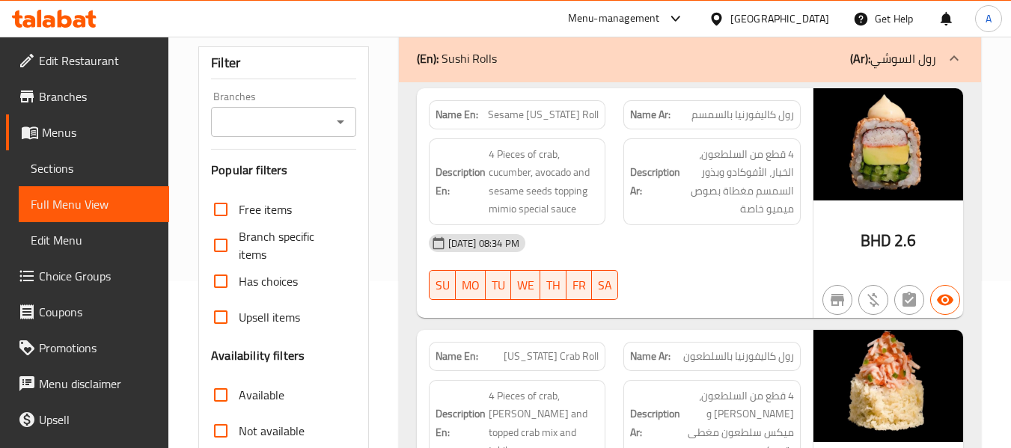
scroll to position [374, 0]
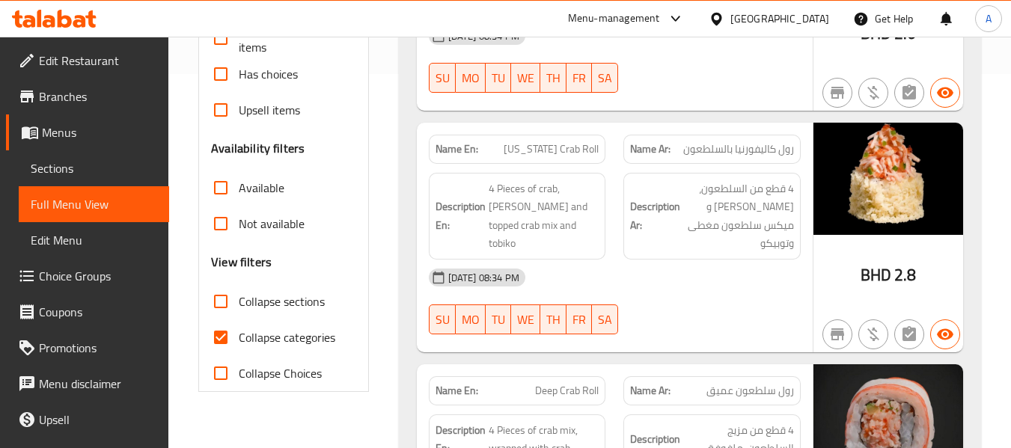
click at [287, 335] on span "Collapse categories" at bounding box center [287, 337] width 97 height 18
click at [239, 335] on input "Collapse categories" at bounding box center [221, 337] width 36 height 36
checkbox input "false"
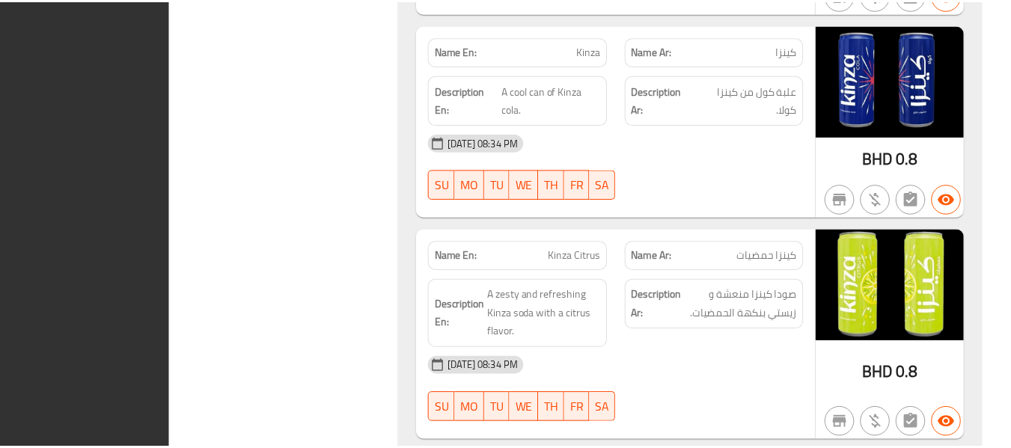
scroll to position [9029, 0]
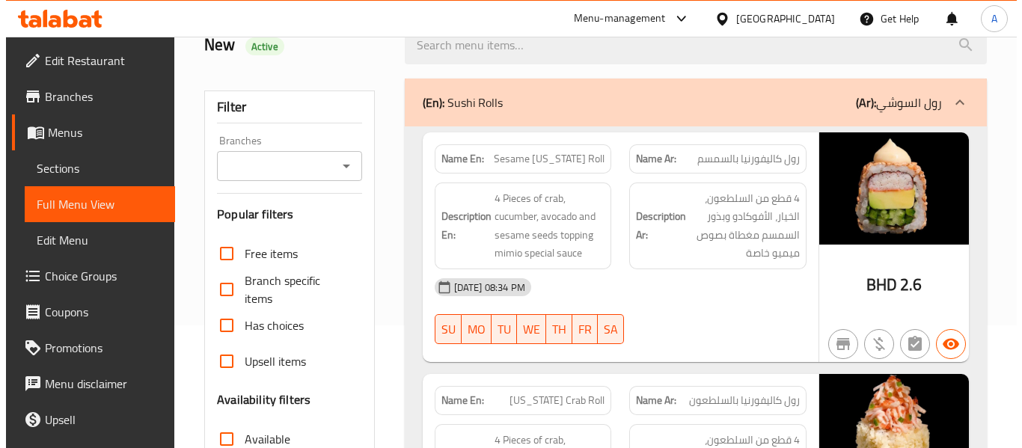
scroll to position [0, 0]
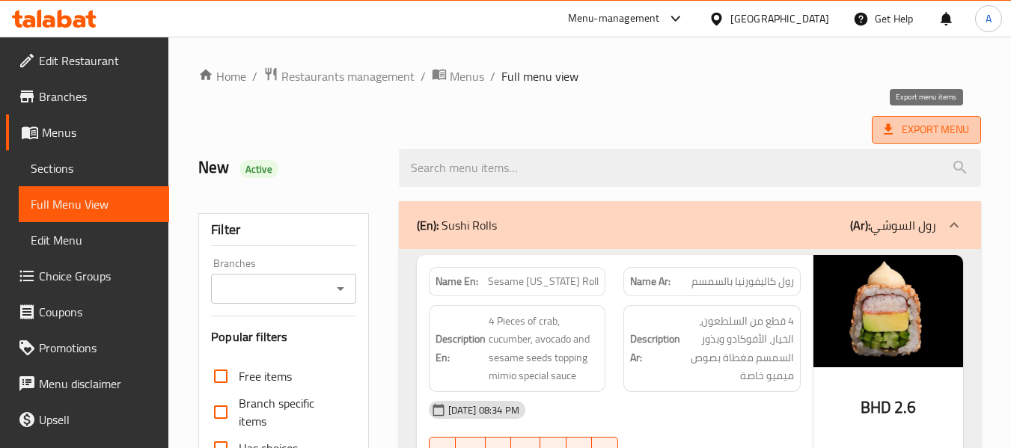
click at [881, 128] on icon at bounding box center [888, 129] width 15 height 15
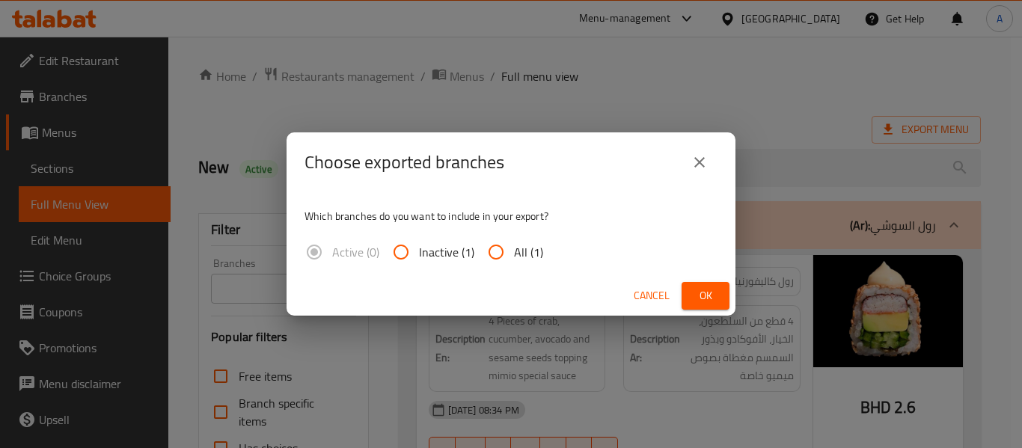
click at [502, 254] on input "All (1)" at bounding box center [496, 252] width 36 height 36
radio input "true"
click at [713, 285] on button "Ok" at bounding box center [706, 296] width 48 height 28
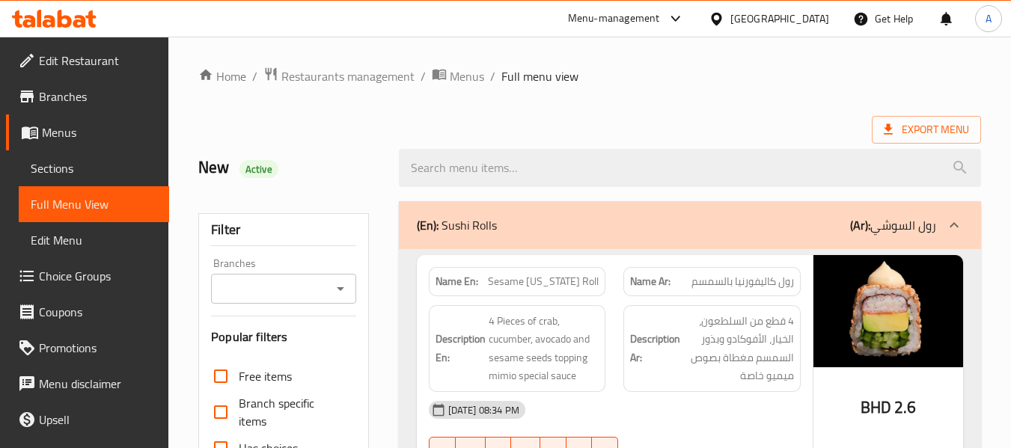
click at [400, 165] on input "search" at bounding box center [690, 168] width 582 height 38
click at [92, 136] on span "Menus" at bounding box center [99, 132] width 115 height 18
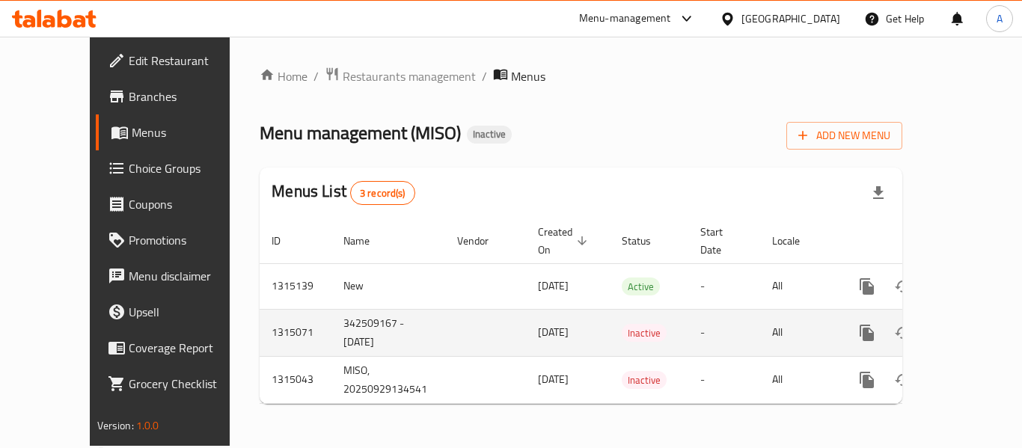
drag, startPoint x: 280, startPoint y: 304, endPoint x: 338, endPoint y: 328, distance: 63.4
click at [338, 328] on td "342509167 - [DATE]" at bounding box center [388, 332] width 114 height 47
copy td "342509167 - [DATE]"
click at [934, 324] on icon "enhanced table" at bounding box center [939, 333] width 18 height 18
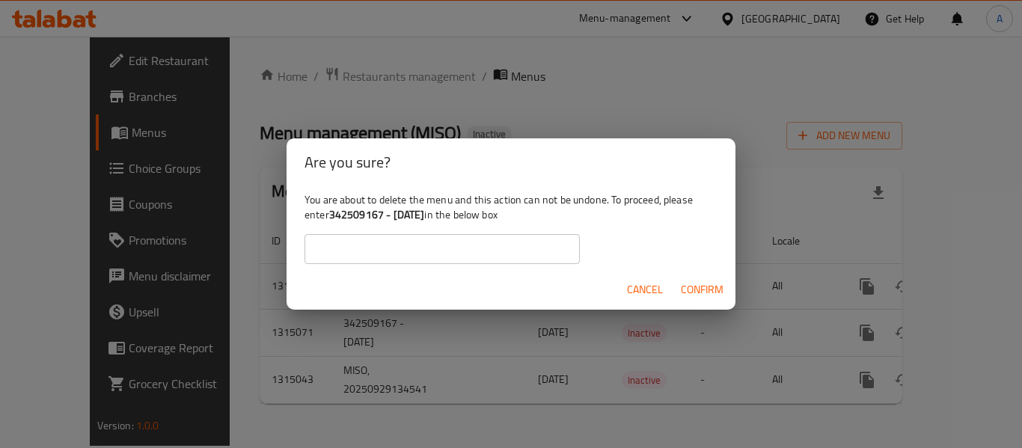
click at [453, 239] on input "text" at bounding box center [442, 249] width 275 height 30
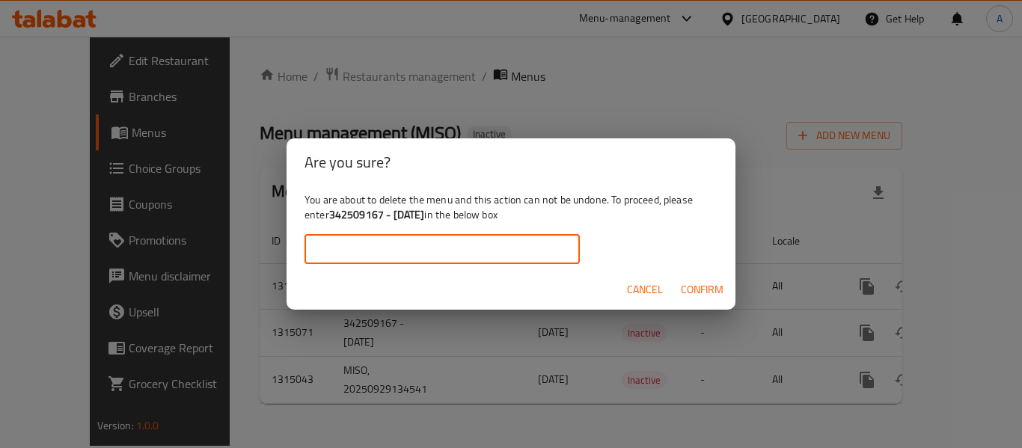
paste input "342509167 - [DATE]"
type input "342509167 - [DATE]"
click at [697, 288] on span "Confirm" at bounding box center [702, 290] width 43 height 19
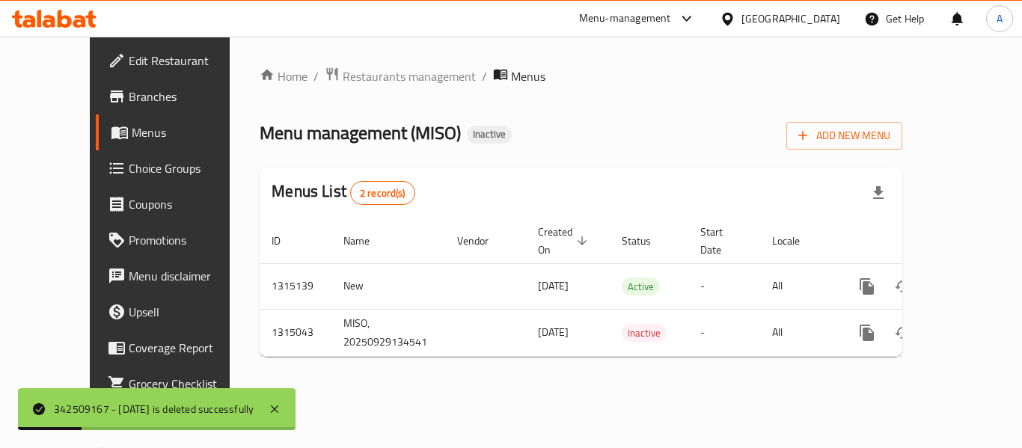
click at [132, 129] on span "Menus" at bounding box center [190, 132] width 117 height 18
click at [129, 70] on span "Edit Restaurant" at bounding box center [189, 61] width 120 height 18
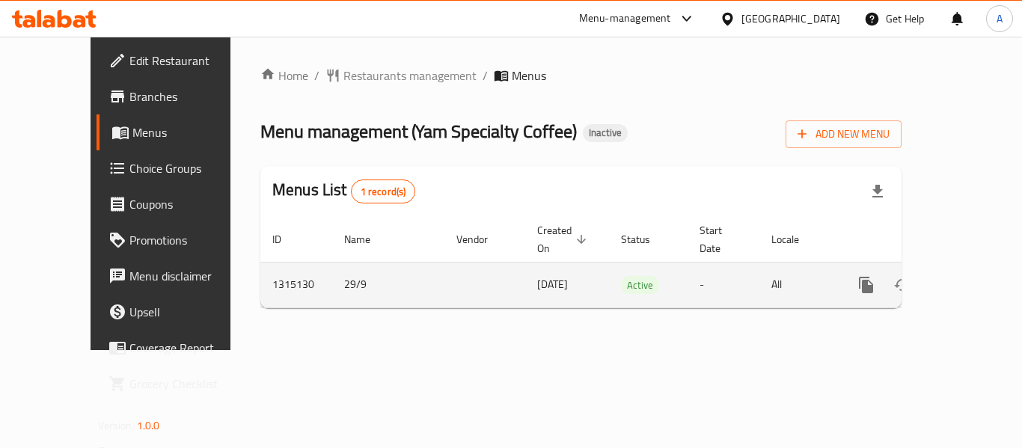
click at [967, 278] on icon "enhanced table" at bounding box center [973, 284] width 13 height 13
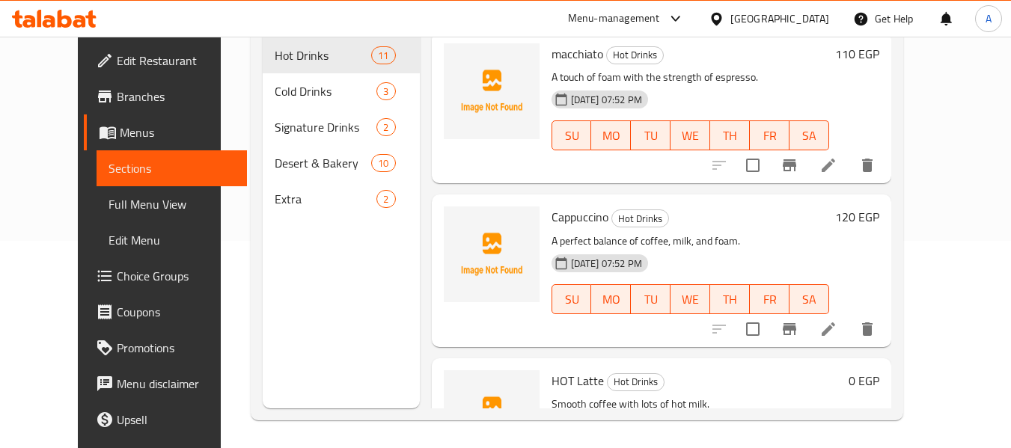
scroll to position [209, 0]
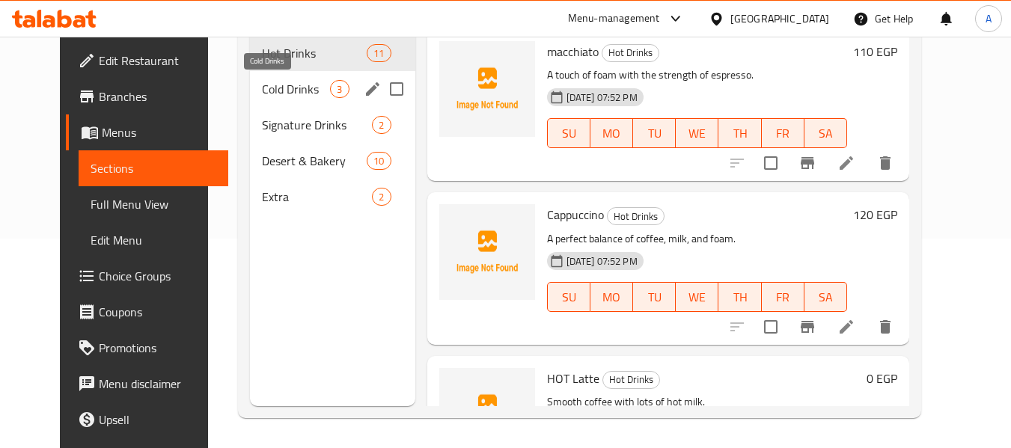
click at [302, 91] on span "Cold Drinks" at bounding box center [296, 89] width 68 height 18
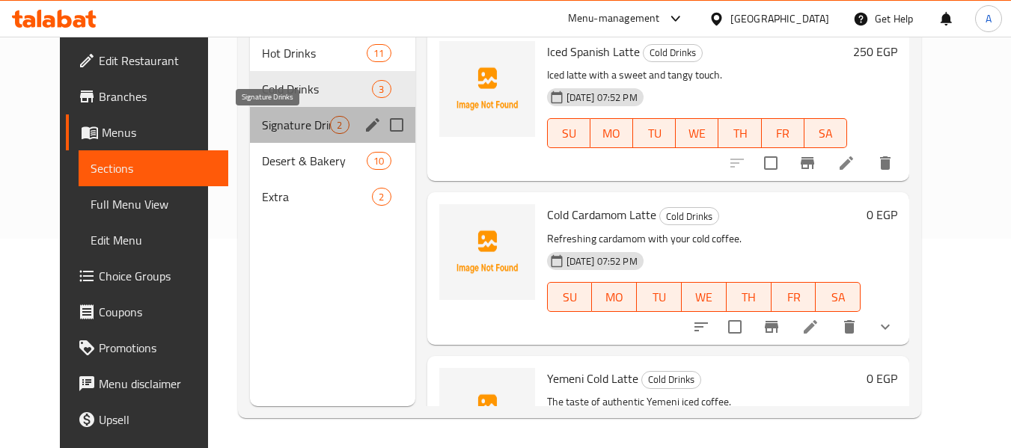
click at [294, 116] on span "Signature Drinks" at bounding box center [296, 125] width 68 height 18
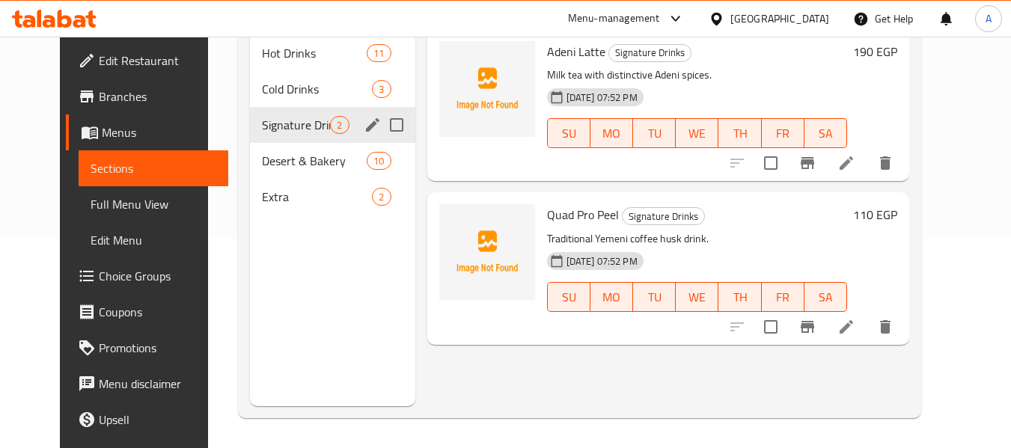
click at [313, 141] on div "Signature Drinks 2" at bounding box center [332, 125] width 165 height 36
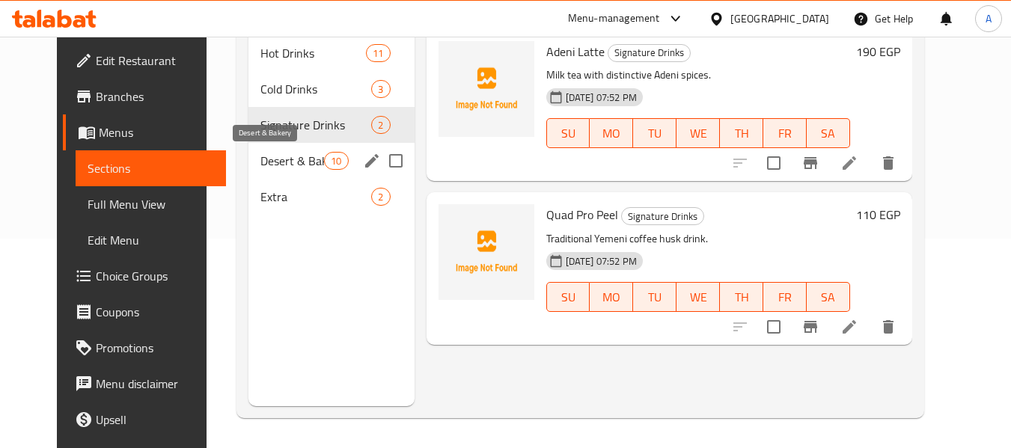
click at [307, 158] on span "Desert & Bakery" at bounding box center [292, 161] width 64 height 18
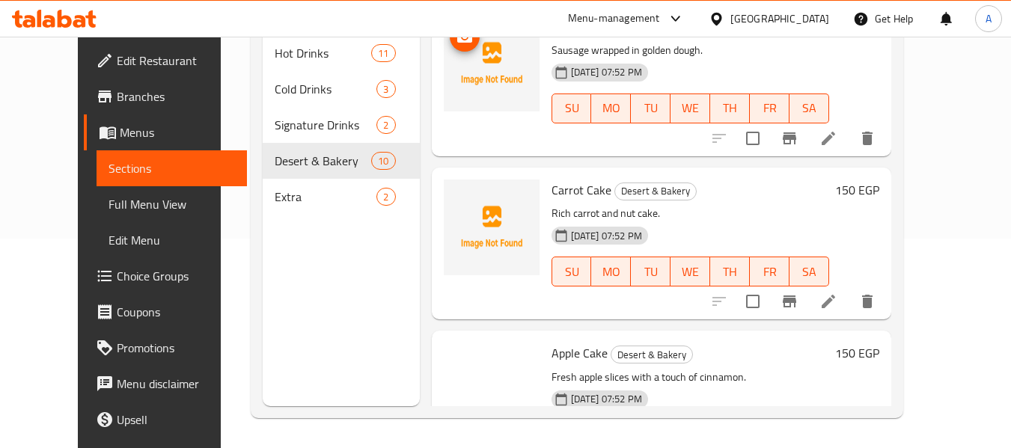
scroll to position [1246, 0]
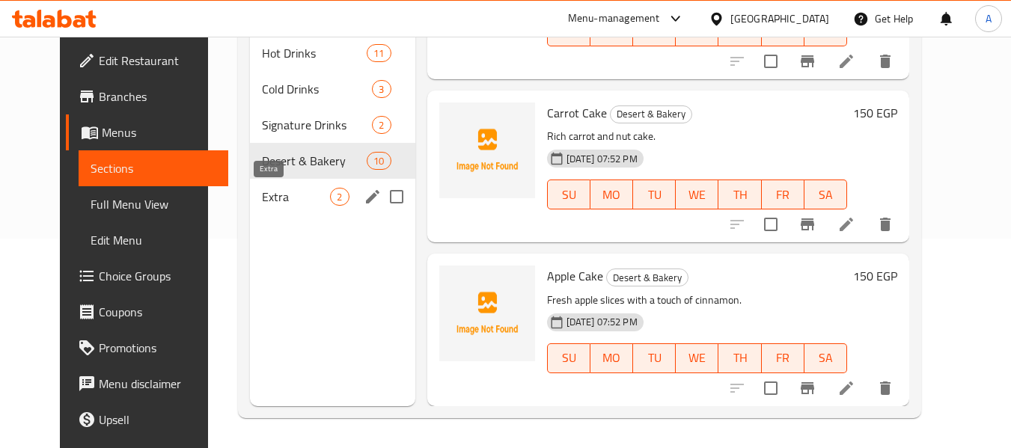
click at [262, 194] on span "Extra" at bounding box center [296, 197] width 68 height 18
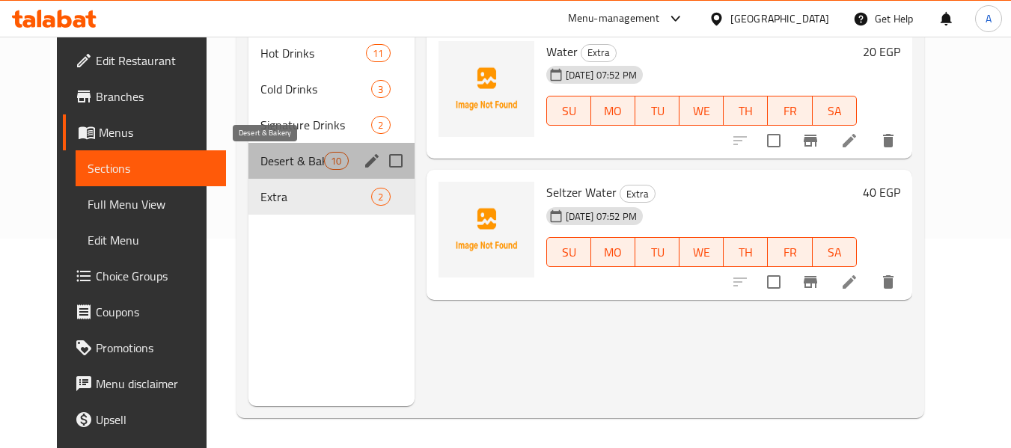
click at [269, 165] on span "Desert & Bakery" at bounding box center [292, 161] width 64 height 18
